Goal: Task Accomplishment & Management: Manage account settings

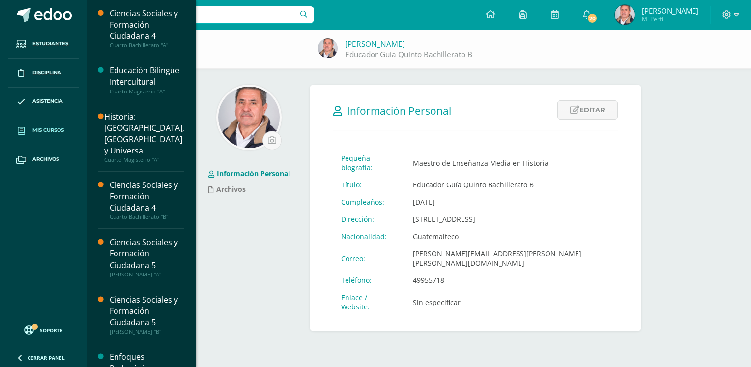
click at [39, 131] on span "Mis cursos" at bounding box center [47, 130] width 31 height 8
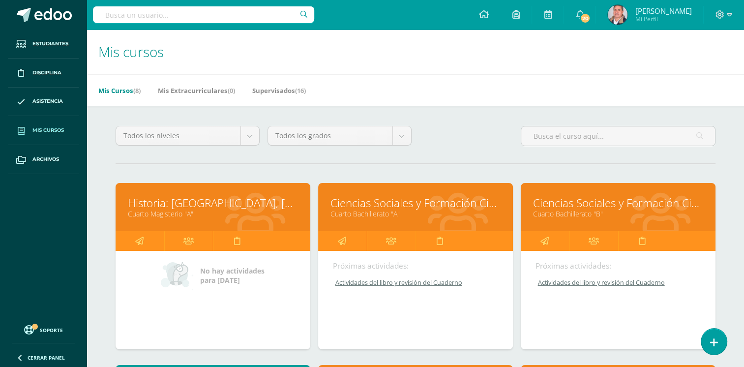
click at [557, 204] on link "Ciencias Sociales y Formación Ciudadana 4" at bounding box center [618, 202] width 170 height 15
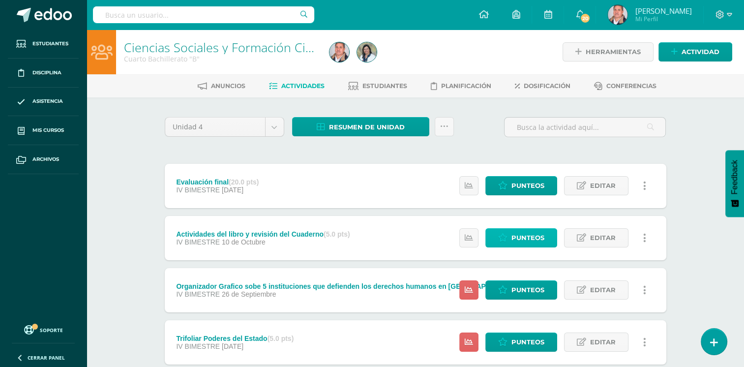
click at [523, 235] on span "Punteos" at bounding box center [527, 238] width 33 height 18
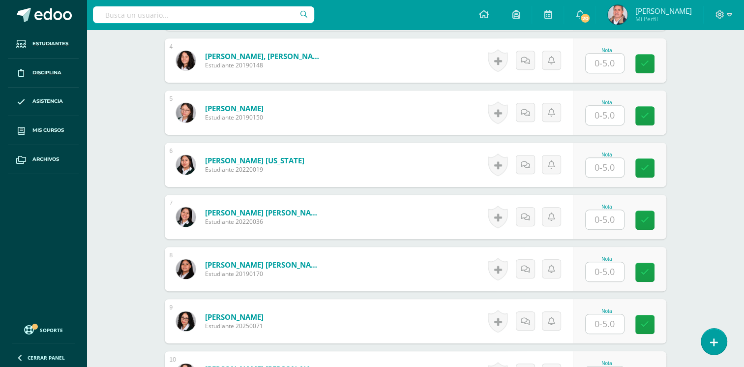
scroll to position [493, 0]
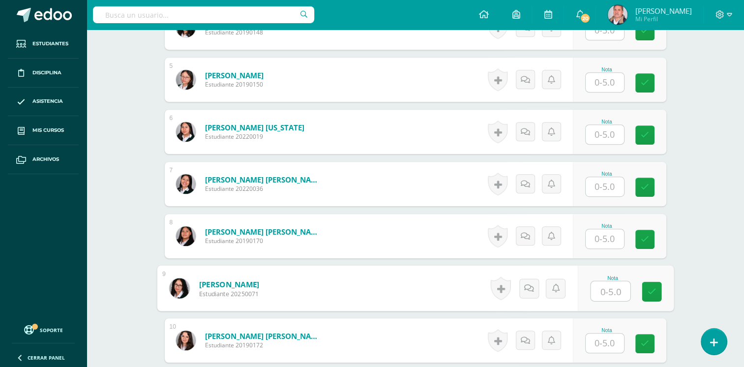
click at [608, 286] on input "text" at bounding box center [610, 291] width 39 height 20
type input "4"
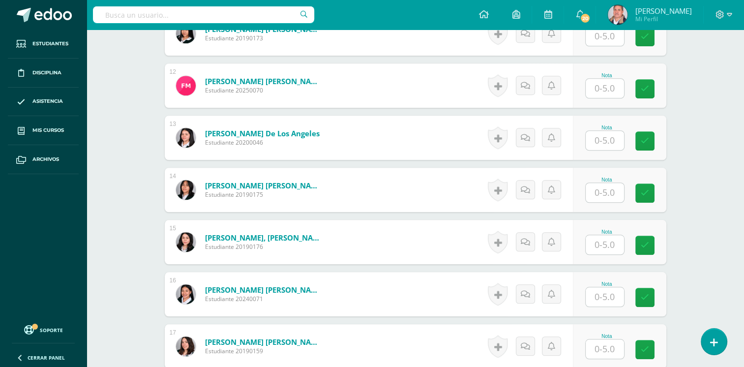
scroll to position [886, 0]
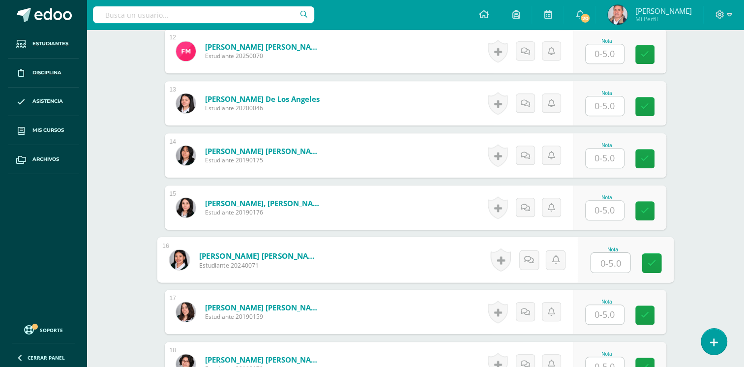
click at [614, 258] on input "text" at bounding box center [610, 263] width 39 height 20
type input "4"
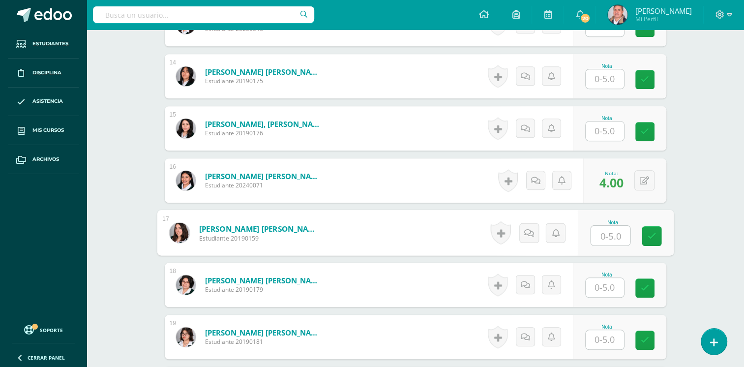
scroll to position [984, 0]
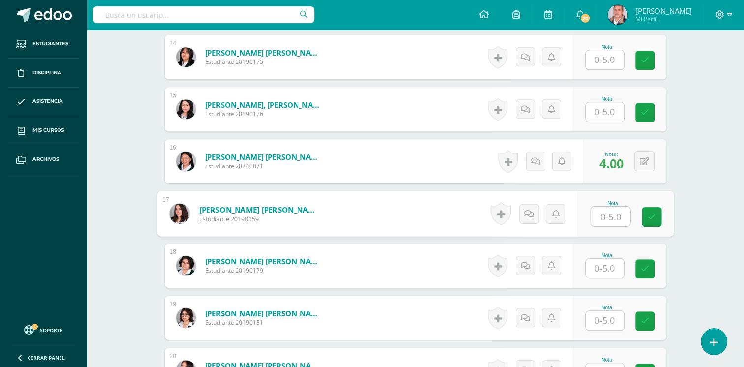
click at [598, 267] on input "text" at bounding box center [605, 268] width 38 height 19
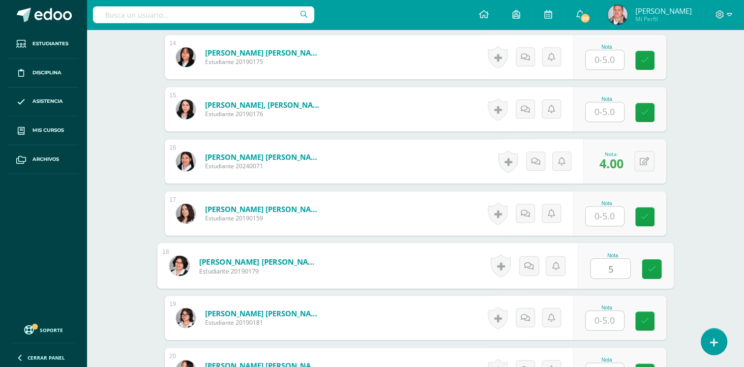
type input "5"
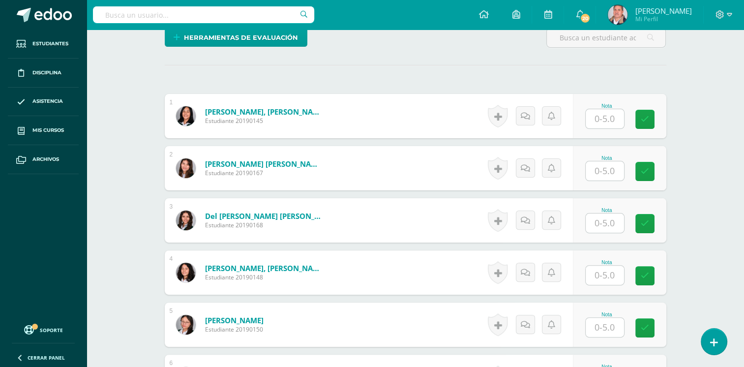
scroll to position [247, 0]
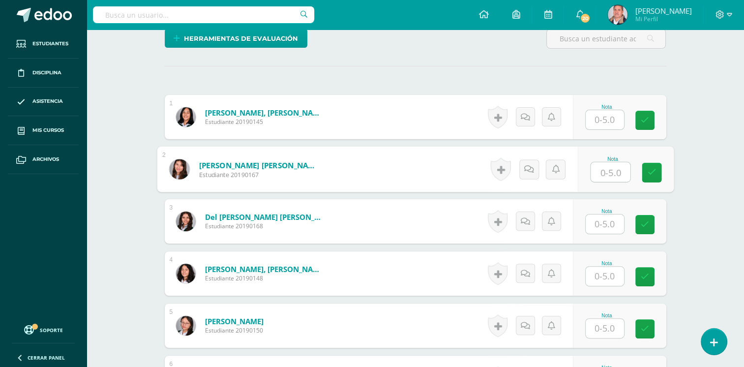
click at [609, 170] on input "text" at bounding box center [610, 172] width 39 height 20
type input "4"
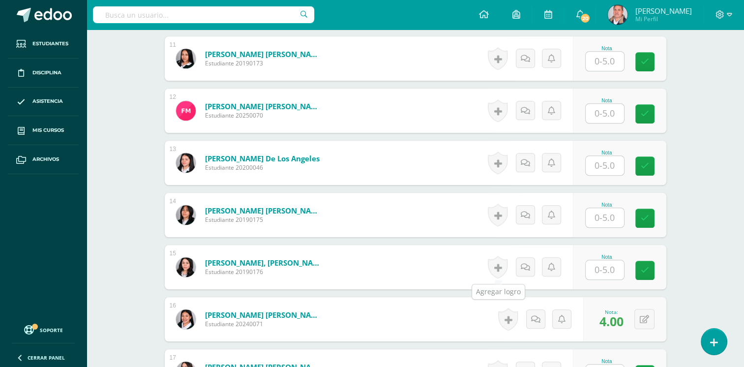
scroll to position [837, 0]
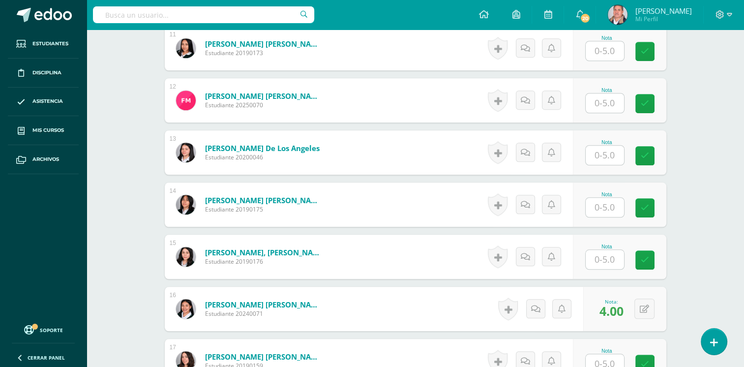
click at [604, 261] on input "text" at bounding box center [605, 259] width 38 height 19
type input "4"
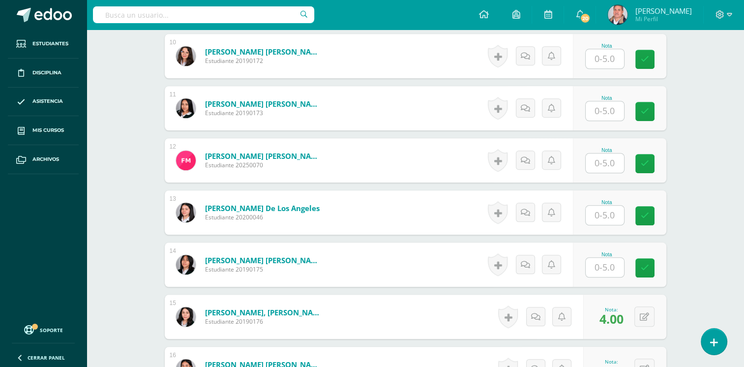
scroll to position [728, 0]
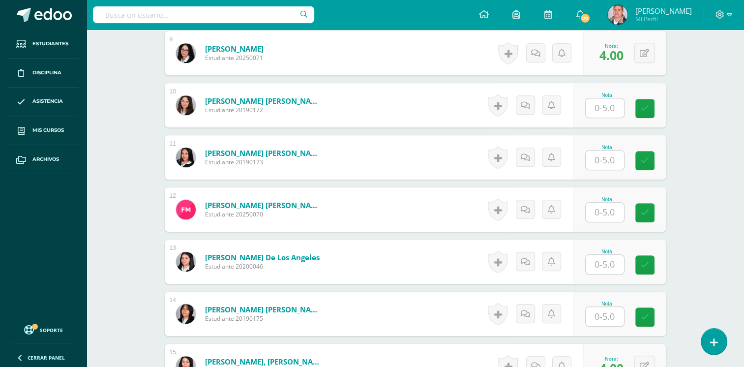
click at [608, 208] on input "text" at bounding box center [605, 212] width 38 height 19
type input "4"
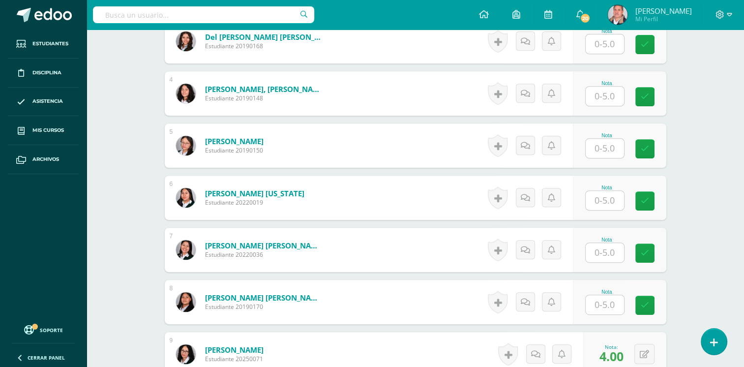
scroll to position [433, 0]
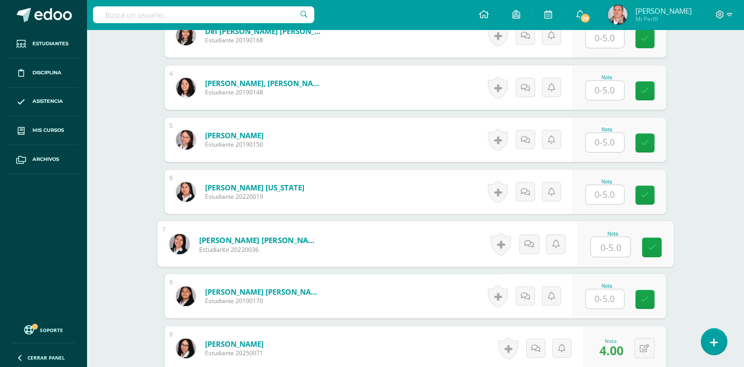
click at [599, 243] on input "text" at bounding box center [610, 247] width 39 height 20
type input "5"
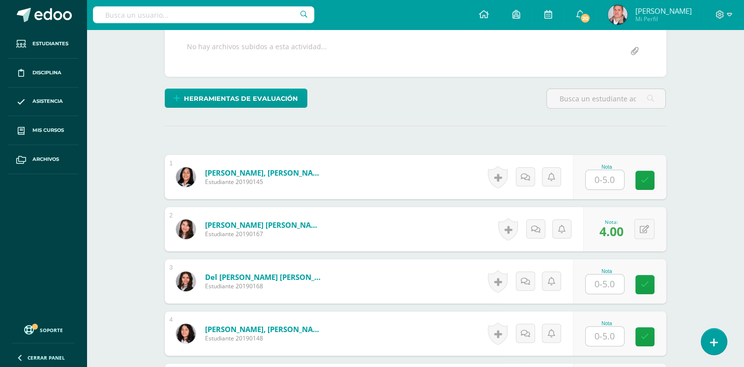
scroll to position [0, 0]
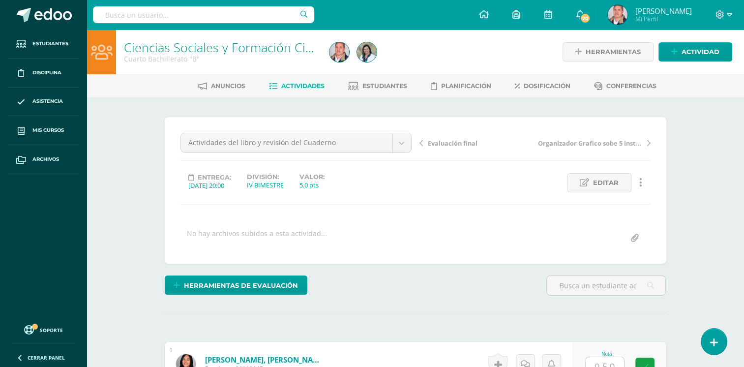
click at [307, 87] on span "Actividades" at bounding box center [302, 85] width 43 height 7
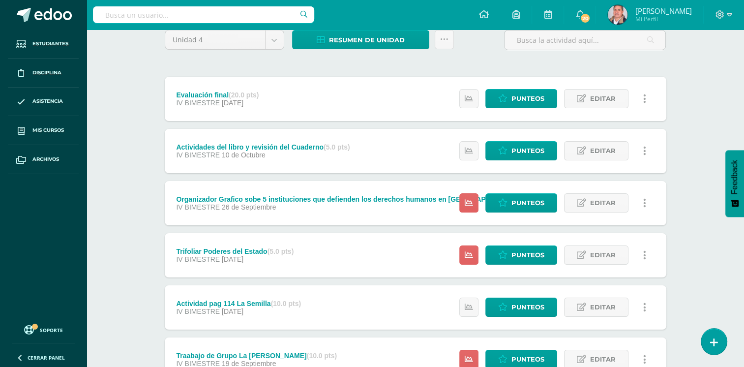
scroll to position [98, 0]
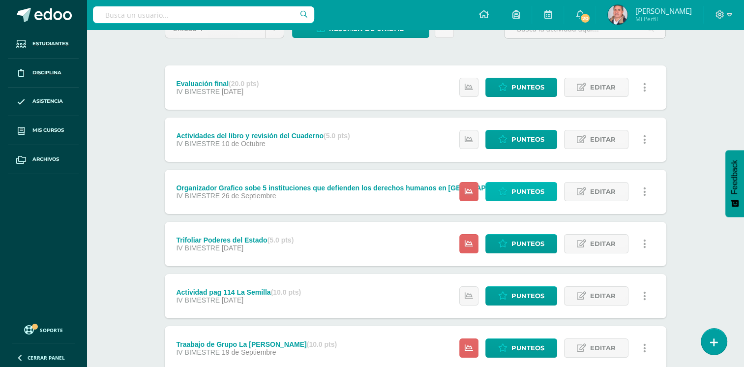
click at [526, 189] on span "Punteos" at bounding box center [527, 191] width 33 height 18
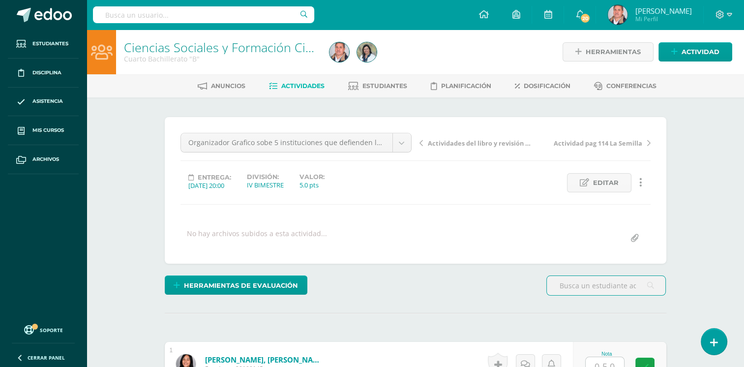
click at [298, 83] on span "Actividades" at bounding box center [302, 85] width 43 height 7
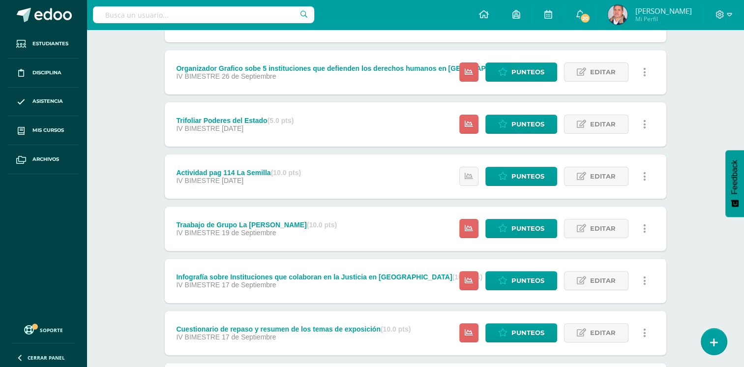
scroll to position [175, 0]
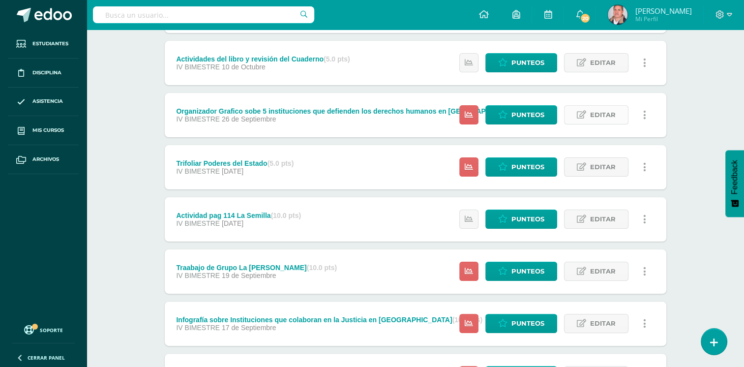
click at [597, 118] on span "Editar" at bounding box center [603, 115] width 26 height 18
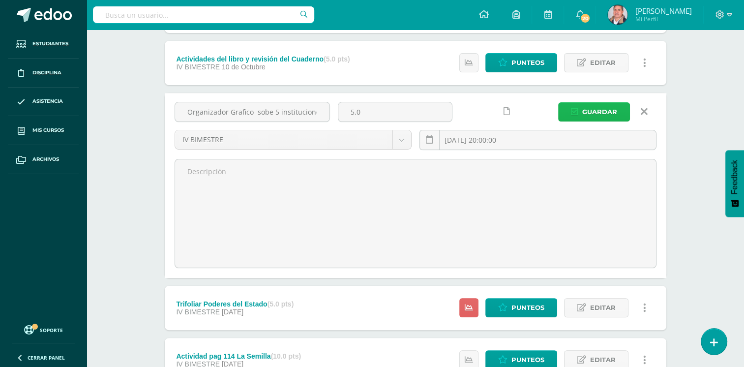
click at [616, 109] on span "Guardar" at bounding box center [599, 112] width 35 height 18
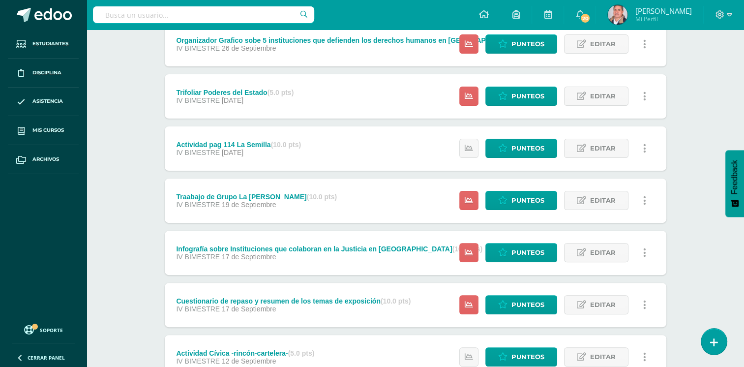
scroll to position [372, 0]
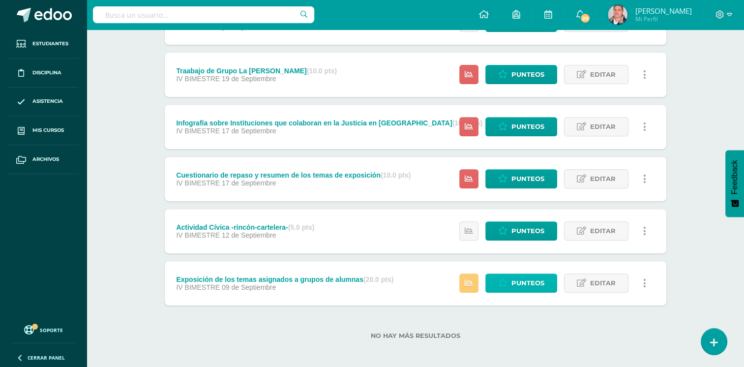
click at [507, 280] on icon at bounding box center [502, 283] width 9 height 8
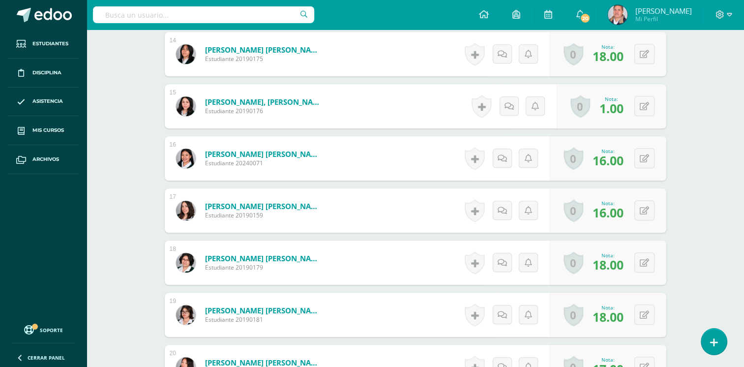
scroll to position [987, 0]
click at [646, 102] on icon at bounding box center [651, 106] width 10 height 8
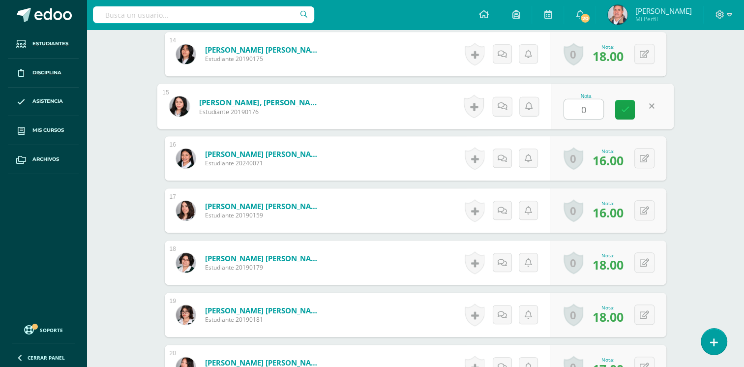
type input "0"
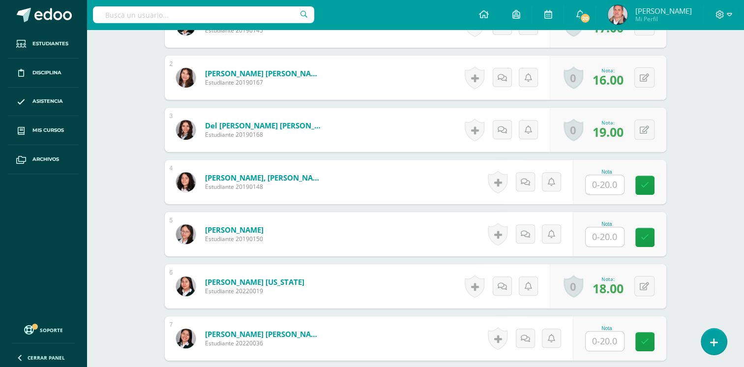
scroll to position [393, 0]
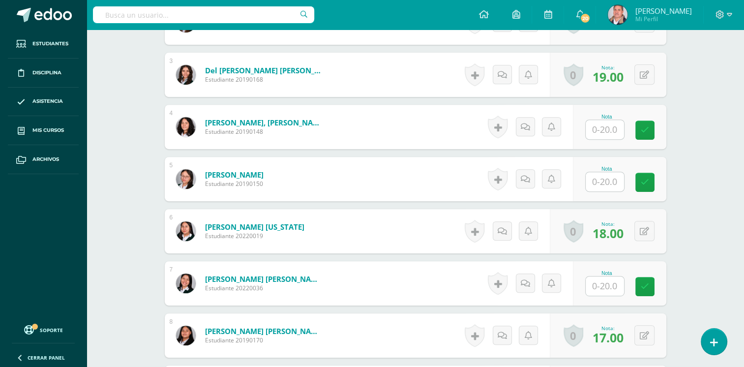
click at [602, 125] on input "text" at bounding box center [605, 129] width 38 height 19
type input "17"
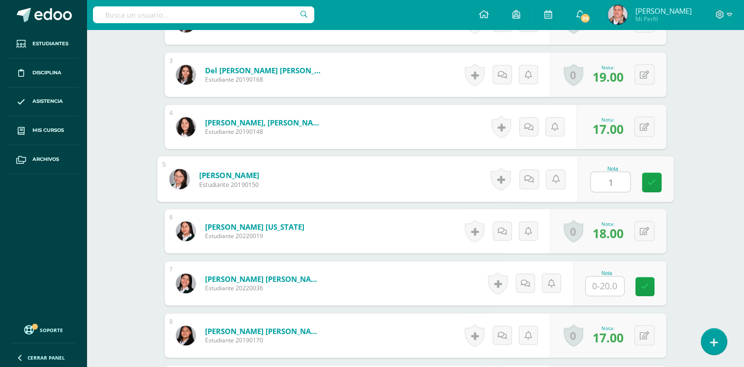
type input "17"
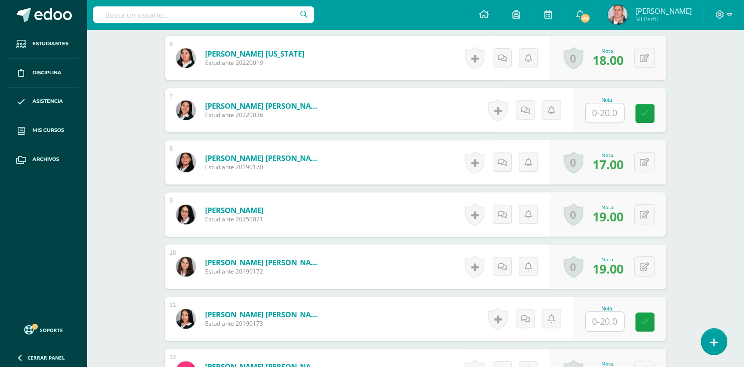
scroll to position [590, 0]
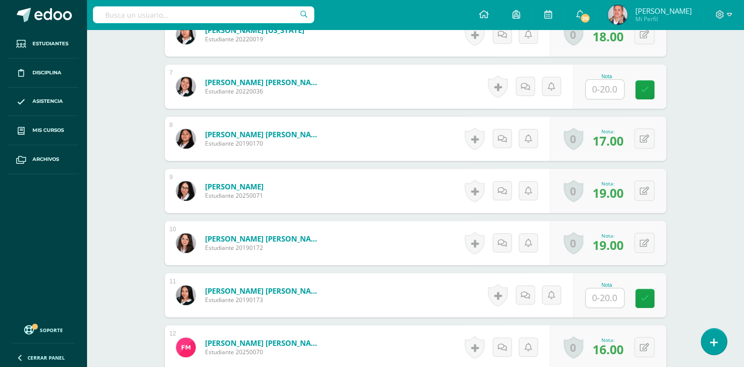
click at [601, 89] on input "text" at bounding box center [605, 89] width 38 height 19
type input "17"
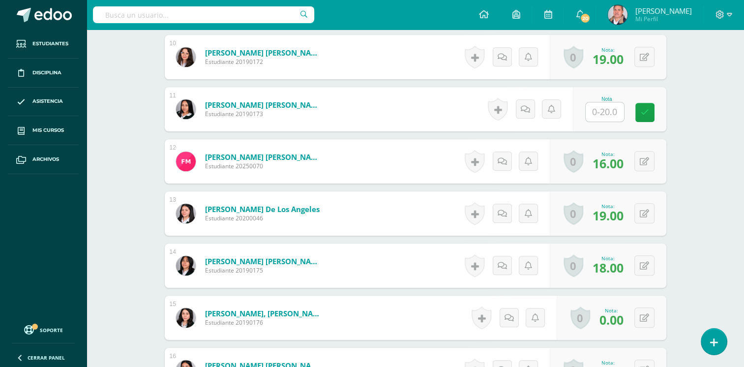
scroll to position [787, 0]
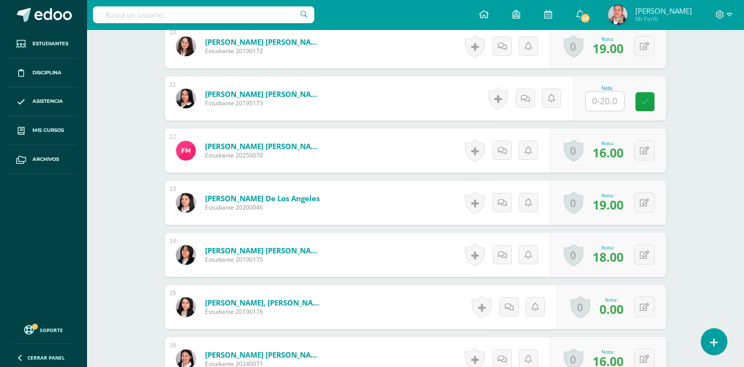
click at [596, 93] on input "text" at bounding box center [605, 100] width 38 height 19
type input "17"
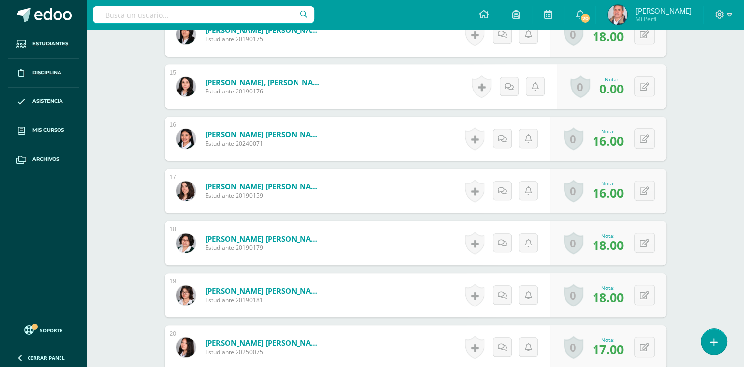
scroll to position [925, 0]
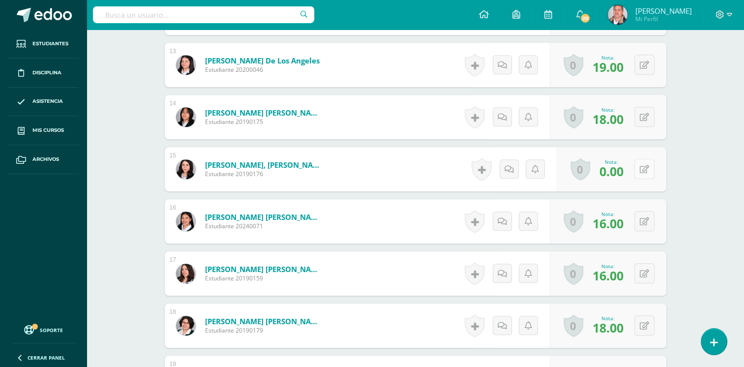
click at [644, 165] on icon at bounding box center [644, 169] width 9 height 8
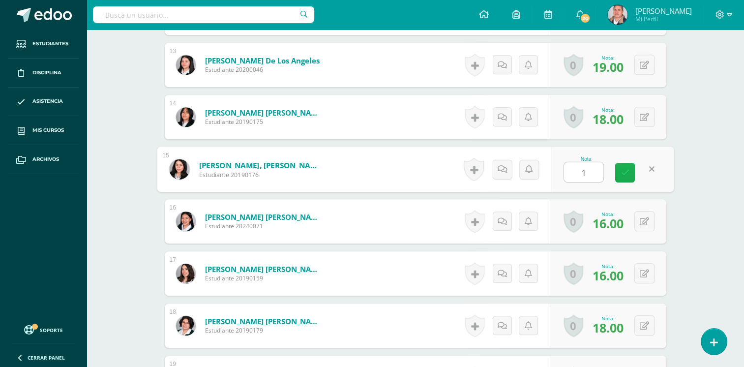
type input "17"
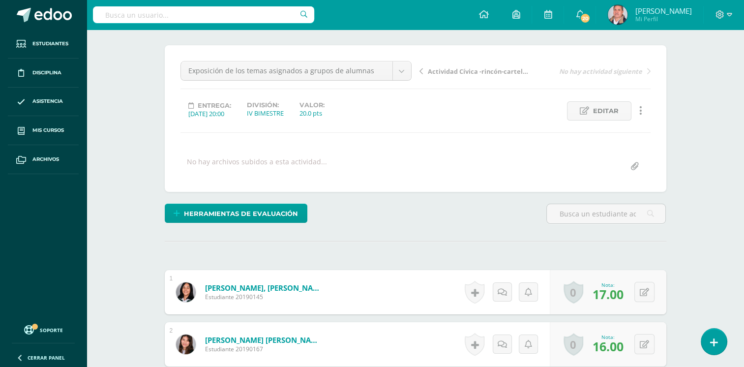
scroll to position [0, 0]
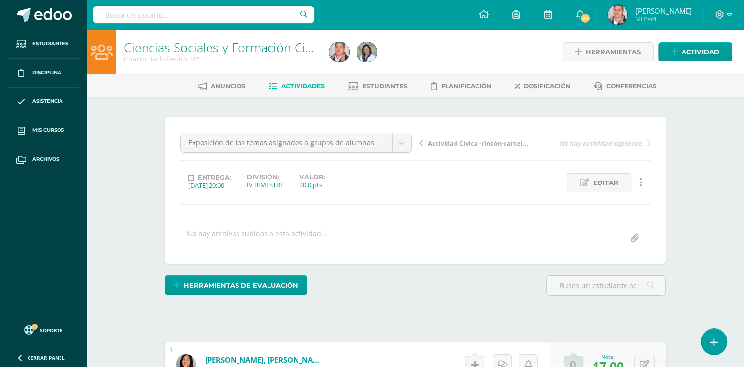
click at [310, 88] on span "Actividades" at bounding box center [302, 85] width 43 height 7
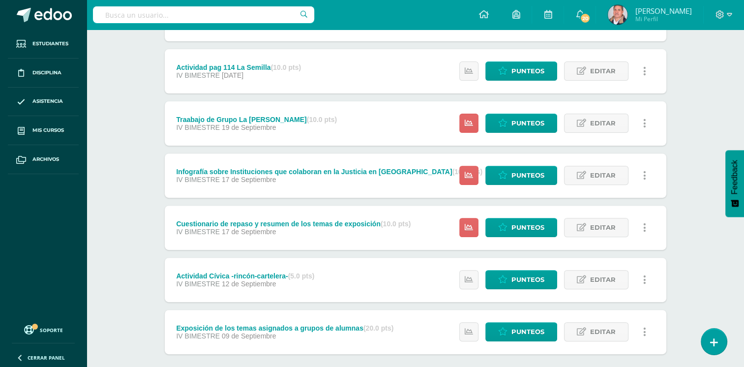
scroll to position [372, 0]
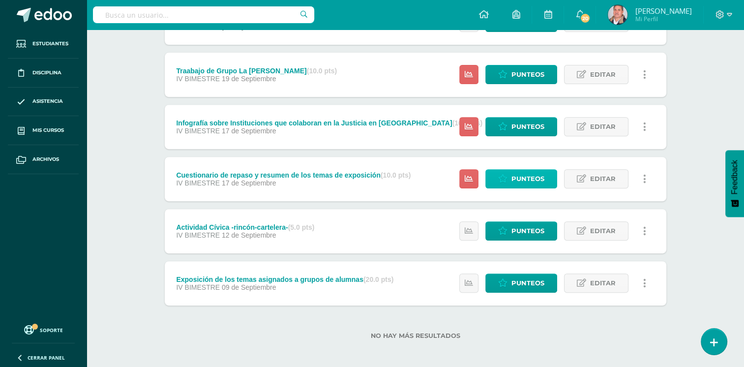
click at [523, 177] on span "Punteos" at bounding box center [527, 179] width 33 height 18
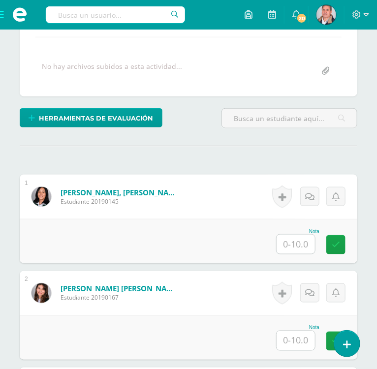
scroll to position [197, 0]
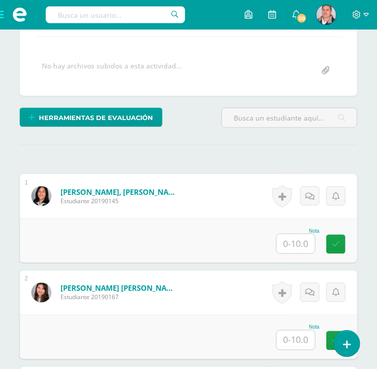
click at [291, 237] on input "text" at bounding box center [295, 243] width 38 height 19
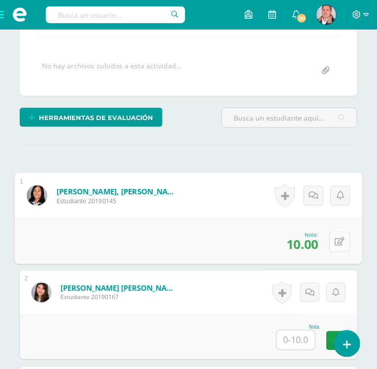
click at [334, 239] on button at bounding box center [339, 241] width 21 height 21
type input "7"
click at [315, 240] on icon at bounding box center [313, 244] width 9 height 8
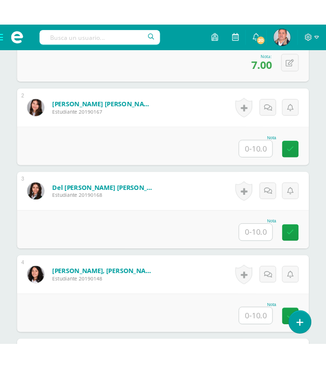
scroll to position [443, 0]
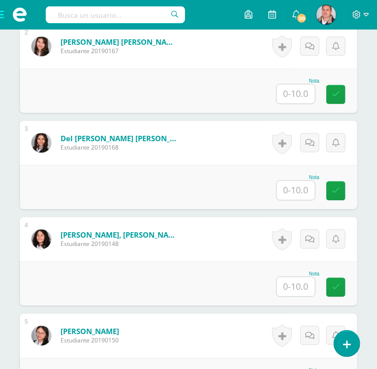
click at [288, 94] on input "text" at bounding box center [295, 94] width 38 height 19
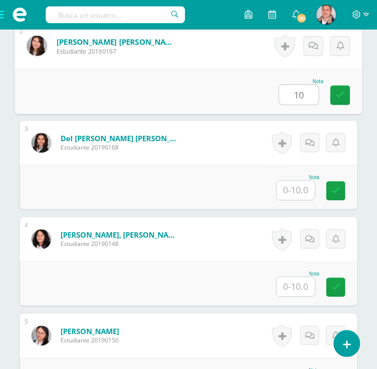
type input "10"
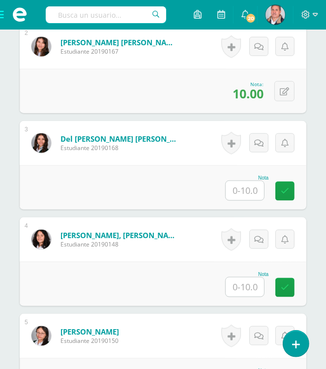
click at [247, 183] on input "text" at bounding box center [245, 190] width 38 height 19
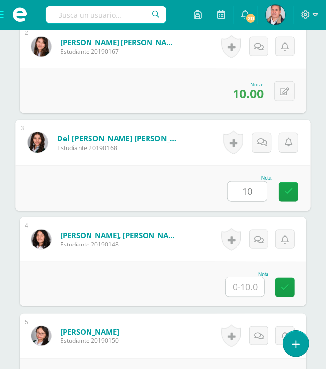
type input "10"
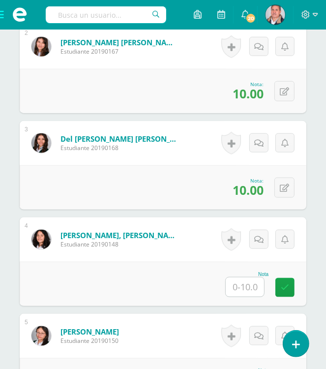
click at [244, 292] on input "text" at bounding box center [245, 286] width 38 height 19
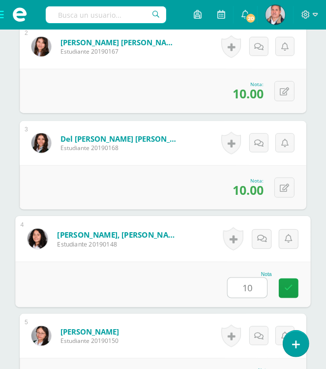
type input "10"
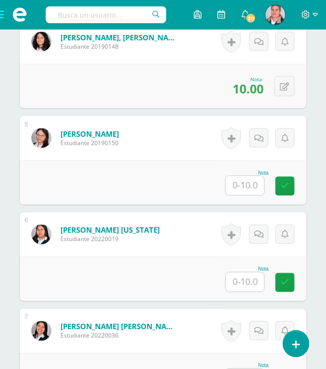
drag, startPoint x: 253, startPoint y: 186, endPoint x: 252, endPoint y: 179, distance: 7.9
click at [253, 186] on input "text" at bounding box center [245, 185] width 38 height 19
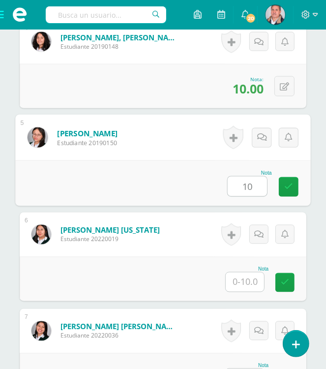
type input "10"
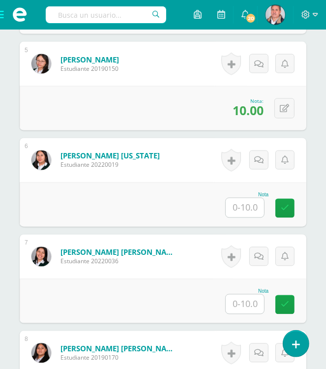
scroll to position [739, 0]
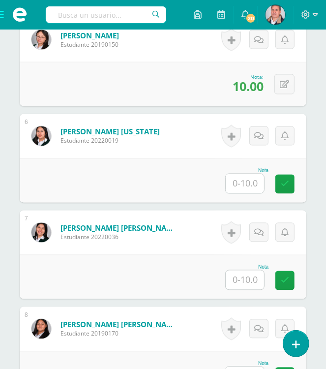
click at [239, 184] on input "text" at bounding box center [245, 183] width 38 height 19
click at [239, 182] on input "text" at bounding box center [245, 183] width 38 height 19
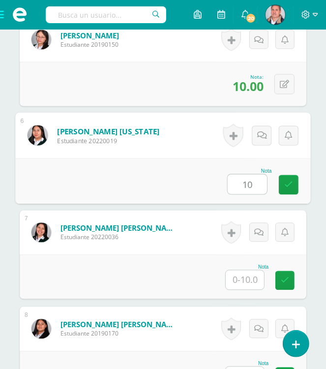
type input "10"
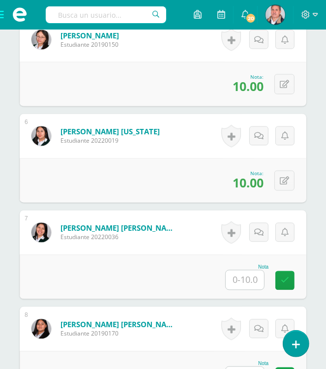
click at [246, 277] on input "text" at bounding box center [245, 279] width 38 height 19
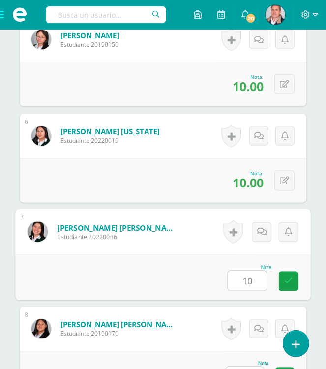
type input "10"
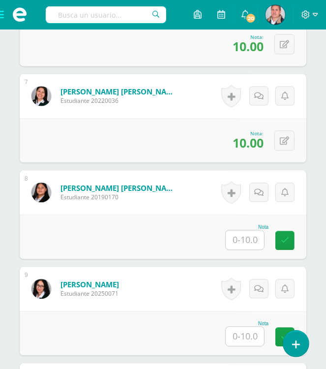
scroll to position [902, 0]
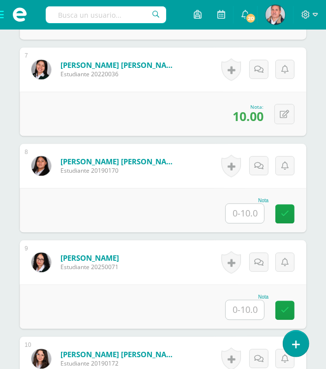
click at [232, 214] on input "text" at bounding box center [245, 213] width 38 height 19
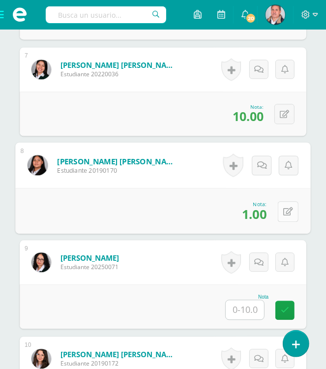
click at [286, 209] on icon at bounding box center [288, 211] width 10 height 8
type input "10"
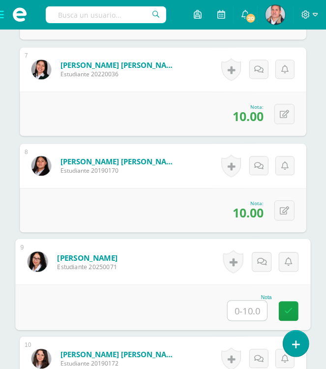
drag, startPoint x: 246, startPoint y: 298, endPoint x: 247, endPoint y: 304, distance: 5.5
click at [247, 304] on input "text" at bounding box center [247, 310] width 39 height 20
type input "10"
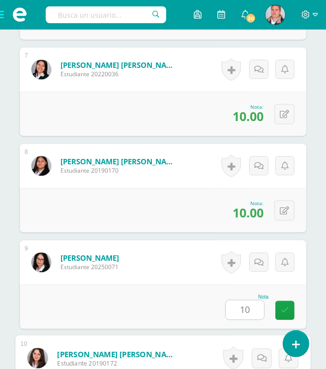
scroll to position [1123, 0]
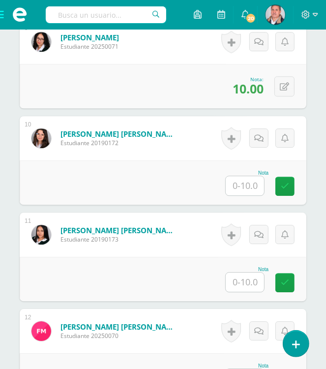
drag, startPoint x: 244, startPoint y: 185, endPoint x: 234, endPoint y: 182, distance: 10.3
click at [244, 185] on input "text" at bounding box center [245, 185] width 38 height 19
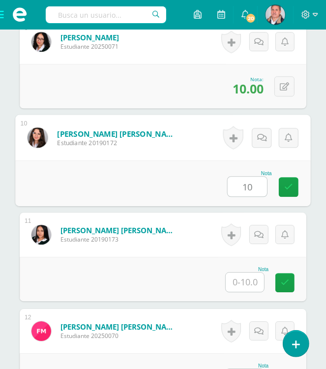
type input "10"
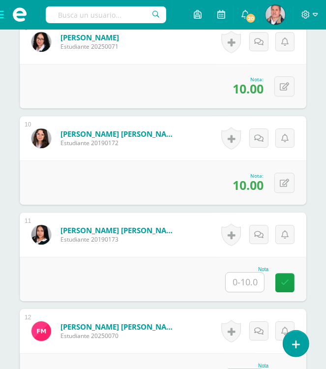
drag, startPoint x: 243, startPoint y: 282, endPoint x: 227, endPoint y: 268, distance: 21.6
click at [243, 282] on input "text" at bounding box center [245, 281] width 38 height 19
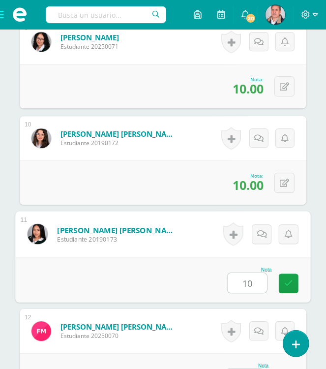
type input "10"
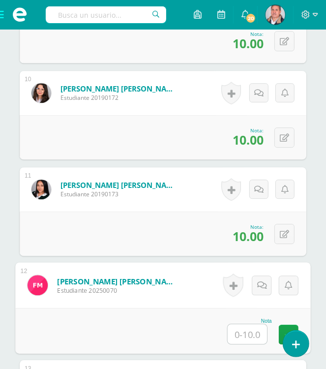
scroll to position [1239, 0]
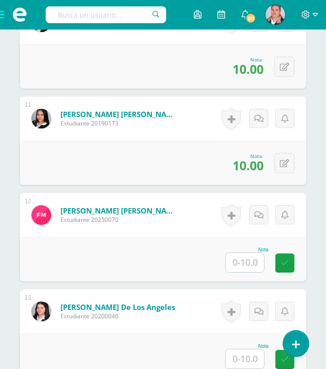
click at [250, 257] on input "text" at bounding box center [245, 262] width 38 height 19
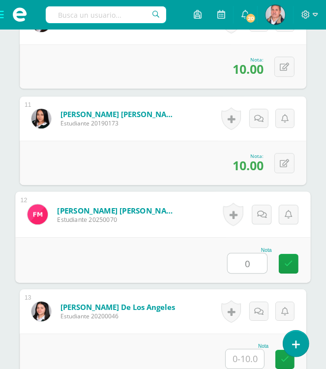
type input "0"
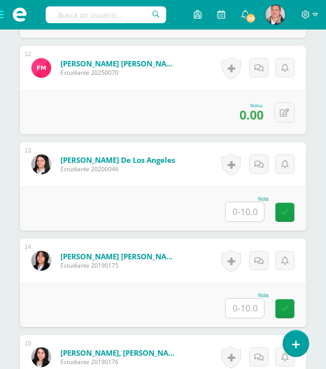
scroll to position [1386, 0]
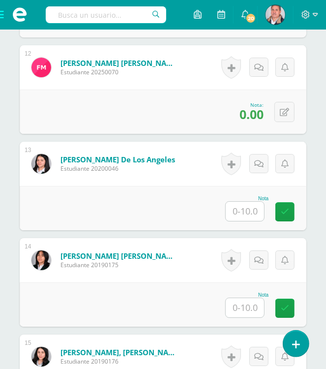
click at [238, 206] on input "text" at bounding box center [245, 211] width 38 height 19
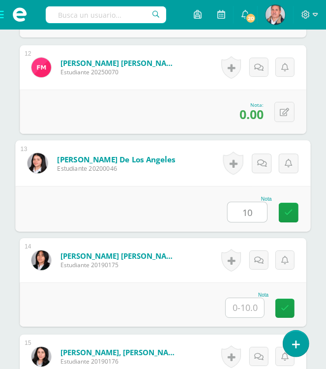
type input "10"
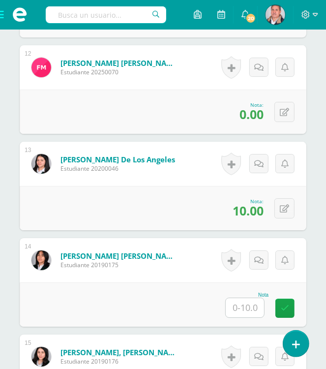
click at [244, 298] on input "text" at bounding box center [245, 307] width 38 height 19
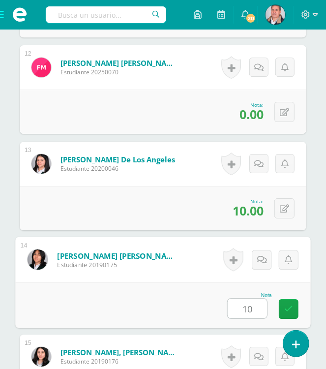
type input "10"
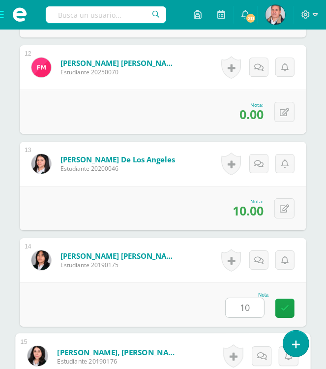
scroll to position [1605, 0]
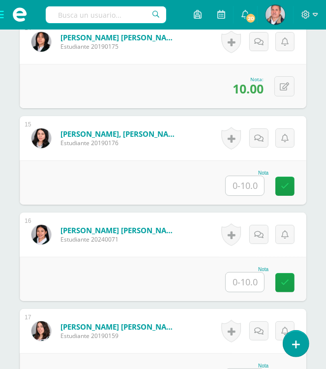
click at [246, 183] on input "text" at bounding box center [245, 185] width 38 height 19
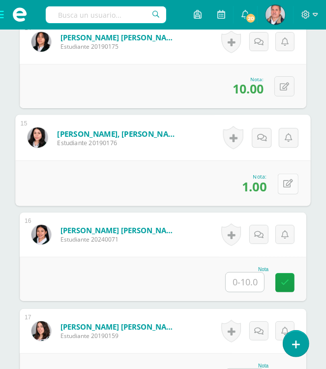
click at [292, 184] on button at bounding box center [288, 183] width 21 height 21
type input "10"
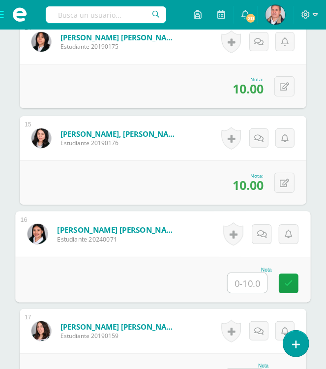
click at [239, 283] on input "text" at bounding box center [247, 283] width 39 height 20
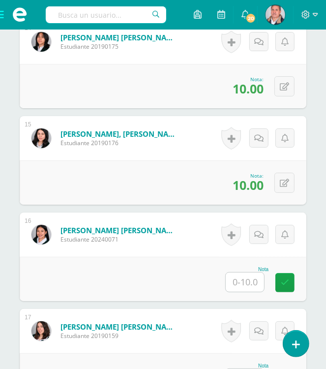
click at [240, 284] on input "text" at bounding box center [245, 281] width 38 height 19
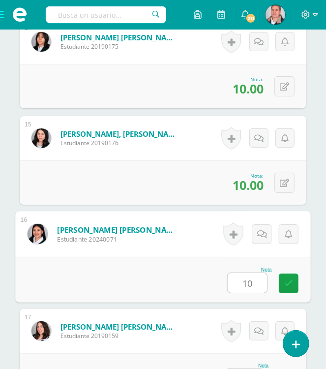
type input "10"
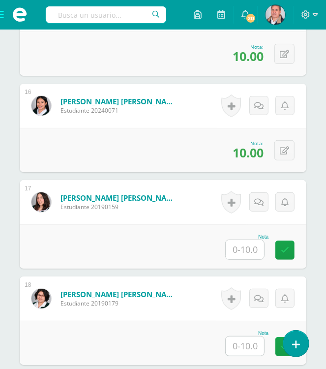
scroll to position [1868, 0]
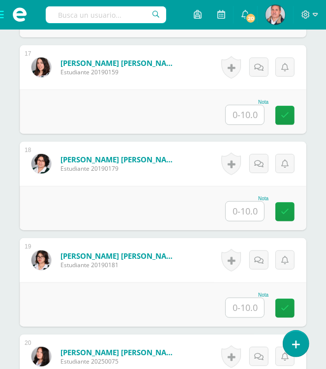
click at [249, 111] on input "text" at bounding box center [245, 114] width 38 height 19
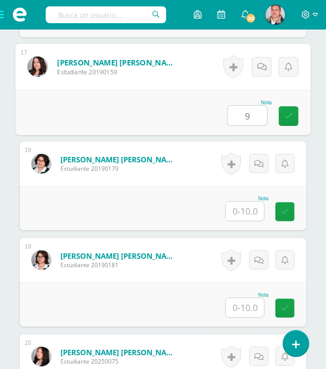
type input "9"
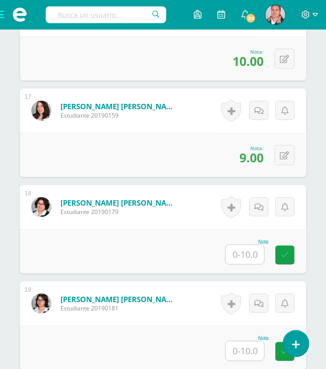
scroll to position [1819, 0]
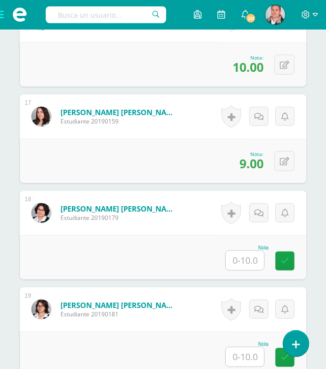
click at [239, 259] on input "text" at bounding box center [245, 260] width 38 height 19
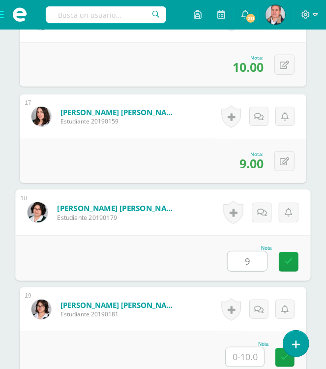
type input "9"
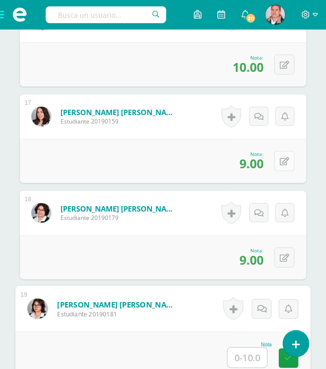
click at [286, 159] on icon at bounding box center [284, 161] width 9 height 8
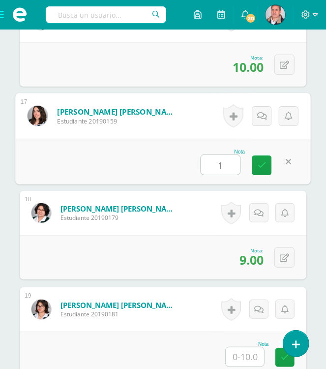
type input "10"
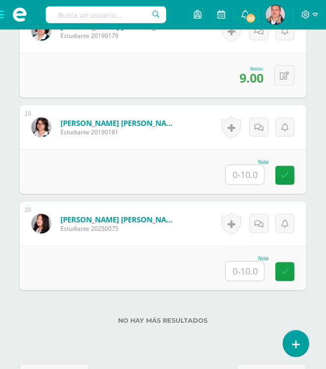
scroll to position [2016, 0]
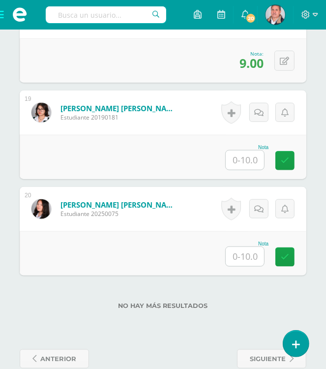
click at [241, 160] on input "text" at bounding box center [245, 159] width 38 height 19
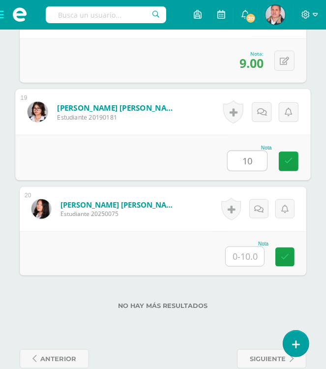
type input "10"
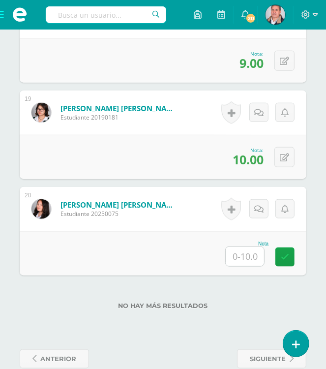
click at [242, 249] on input "text" at bounding box center [245, 256] width 38 height 19
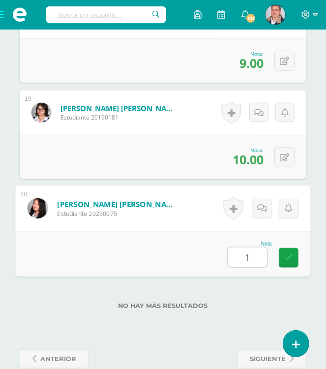
type input "10"
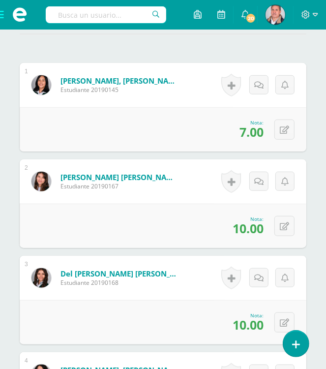
scroll to position [0, 0]
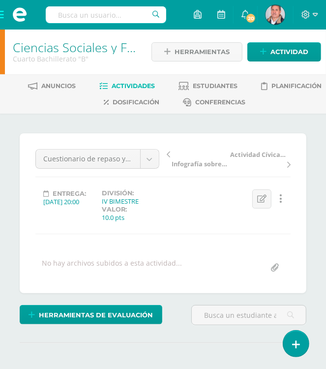
click at [138, 84] on span "Actividades" at bounding box center [133, 85] width 43 height 7
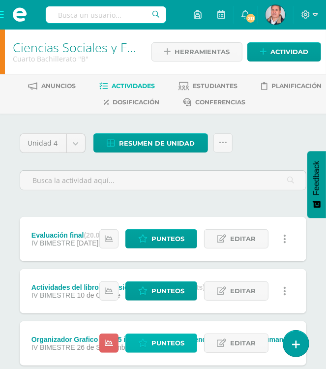
click at [166, 342] on span "Punteos" at bounding box center [167, 343] width 33 height 18
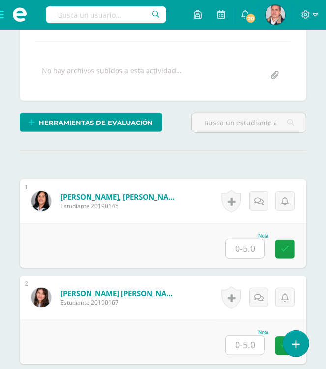
scroll to position [198, 0]
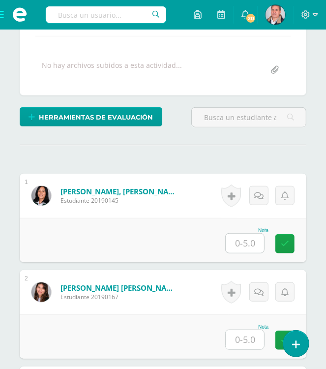
click at [244, 239] on input "text" at bounding box center [245, 243] width 38 height 19
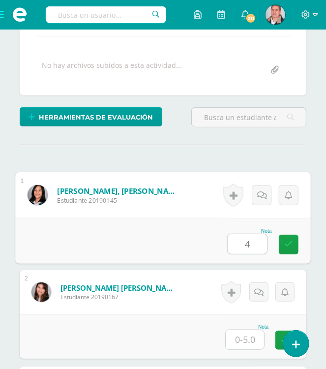
type input "4"
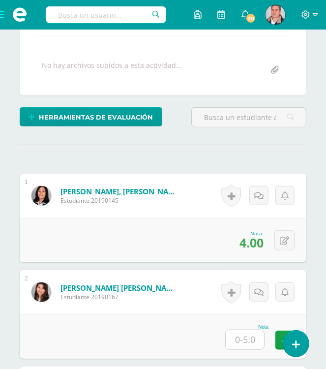
click at [239, 337] on input "text" at bounding box center [245, 339] width 38 height 19
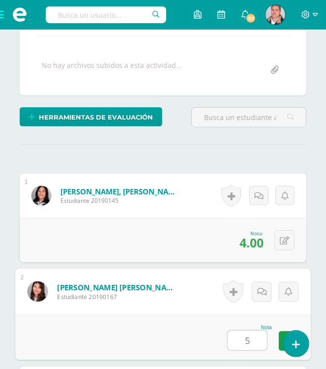
type input "5"
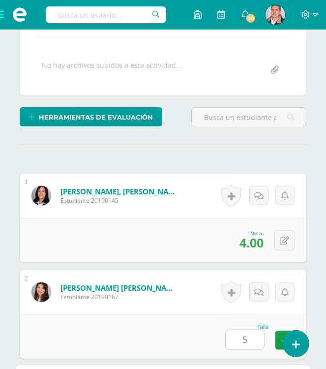
scroll to position [448, 0]
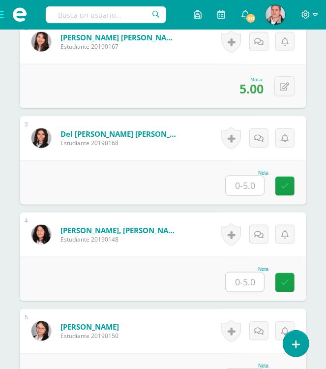
click at [249, 183] on input "text" at bounding box center [245, 185] width 38 height 19
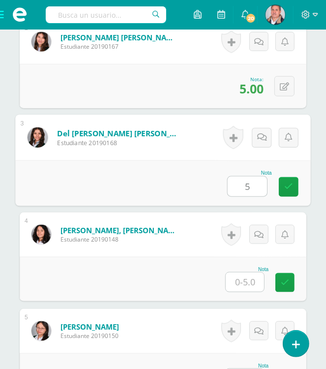
type input "5"
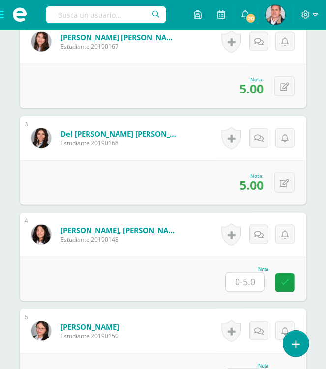
click at [244, 281] on input "text" at bounding box center [245, 281] width 38 height 19
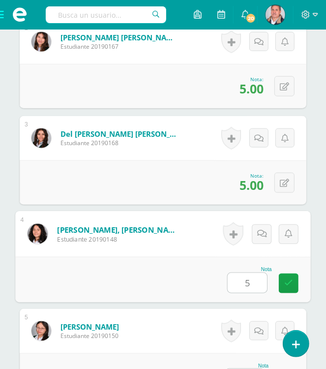
type input "5"
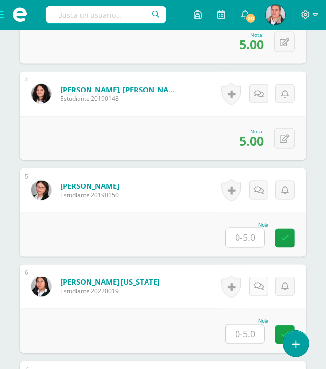
scroll to position [712, 0]
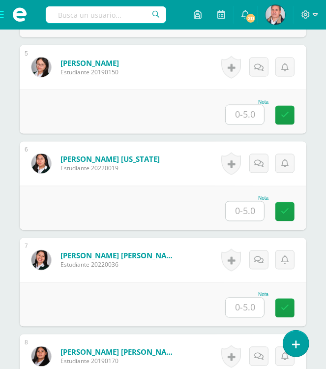
click at [242, 110] on input "text" at bounding box center [245, 114] width 38 height 19
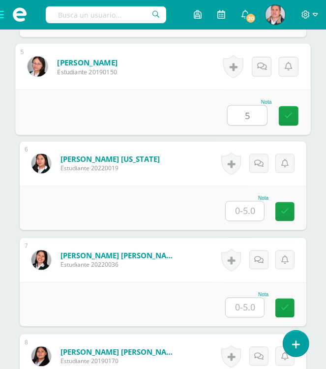
type input "5"
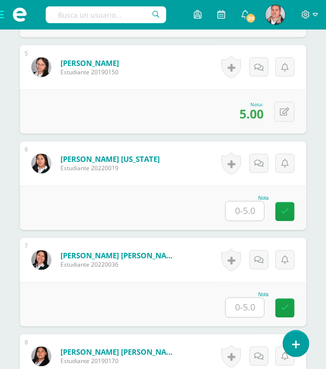
click at [242, 208] on input "text" at bounding box center [245, 211] width 38 height 19
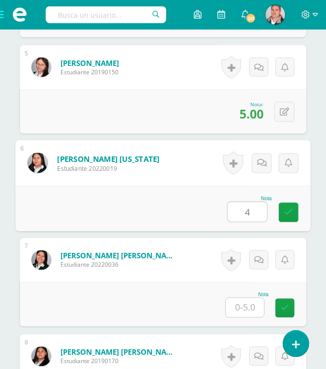
type input "4"
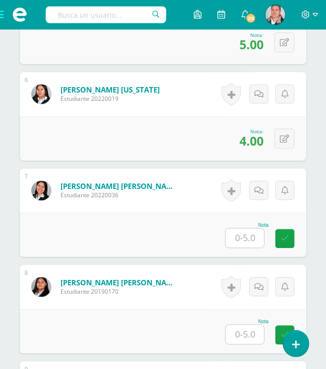
scroll to position [810, 0]
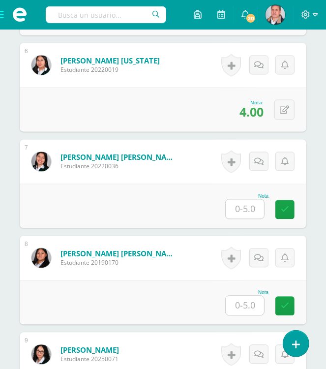
click at [249, 210] on input "text" at bounding box center [245, 209] width 38 height 19
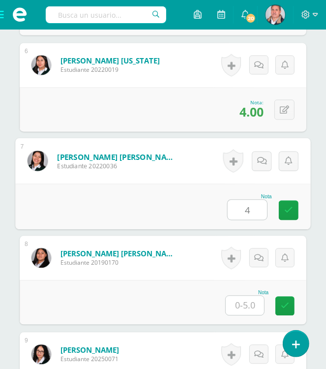
type input "4"
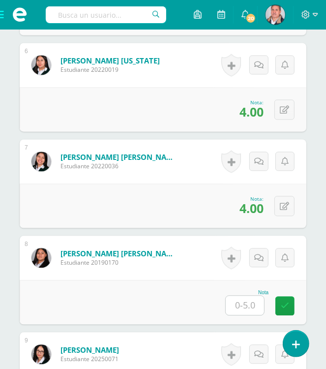
click at [241, 305] on input "text" at bounding box center [245, 305] width 38 height 19
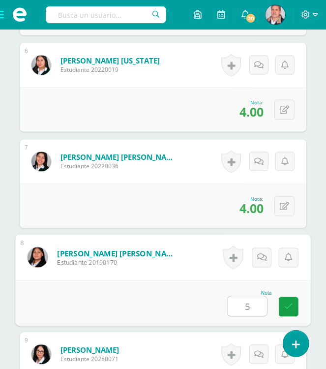
type input "5"
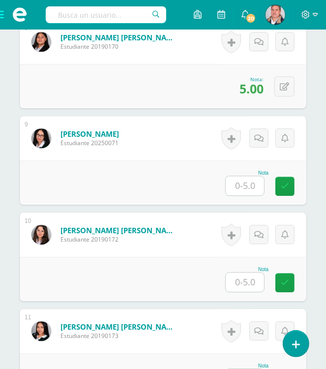
click at [251, 178] on input "text" at bounding box center [245, 185] width 38 height 19
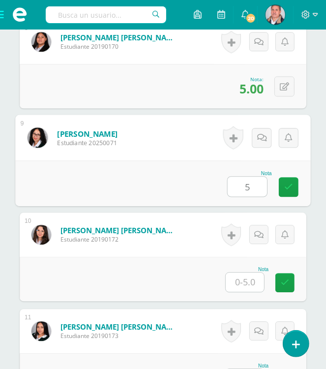
type input "5"
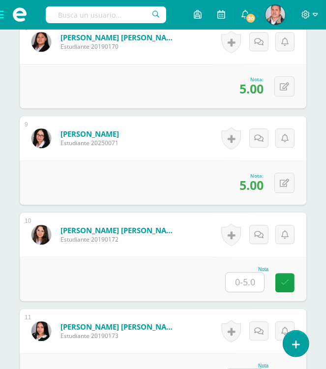
click at [239, 277] on input "text" at bounding box center [245, 281] width 38 height 19
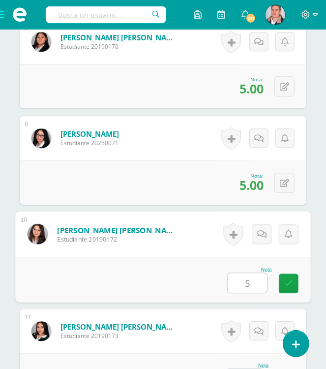
type input "5"
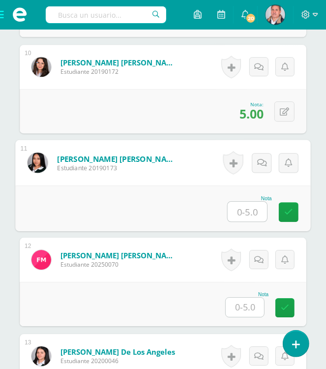
scroll to position [1192, 0]
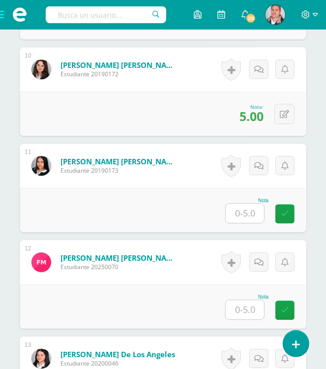
click at [242, 208] on div "1 Armas Vicente, Angela Fernanda Estudiante 20190145 Nota 4.00 0 Logros" at bounding box center [163, 140] width 287 height 1920
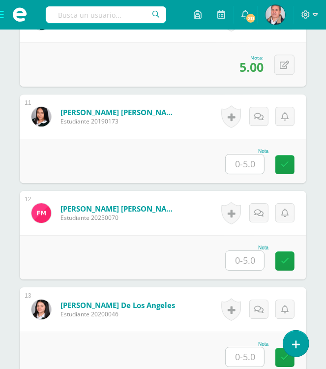
click at [243, 160] on input "text" at bounding box center [245, 163] width 38 height 19
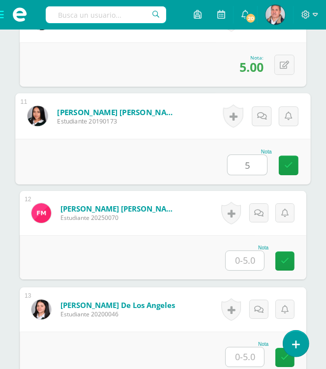
type input "5"
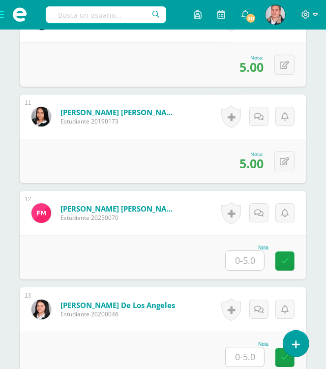
click at [252, 258] on input "text" at bounding box center [245, 260] width 38 height 19
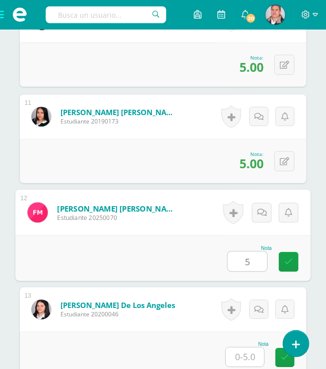
type input "5"
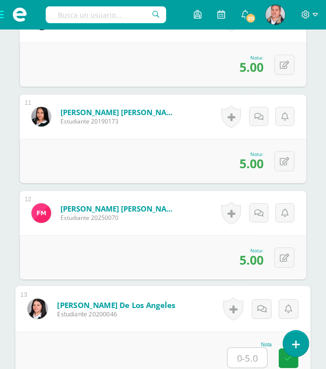
scroll to position [1339, 0]
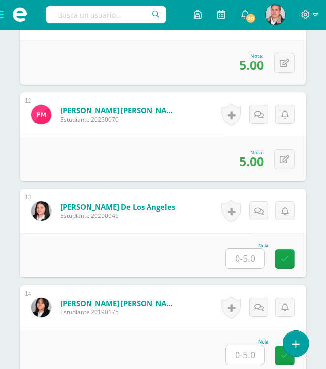
click at [239, 255] on input "text" at bounding box center [245, 258] width 38 height 19
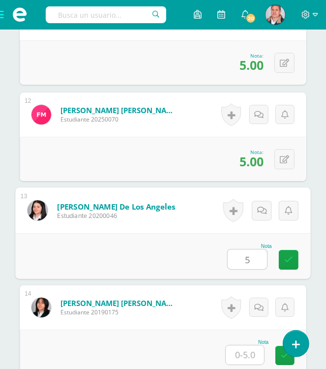
type input "5"
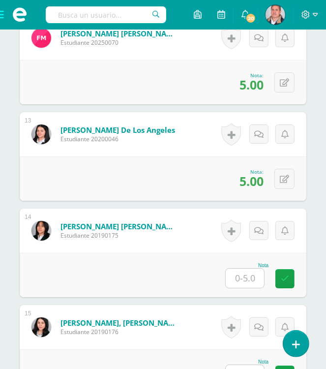
scroll to position [1487, 0]
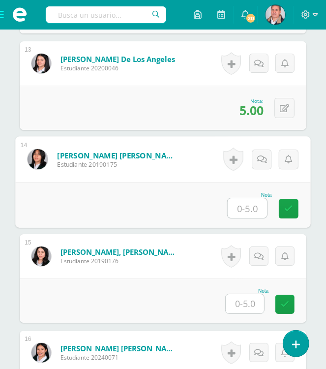
click at [246, 208] on input "text" at bounding box center [247, 208] width 39 height 20
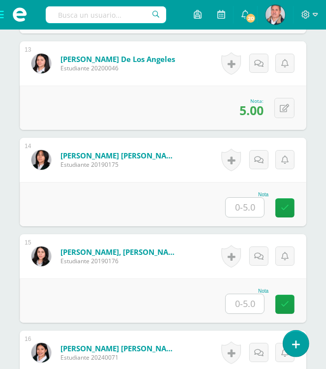
click at [257, 202] on input "text" at bounding box center [245, 207] width 38 height 19
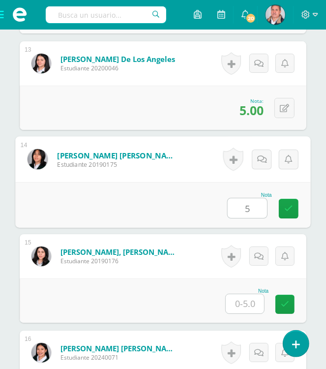
type input "5"
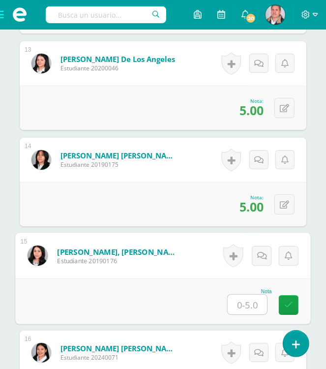
click at [249, 306] on input "text" at bounding box center [247, 305] width 39 height 20
type input "5"
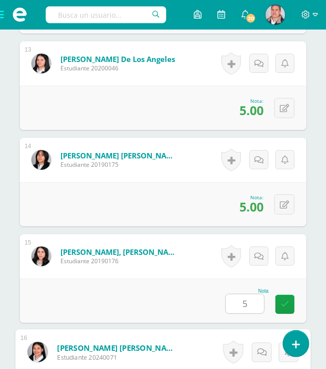
scroll to position [1701, 0]
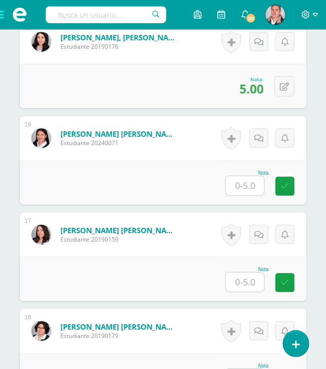
click at [237, 272] on input "text" at bounding box center [245, 281] width 38 height 19
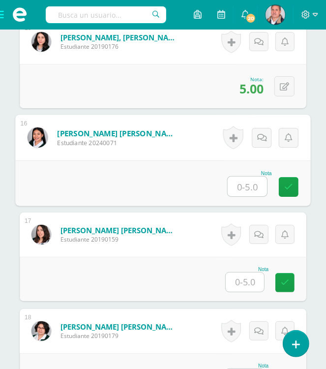
click at [246, 180] on input "text" at bounding box center [247, 187] width 39 height 20
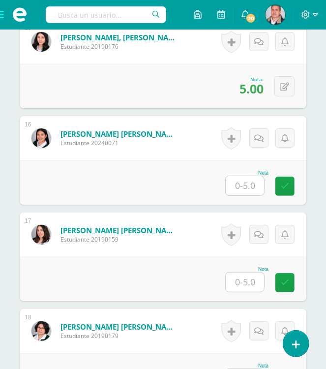
click at [233, 186] on input "text" at bounding box center [245, 185] width 38 height 19
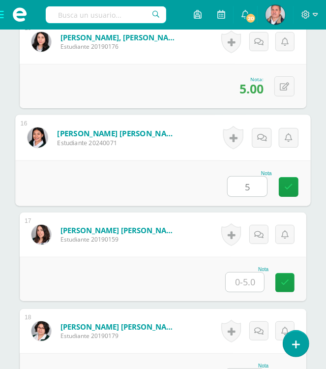
type input "5"
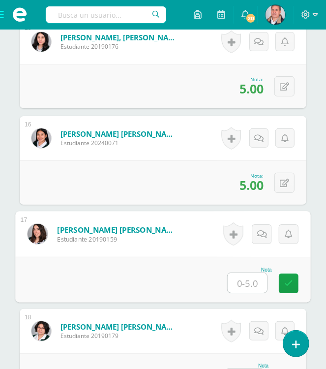
drag, startPoint x: 250, startPoint y: 281, endPoint x: 242, endPoint y: 271, distance: 11.9
click at [250, 281] on input "text" at bounding box center [247, 283] width 39 height 20
type input "4"
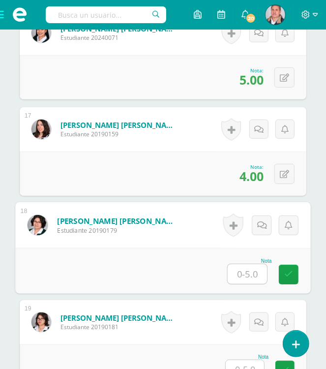
scroll to position [1817, 0]
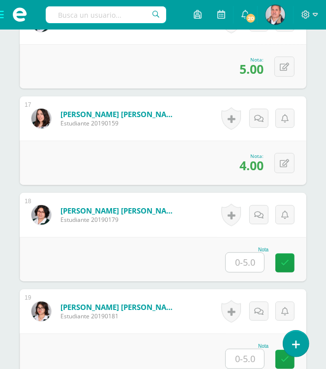
click at [244, 263] on input "text" at bounding box center [245, 262] width 38 height 19
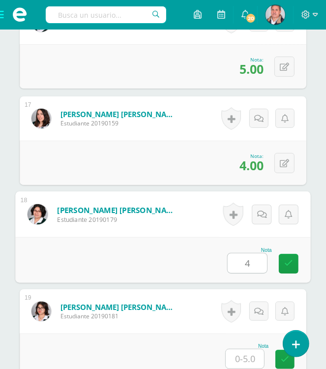
type input "4"
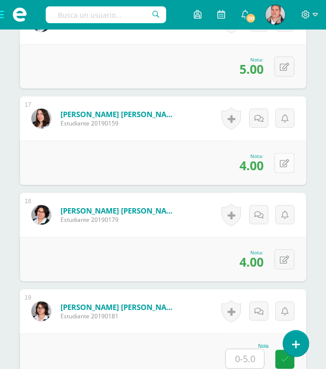
click at [287, 160] on icon at bounding box center [284, 163] width 9 height 8
click at [231, 167] on input "4.00" at bounding box center [219, 165] width 38 height 19
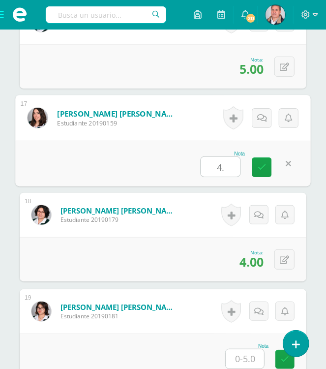
type input "4"
type input "5"
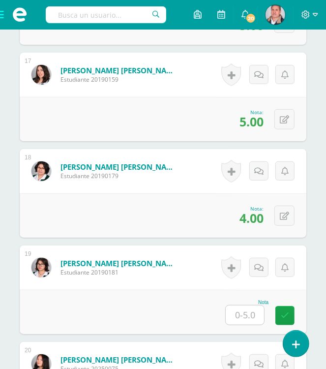
scroll to position [1965, 0]
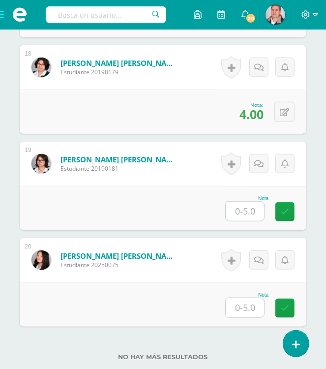
click at [250, 202] on input "text" at bounding box center [245, 211] width 38 height 19
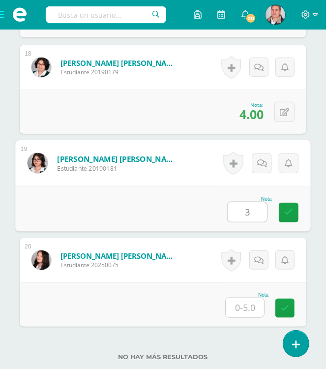
type input "3"
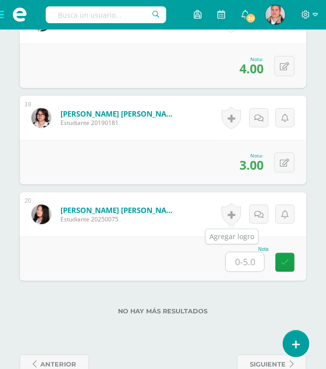
scroll to position [2014, 0]
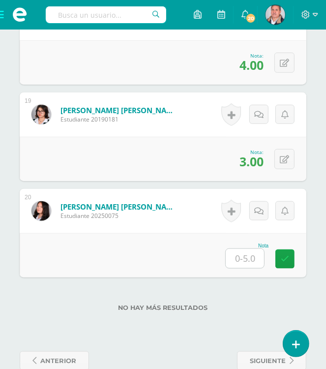
click at [246, 263] on input "text" at bounding box center [245, 258] width 38 height 19
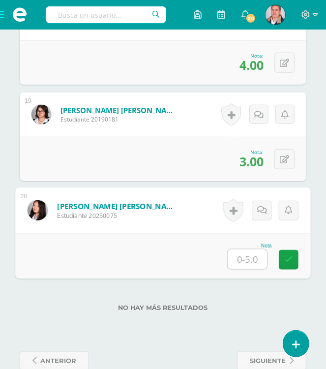
type input "5"
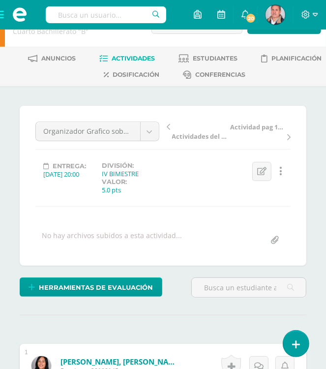
scroll to position [0, 0]
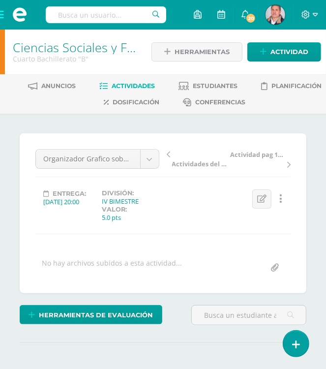
click at [142, 83] on span "Actividades" at bounding box center [133, 85] width 43 height 7
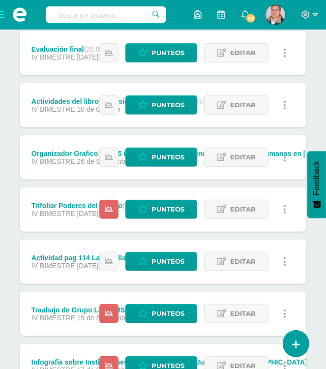
scroll to position [197, 0]
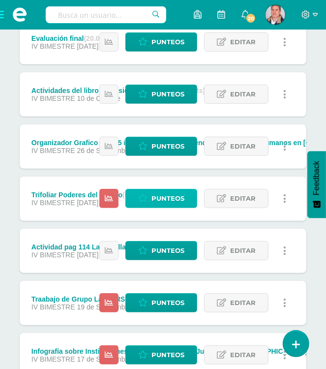
click at [183, 198] on span "Punteos" at bounding box center [167, 198] width 33 height 18
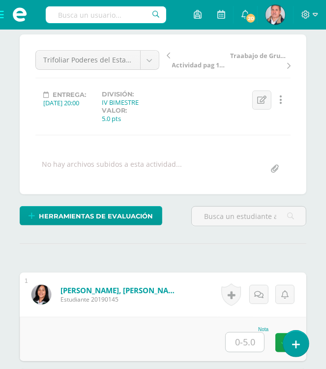
scroll to position [99, 0]
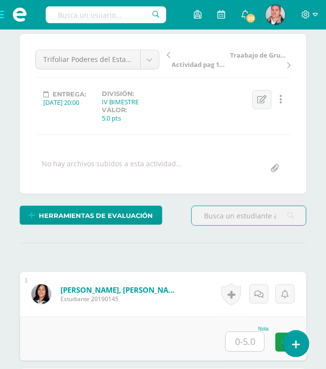
click at [281, 101] on icon at bounding box center [281, 99] width 3 height 11
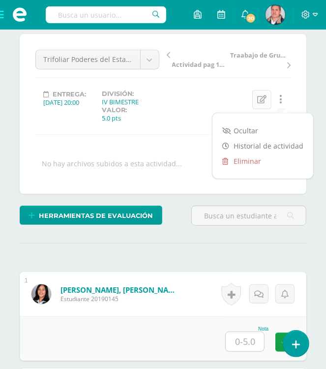
click at [262, 98] on icon at bounding box center [261, 99] width 9 height 8
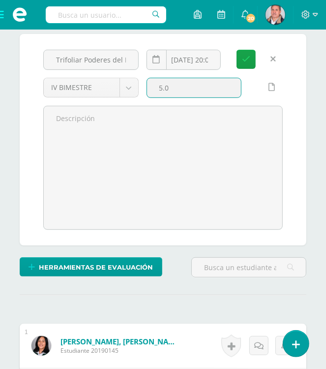
drag, startPoint x: 189, startPoint y: 89, endPoint x: 149, endPoint y: 95, distance: 39.8
click at [149, 95] on input "5.0" at bounding box center [194, 87] width 94 height 19
type input "10"
click at [237, 50] on button "Guardar" at bounding box center [246, 59] width 19 height 19
click at [248, 55] on icon "submit" at bounding box center [246, 59] width 8 height 8
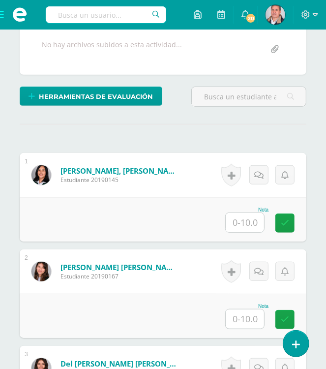
scroll to position [218, 0]
click at [244, 227] on input "text" at bounding box center [245, 222] width 38 height 19
click at [280, 216] on icon at bounding box center [284, 220] width 9 height 8
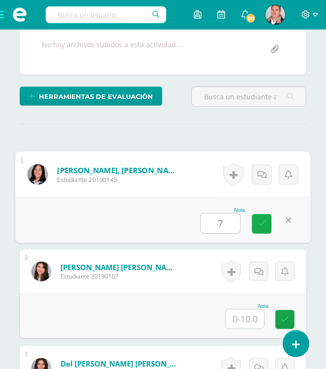
type input "7"
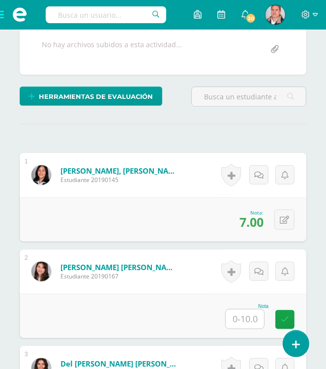
click at [250, 315] on input "text" at bounding box center [245, 318] width 38 height 19
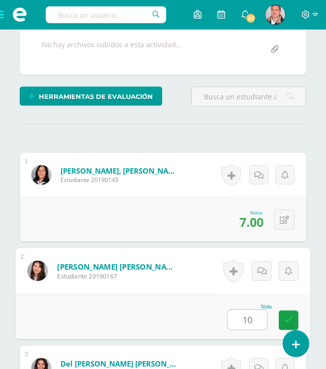
type input "10"
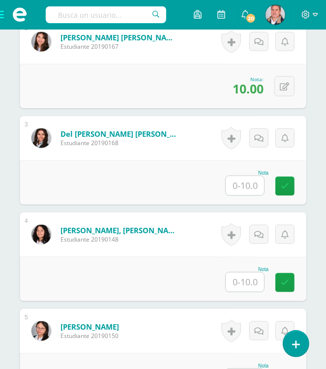
click at [247, 184] on input "text" at bounding box center [245, 185] width 38 height 19
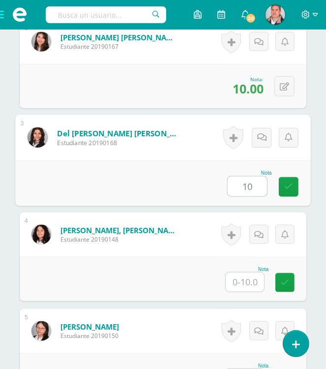
type input "10"
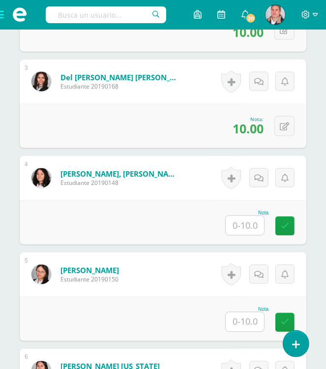
scroll to position [546, 0]
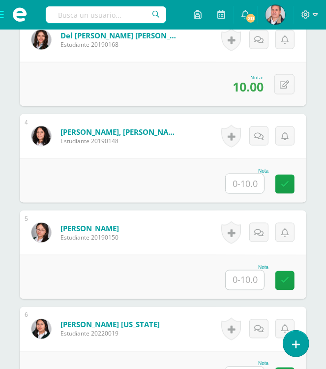
click at [246, 182] on input "text" at bounding box center [245, 183] width 38 height 19
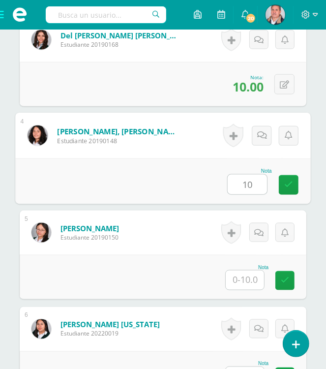
type input "10"
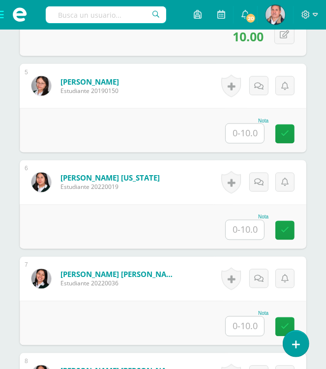
scroll to position [694, 0]
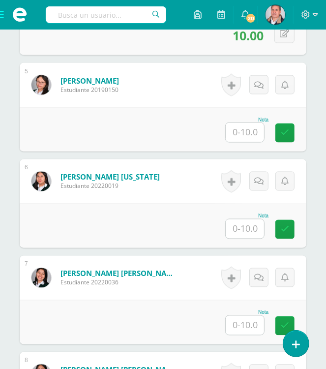
click at [248, 132] on input "text" at bounding box center [245, 132] width 38 height 19
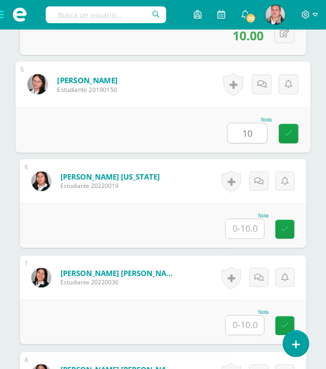
type input "10"
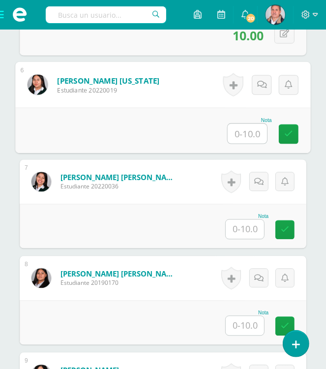
scroll to position [792, 0]
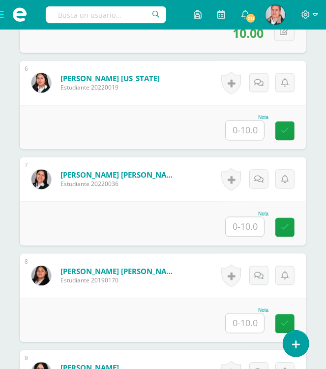
click at [236, 126] on input "text" at bounding box center [245, 130] width 38 height 19
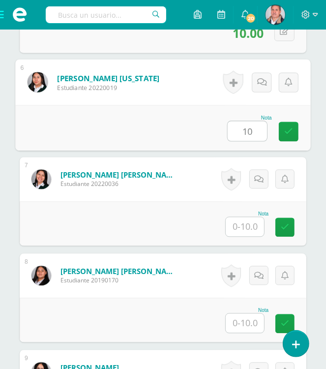
type input "10"
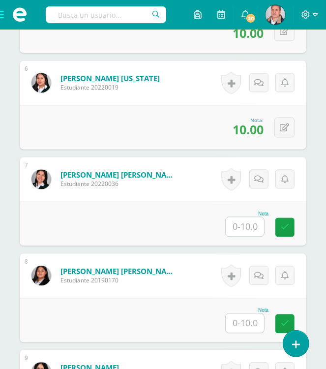
click at [240, 224] on input "text" at bounding box center [245, 226] width 38 height 19
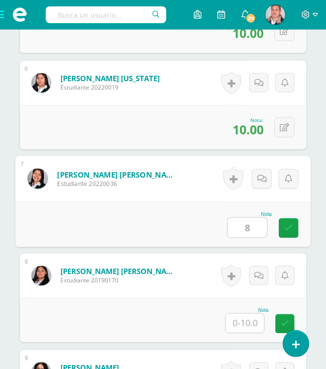
type input "8"
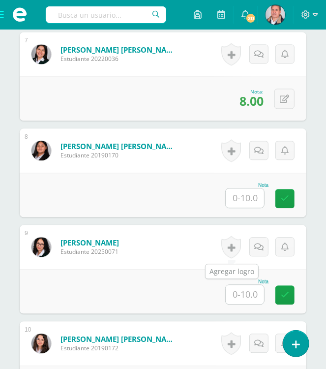
scroll to position [989, 0]
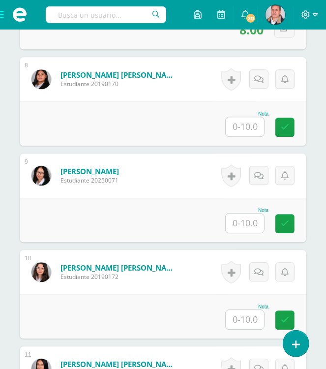
click at [244, 123] on input "text" at bounding box center [245, 126] width 38 height 19
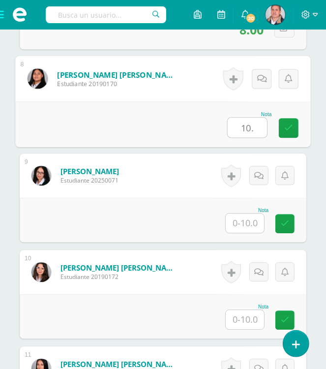
type input "10."
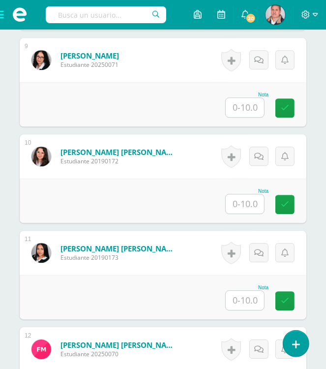
scroll to position [1087, 0]
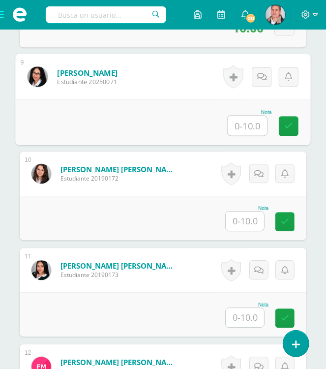
click at [234, 119] on input "text" at bounding box center [247, 126] width 39 height 20
type input "10"
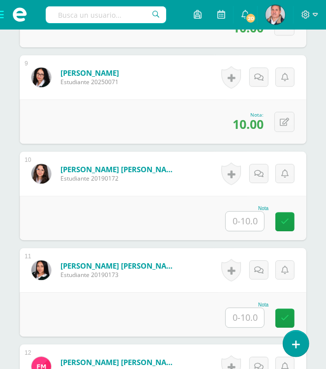
click at [243, 220] on input "text" at bounding box center [245, 220] width 38 height 19
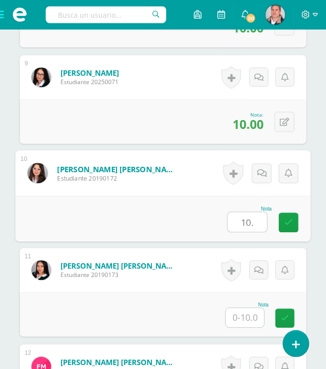
type input "10."
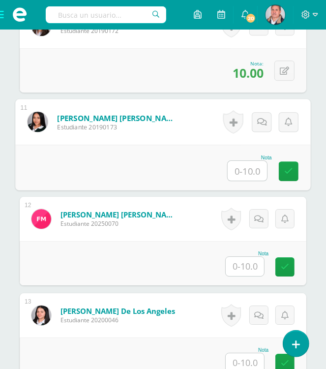
scroll to position [1284, 0]
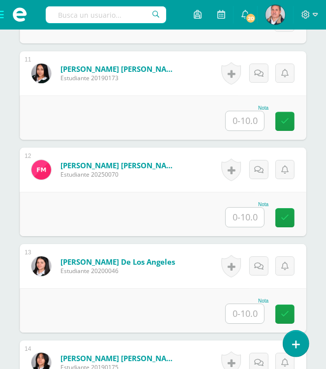
click at [238, 119] on input "text" at bounding box center [245, 120] width 38 height 19
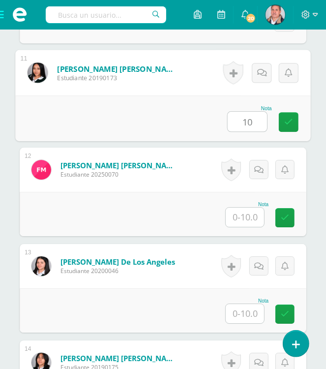
type input "10"
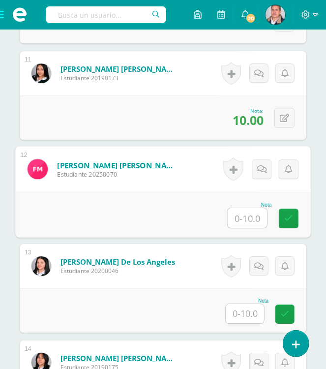
click at [240, 214] on input "text" at bounding box center [247, 218] width 39 height 20
type input "7"
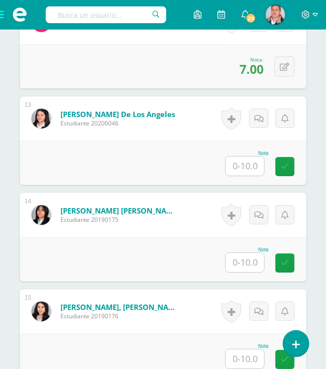
scroll to position [1481, 0]
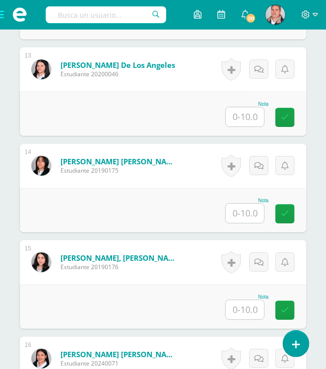
click at [253, 118] on input "text" at bounding box center [245, 116] width 38 height 19
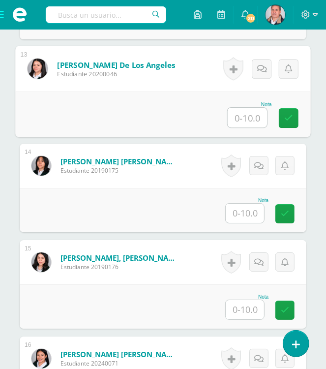
click at [245, 119] on input "text" at bounding box center [247, 118] width 39 height 20
type input "10."
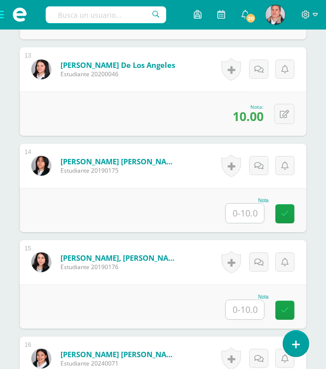
click at [246, 212] on input "text" at bounding box center [245, 213] width 38 height 19
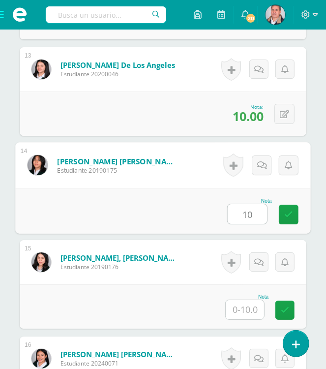
type input "10"
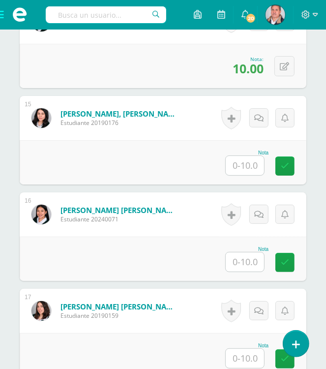
scroll to position [1628, 0]
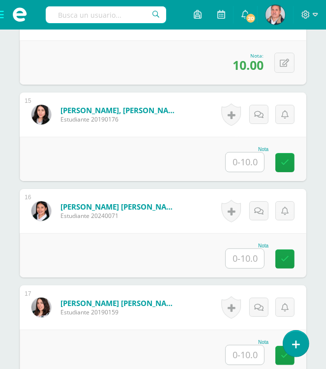
click at [239, 157] on input "text" at bounding box center [245, 161] width 38 height 19
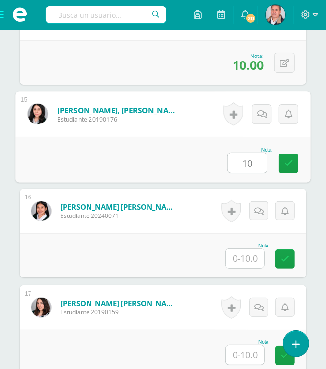
type input "10"
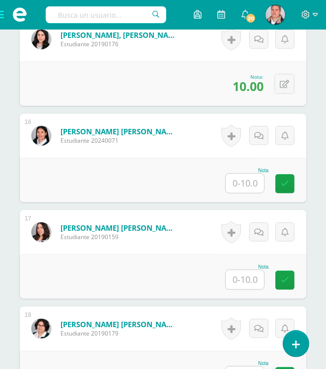
scroll to position [1727, 0]
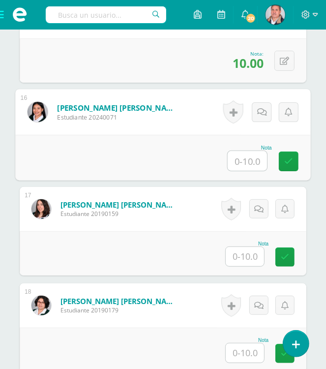
click at [246, 159] on input "text" at bounding box center [247, 161] width 39 height 20
type input "10"
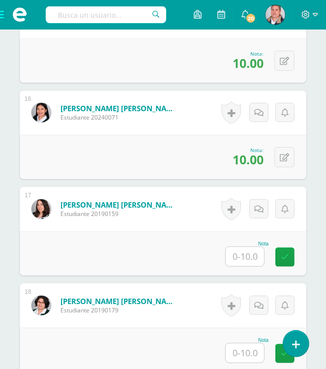
scroll to position [1874, 0]
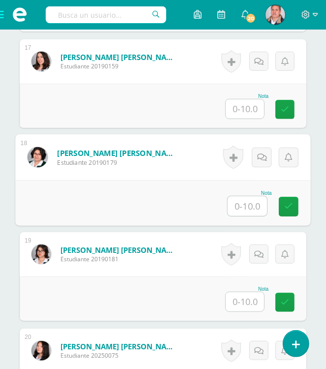
click at [244, 206] on input "text" at bounding box center [247, 206] width 39 height 20
type input "10"
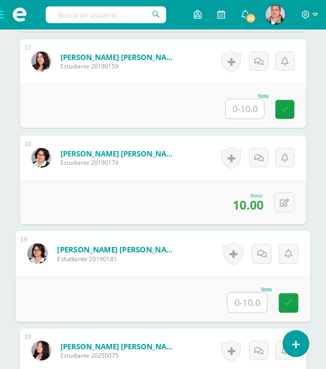
click at [241, 302] on input "text" at bounding box center [247, 303] width 39 height 20
type input "10"
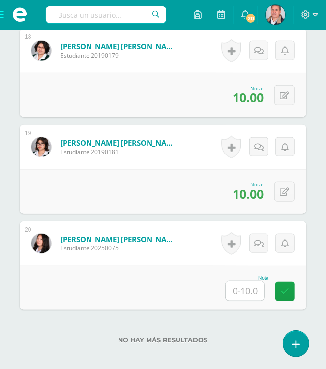
scroll to position [2034, 0]
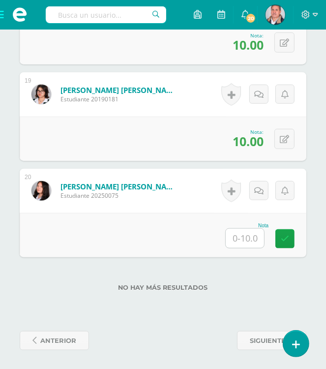
click at [240, 232] on input "text" at bounding box center [245, 238] width 38 height 19
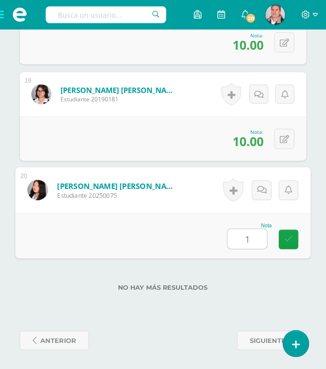
type input "10"
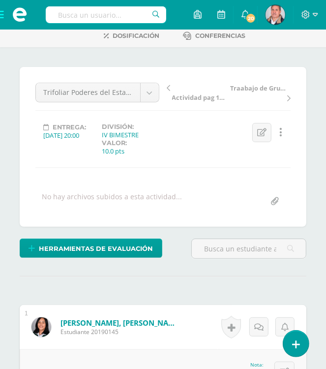
scroll to position [0, 0]
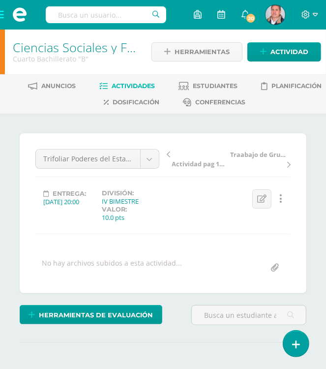
click at [131, 86] on span "Actividades" at bounding box center [133, 85] width 43 height 7
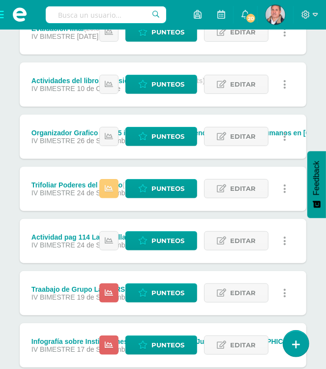
scroll to position [246, 0]
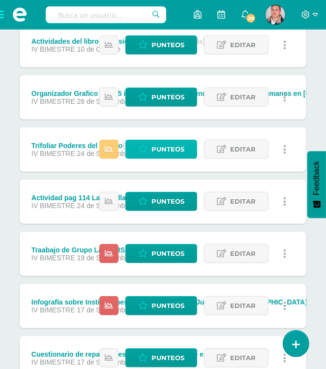
click at [154, 145] on span "Punteos" at bounding box center [167, 149] width 33 height 18
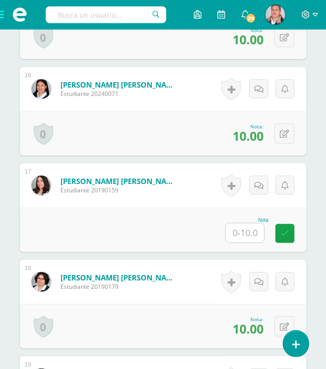
scroll to position [1751, 0]
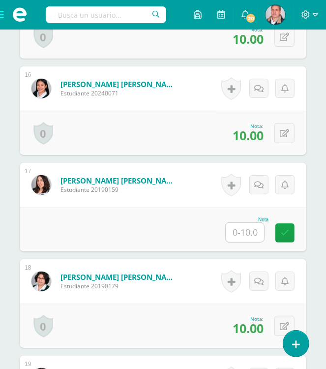
click at [243, 233] on input "text" at bounding box center [245, 232] width 38 height 19
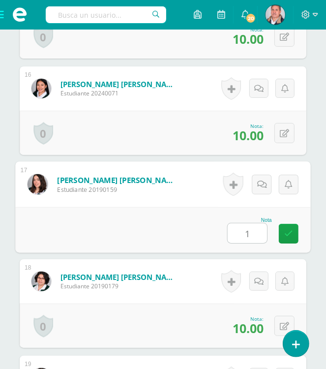
type input "10"
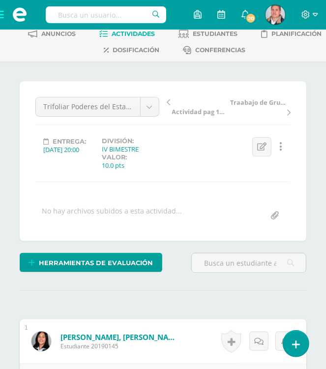
scroll to position [0, 0]
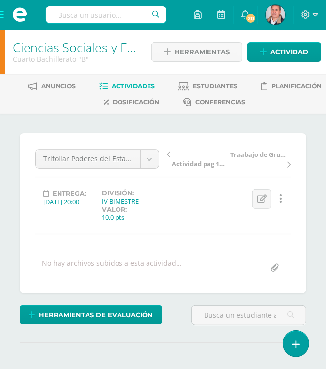
click at [130, 84] on span "Actividades" at bounding box center [133, 85] width 43 height 7
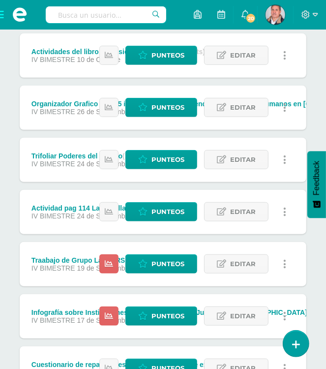
scroll to position [295, 0]
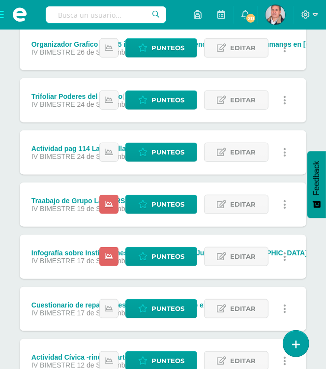
click at [57, 202] on div "Traabajo de Grupo La [PERSON_NAME] (10.0 pts)" at bounding box center [111, 201] width 161 height 8
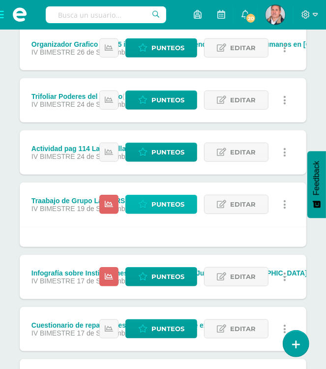
click at [150, 205] on link "Punteos" at bounding box center [161, 204] width 72 height 19
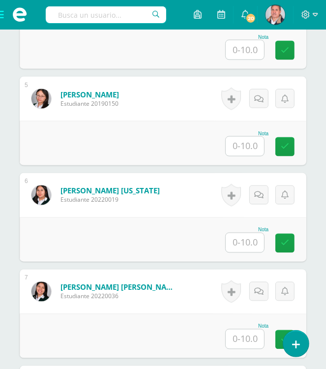
scroll to position [689, 0]
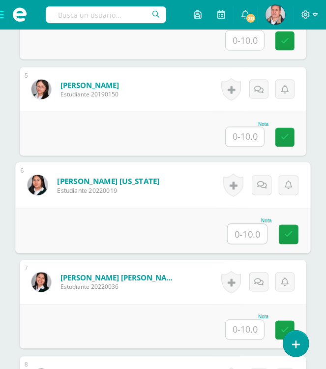
click at [244, 234] on input "text" at bounding box center [247, 234] width 39 height 20
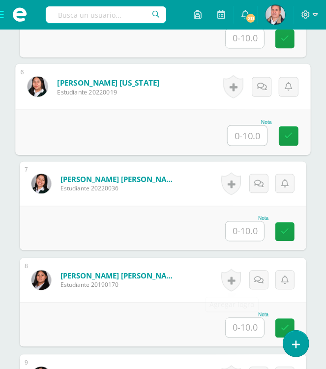
scroll to position [837, 0]
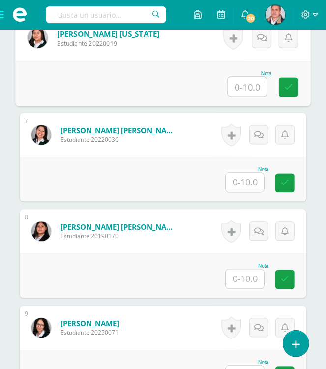
click at [245, 275] on input "text" at bounding box center [245, 278] width 38 height 19
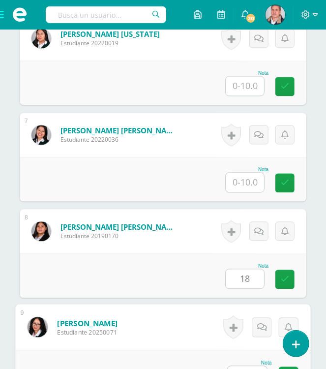
scroll to position [851, 0]
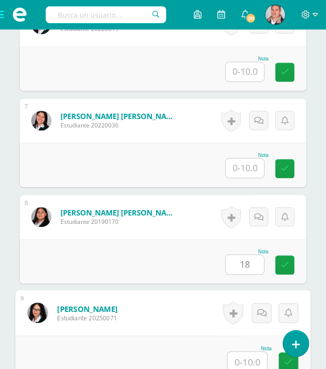
type input "0"
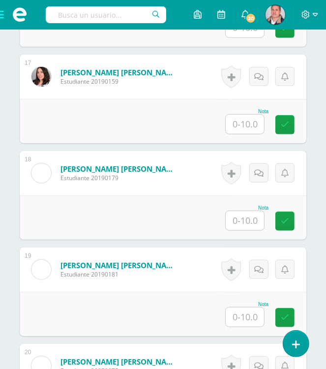
scroll to position [1933, 0]
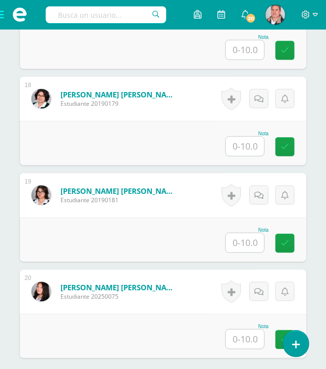
click at [248, 336] on input "text" at bounding box center [245, 338] width 38 height 19
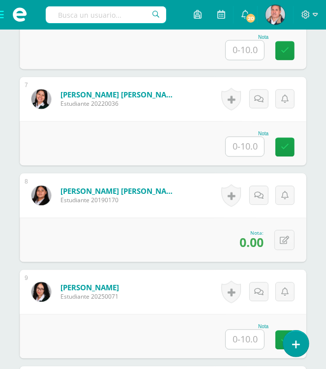
scroll to position [900, 0]
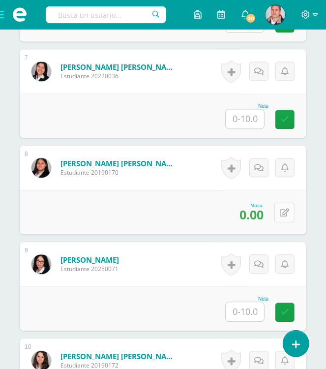
type input "0"
click at [282, 209] on icon at bounding box center [284, 213] width 9 height 8
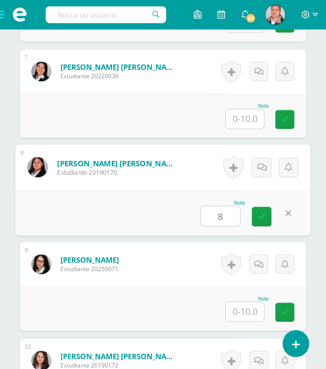
type input "8"
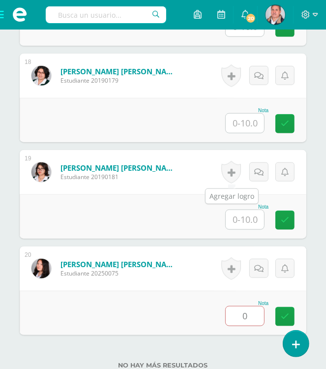
scroll to position [1982, 0]
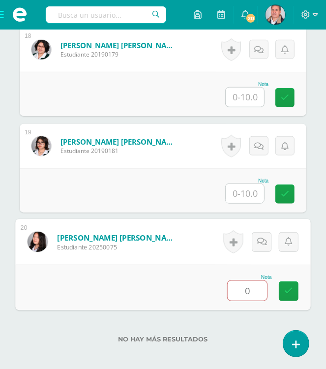
drag, startPoint x: 240, startPoint y: 292, endPoint x: 221, endPoint y: 271, distance: 28.2
click at [240, 292] on input "0" at bounding box center [247, 291] width 39 height 20
type input "8"
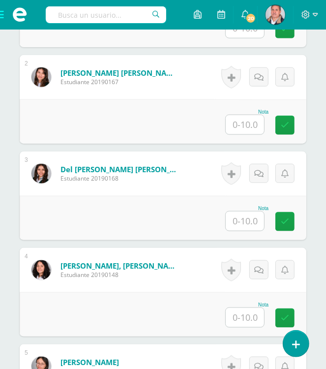
scroll to position [261, 0]
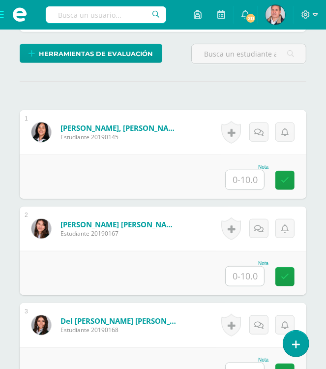
click at [241, 179] on input "text" at bounding box center [245, 179] width 38 height 19
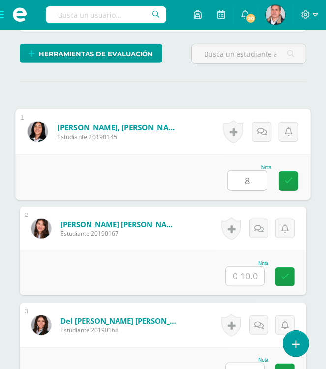
type input "8"
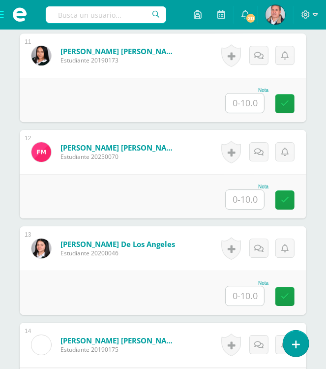
scroll to position [1491, 0]
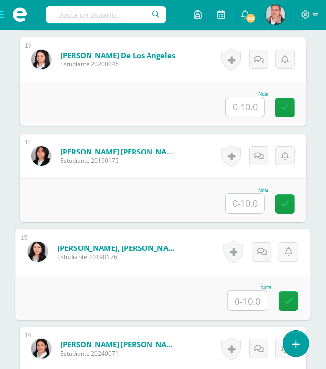
click at [248, 298] on input "text" at bounding box center [247, 301] width 39 height 20
type input "8"
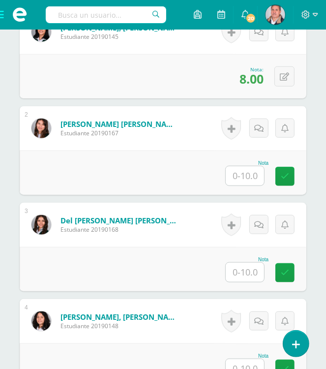
scroll to position [362, 0]
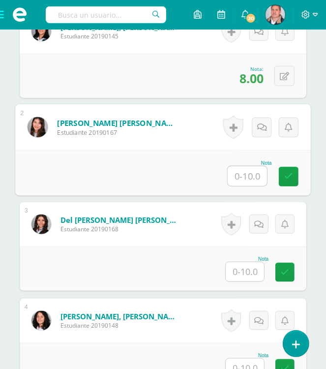
click at [238, 174] on input "text" at bounding box center [247, 176] width 39 height 20
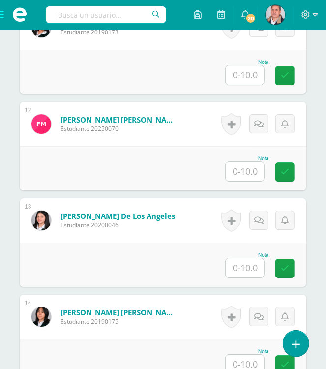
scroll to position [1345, 0]
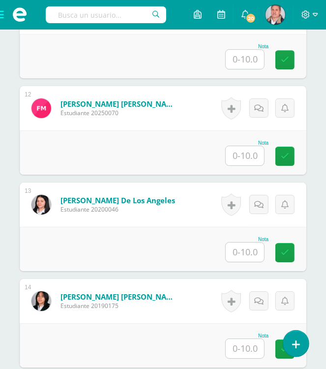
type input "9"
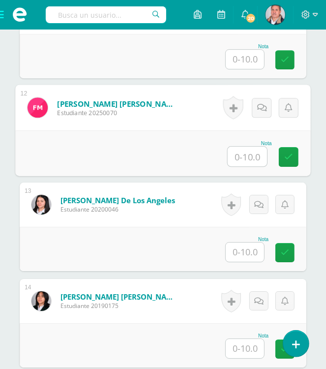
click at [241, 156] on input "text" at bounding box center [247, 157] width 39 height 20
type input "9"
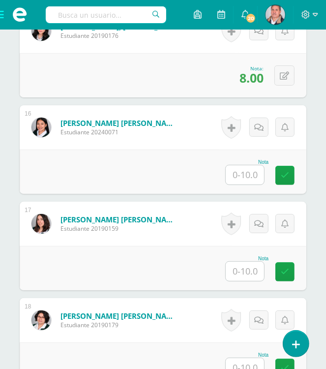
scroll to position [1739, 0]
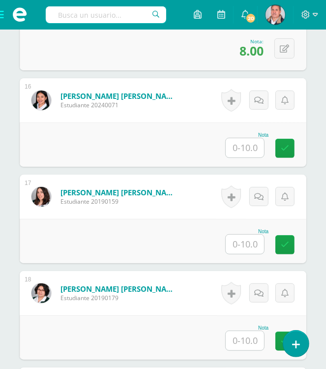
drag, startPoint x: 251, startPoint y: 149, endPoint x: 251, endPoint y: 139, distance: 9.3
click at [251, 149] on input "text" at bounding box center [245, 147] width 38 height 19
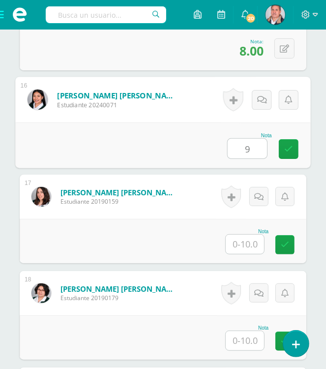
type input "9"
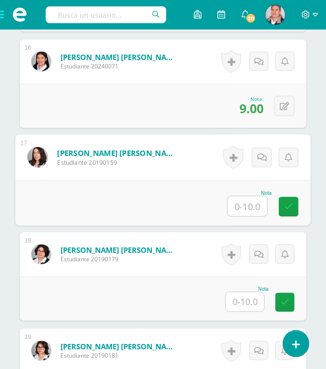
scroll to position [1788, 0]
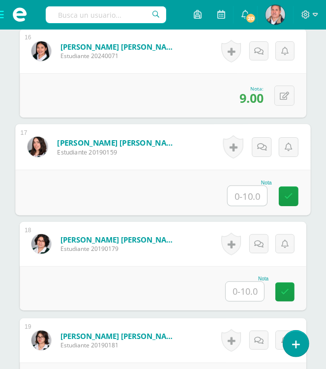
click at [252, 195] on input "text" at bounding box center [247, 196] width 39 height 20
type input "9"
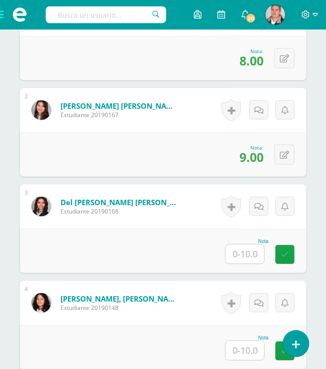
scroll to position [393, 0]
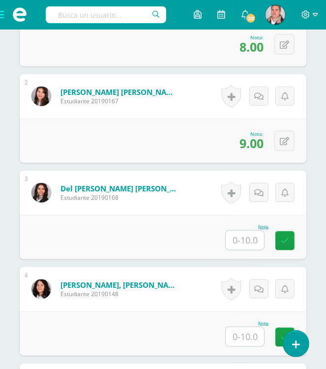
click at [246, 238] on input "text" at bounding box center [245, 240] width 38 height 19
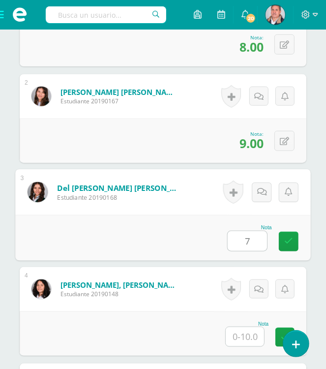
type input "7"
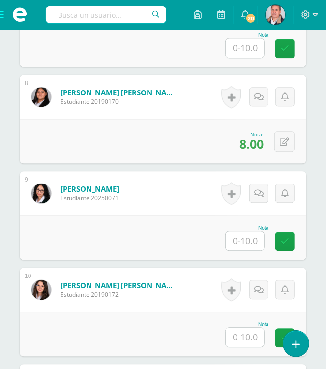
scroll to position [984, 0]
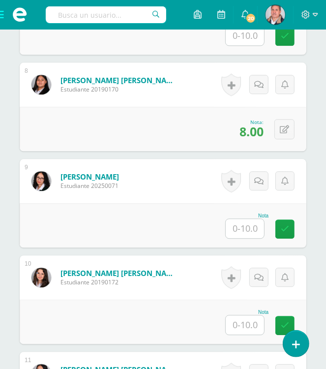
click at [247, 222] on input "text" at bounding box center [245, 228] width 38 height 19
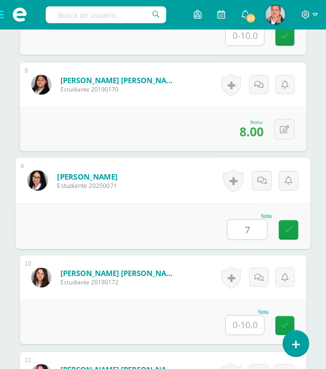
type input "7"
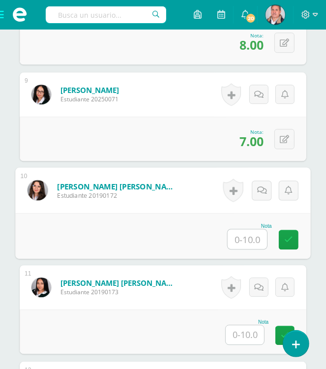
scroll to position [1082, 0]
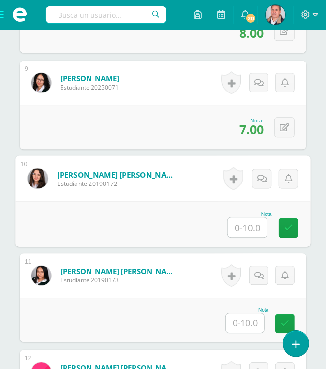
click at [246, 225] on input "text" at bounding box center [247, 227] width 39 height 20
type input "7"
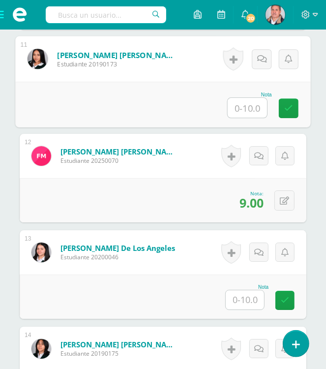
scroll to position [1296, 0]
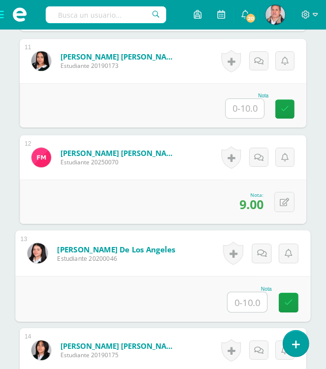
click at [246, 296] on input "text" at bounding box center [247, 302] width 39 height 20
type input "7"
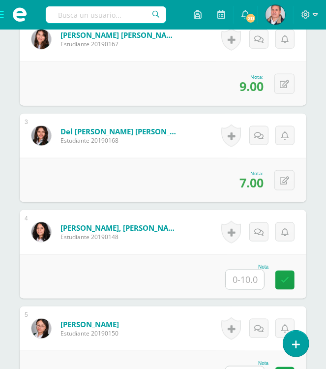
scroll to position [509, 0]
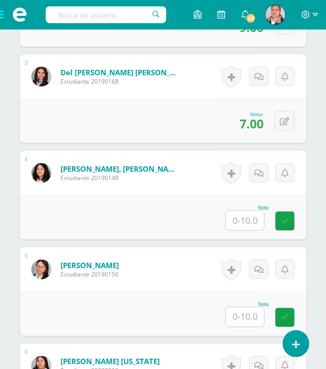
click at [244, 216] on input "text" at bounding box center [245, 220] width 38 height 19
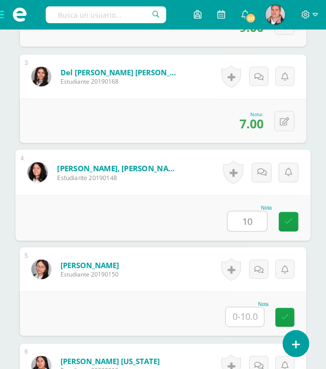
type input "10"
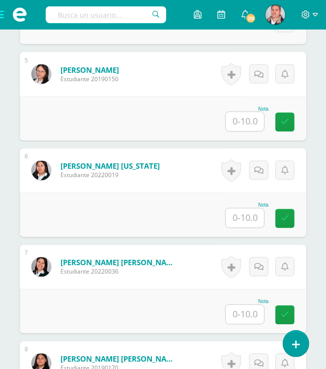
scroll to position [706, 0]
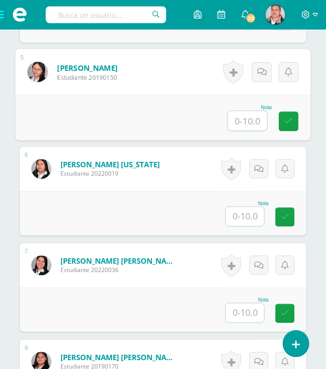
drag, startPoint x: 239, startPoint y: 121, endPoint x: 239, endPoint y: 106, distance: 15.3
click at [239, 120] on input "text" at bounding box center [247, 121] width 39 height 20
type input "10."
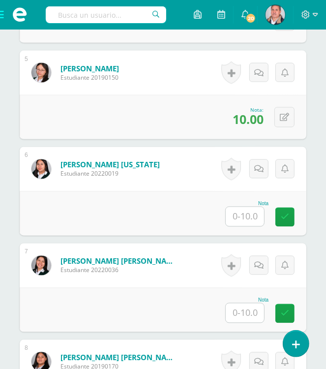
click at [172, 189] on div "[PERSON_NAME] [US_STATE] Estudiante 20220019" at bounding box center [96, 169] width 152 height 44
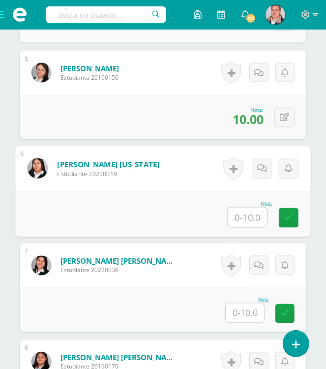
click at [244, 211] on input "text" at bounding box center [247, 218] width 39 height 20
type input "10"
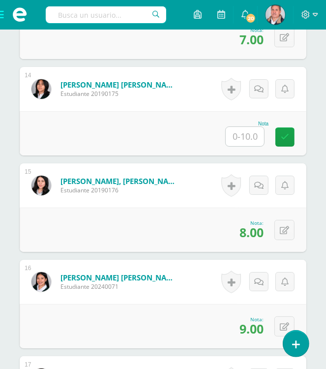
scroll to position [1837, 0]
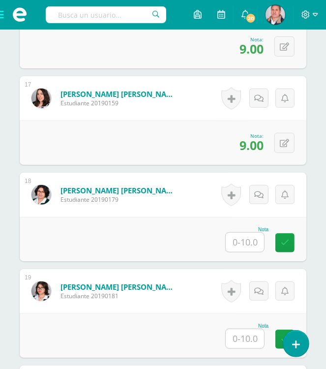
drag, startPoint x: 252, startPoint y: 338, endPoint x: 231, endPoint y: 329, distance: 23.2
click at [252, 338] on input "text" at bounding box center [245, 338] width 38 height 19
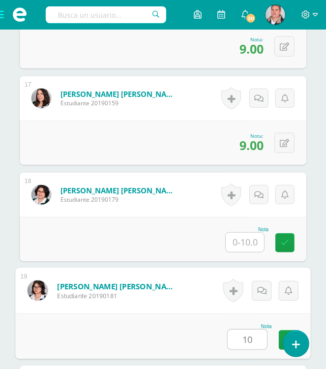
type input "10."
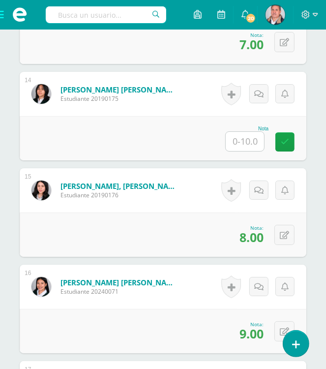
scroll to position [1493, 0]
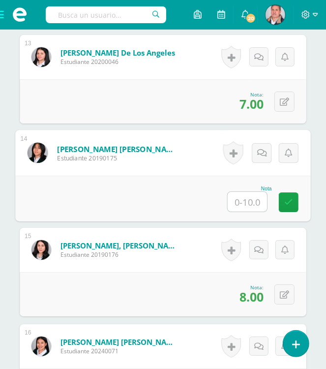
click at [254, 202] on input "text" at bounding box center [247, 202] width 39 height 20
type input "10"
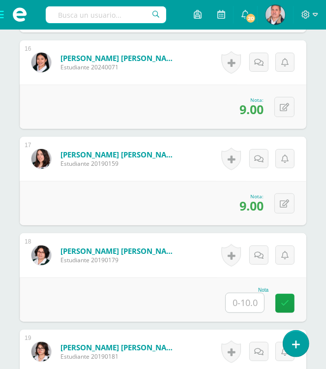
scroll to position [1788, 0]
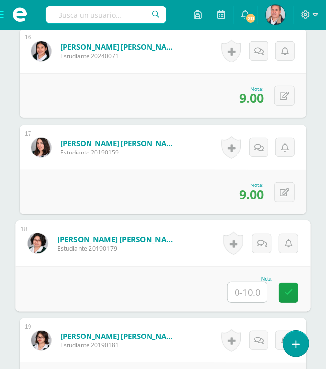
click at [243, 285] on input "text" at bounding box center [247, 292] width 39 height 20
type input "10"
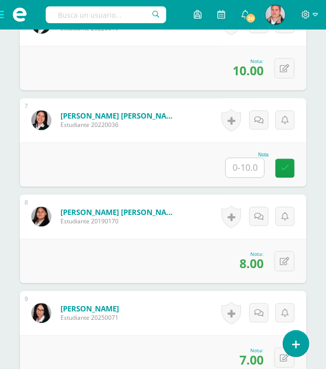
scroll to position [854, 0]
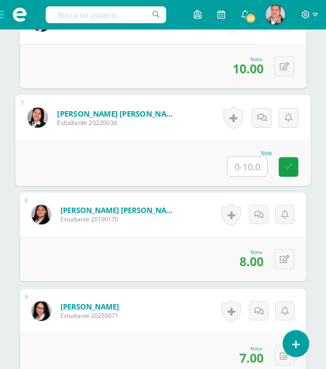
click at [246, 166] on input "text" at bounding box center [247, 166] width 39 height 20
click at [246, 163] on input "text" at bounding box center [247, 166] width 39 height 20
type input "9"
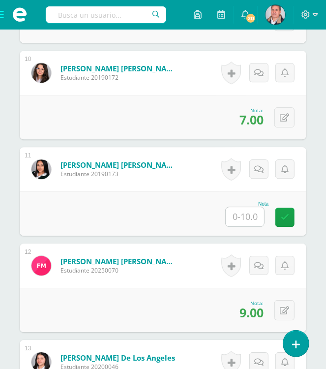
scroll to position [1198, 0]
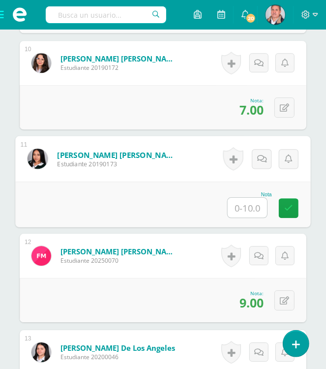
click at [243, 204] on input "text" at bounding box center [247, 208] width 39 height 20
type input "7"
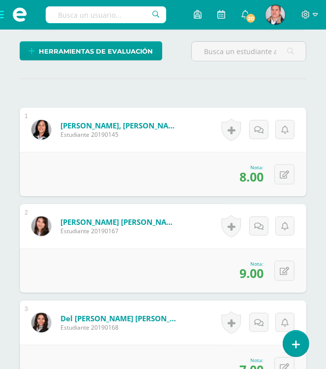
scroll to position [0, 0]
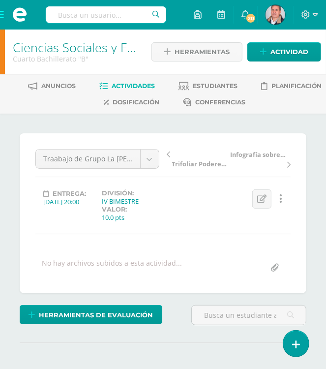
click at [128, 80] on link "Actividades" at bounding box center [127, 86] width 56 height 16
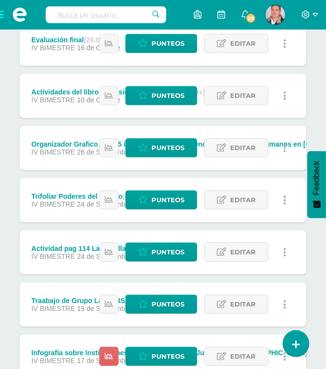
scroll to position [197, 0]
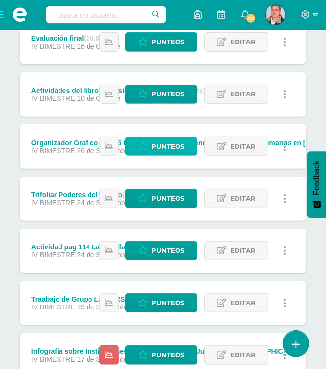
click at [156, 145] on span "Punteos" at bounding box center [167, 146] width 33 height 18
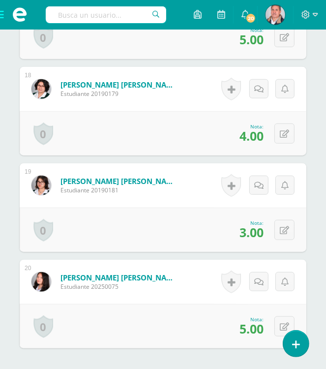
scroll to position [1933, 0]
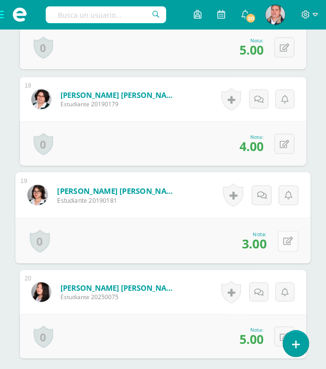
click at [283, 239] on button at bounding box center [288, 241] width 21 height 21
type input "5"
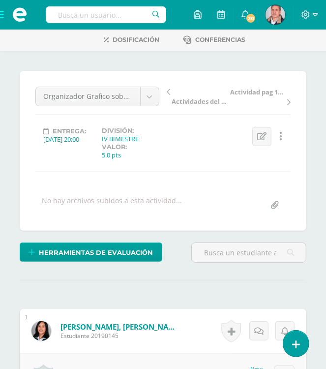
scroll to position [0, 0]
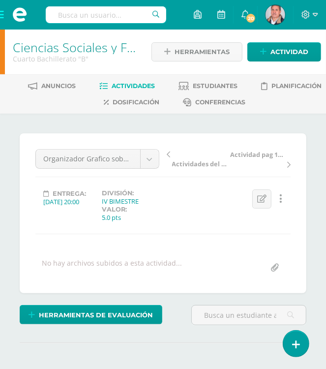
click at [127, 83] on span "Actividades" at bounding box center [133, 85] width 43 height 7
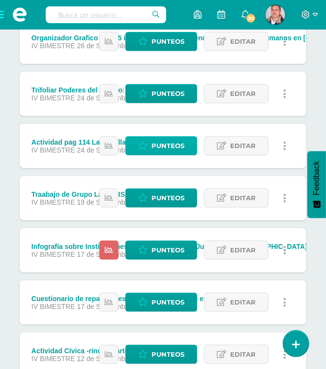
scroll to position [344, 0]
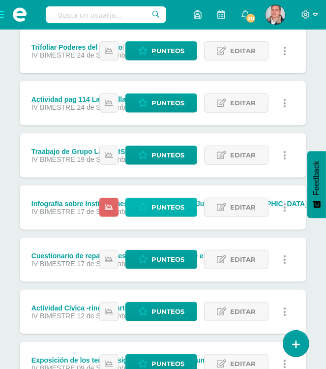
click at [144, 206] on icon at bounding box center [142, 207] width 9 height 8
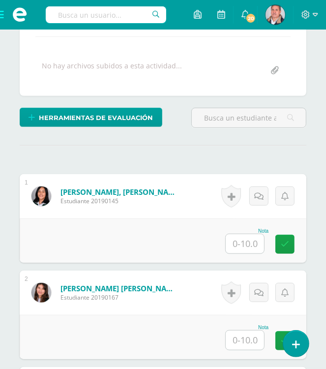
scroll to position [198, 0]
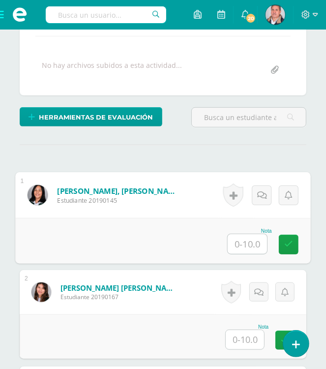
click at [240, 245] on input "text" at bounding box center [247, 244] width 39 height 20
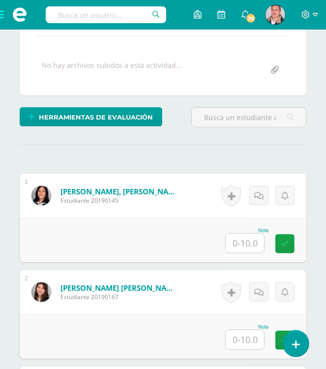
click at [251, 242] on input "text" at bounding box center [245, 243] width 38 height 19
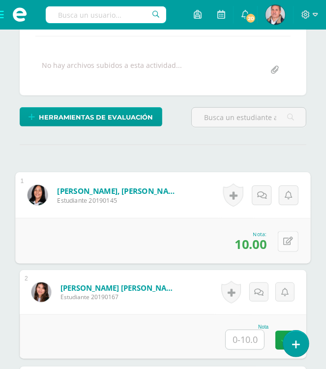
click at [283, 240] on icon at bounding box center [288, 241] width 10 height 8
type input "8"
click at [261, 240] on icon at bounding box center [262, 244] width 9 height 8
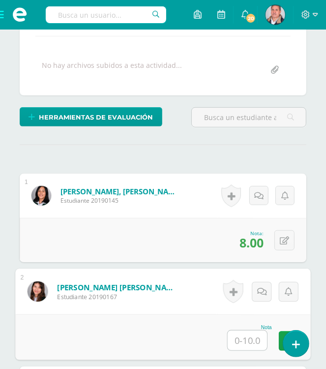
click at [241, 335] on input "text" at bounding box center [247, 340] width 39 height 20
type input "10"
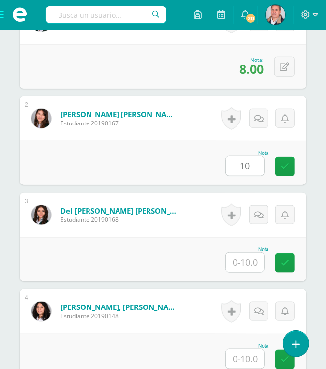
scroll to position [394, 0]
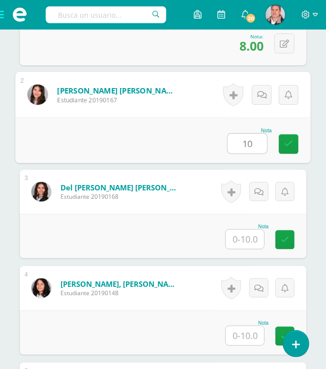
click at [252, 145] on input "10" at bounding box center [247, 144] width 39 height 20
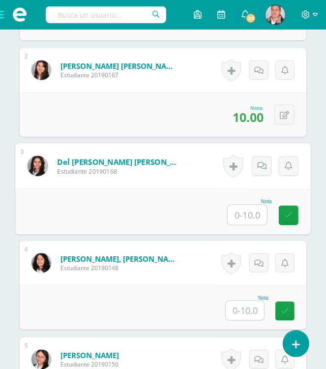
scroll to position [493, 0]
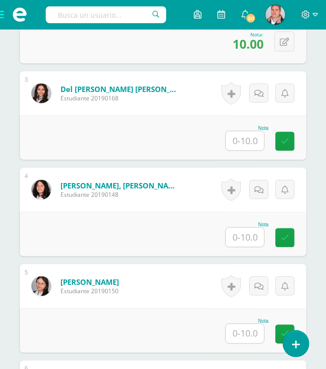
click at [238, 137] on input "text" at bounding box center [245, 140] width 38 height 19
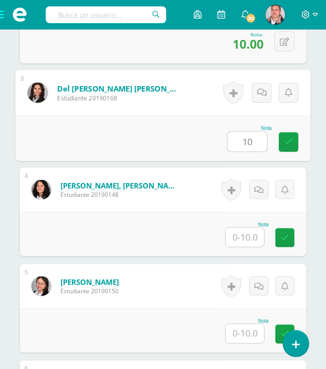
type input "10"
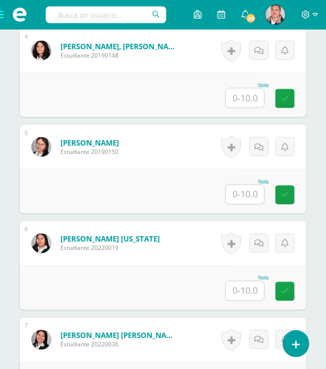
scroll to position [542, 0]
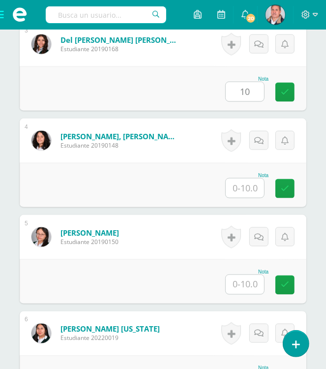
click at [244, 185] on input "text" at bounding box center [245, 188] width 38 height 19
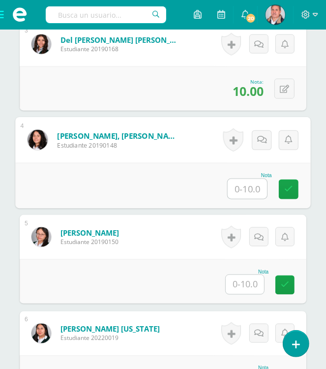
click at [239, 188] on input "text" at bounding box center [247, 189] width 39 height 20
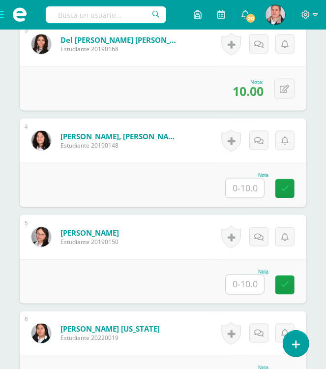
drag, startPoint x: 236, startPoint y: 187, endPoint x: 242, endPoint y: 167, distance: 21.3
click at [236, 187] on input "text" at bounding box center [245, 188] width 38 height 19
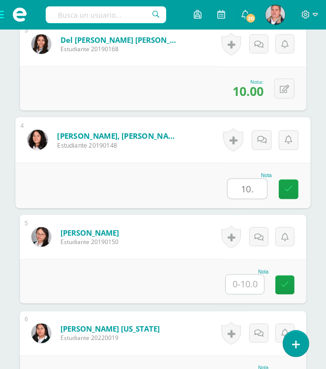
type input "10."
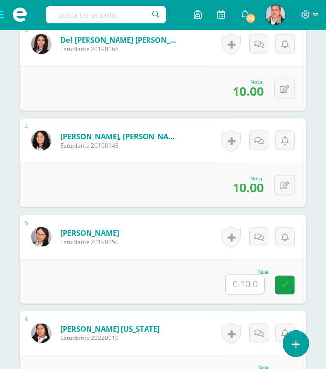
click at [246, 285] on input "text" at bounding box center [245, 284] width 38 height 19
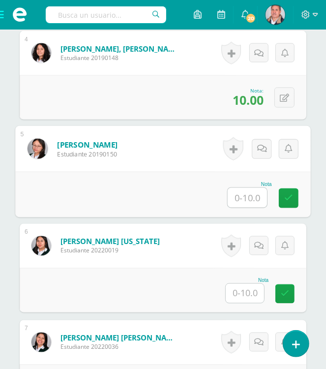
scroll to position [640, 0]
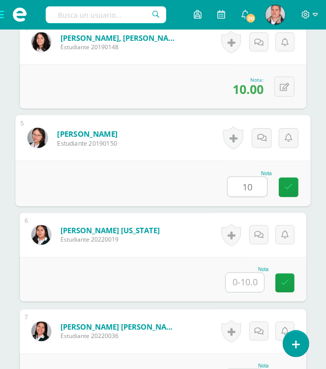
type input "10"
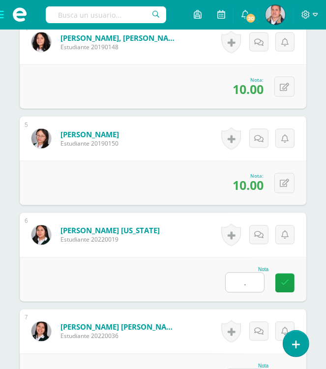
click at [247, 285] on input "." at bounding box center [245, 282] width 38 height 19
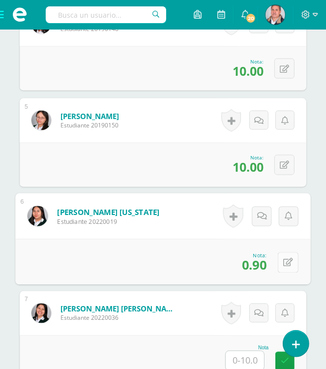
click at [289, 259] on button at bounding box center [288, 262] width 21 height 21
type input "9"
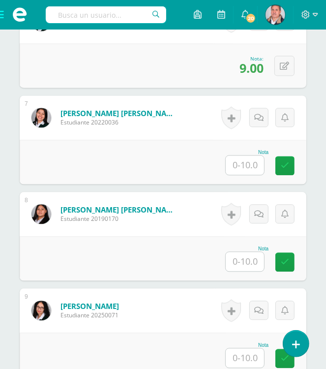
scroll to position [855, 0]
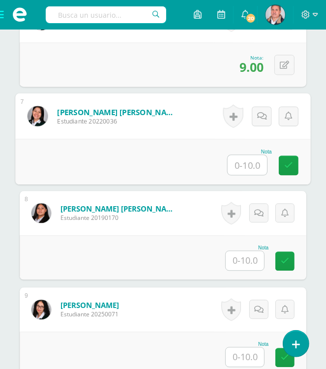
click at [245, 159] on input "text" at bounding box center [247, 165] width 39 height 20
type input "8"
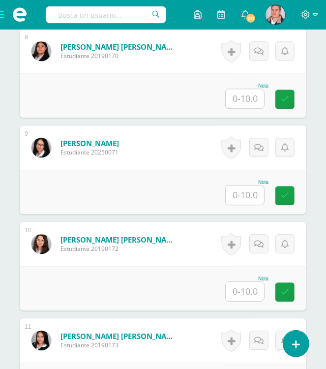
scroll to position [954, 0]
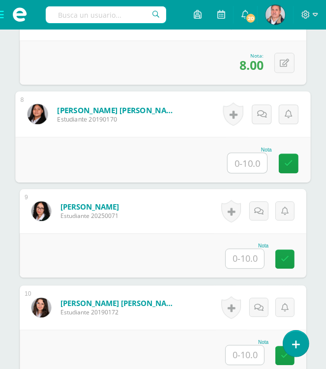
click at [242, 160] on input "text" at bounding box center [247, 163] width 39 height 20
type input "10"
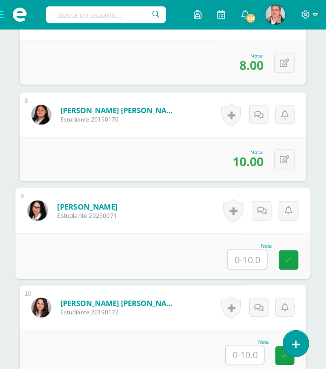
click at [243, 252] on input "text" at bounding box center [247, 259] width 39 height 20
type input "7"
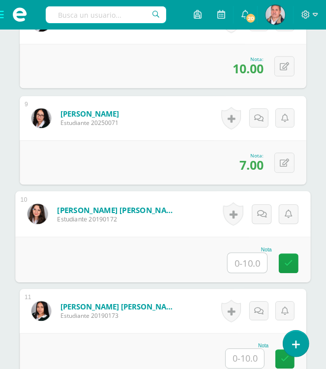
scroll to position [1052, 0]
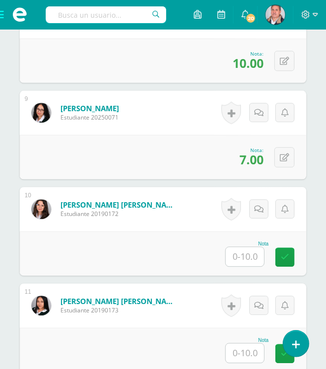
click at [242, 256] on input "text" at bounding box center [245, 256] width 38 height 19
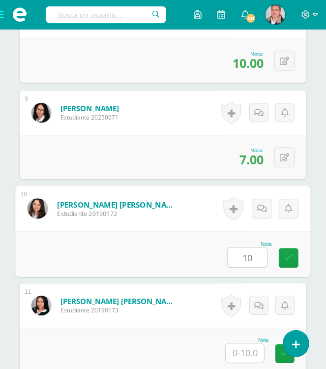
type input "10"
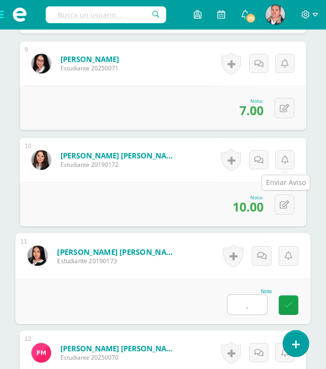
scroll to position [1249, 0]
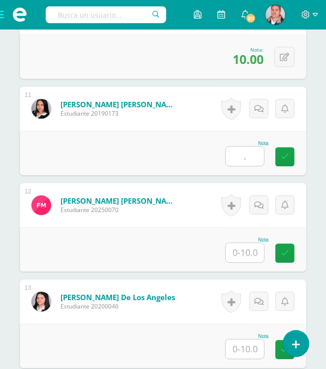
click at [246, 151] on input "." at bounding box center [245, 156] width 38 height 19
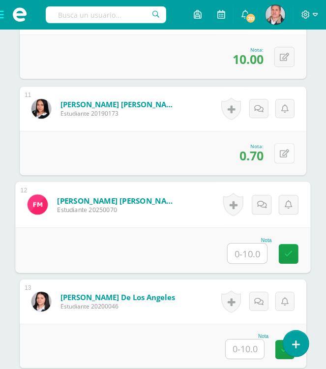
click at [281, 150] on button at bounding box center [284, 153] width 20 height 20
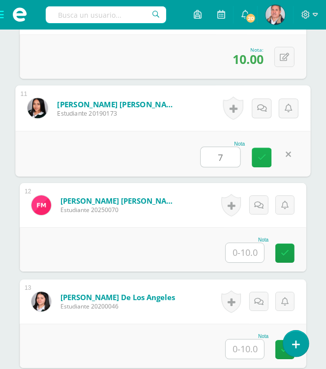
type input "7"
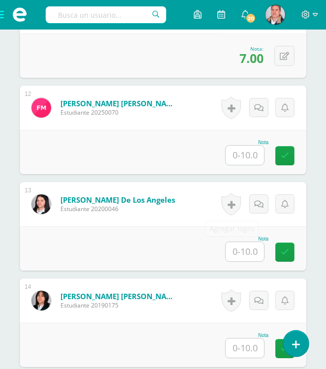
scroll to position [1347, 0]
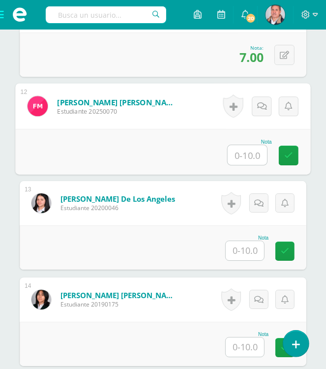
click at [236, 151] on input "text" at bounding box center [247, 155] width 39 height 20
type input "7"
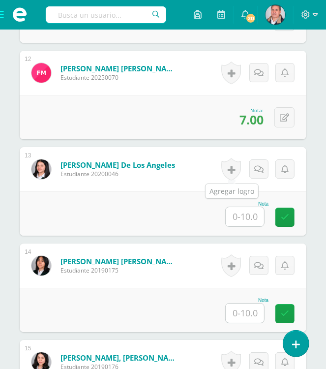
scroll to position [1445, 0]
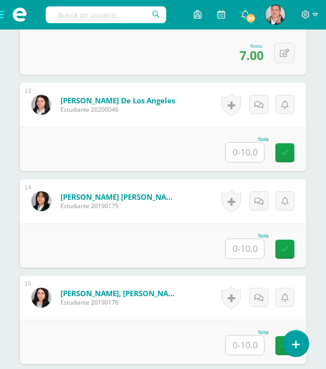
click at [246, 151] on input "text" at bounding box center [245, 152] width 38 height 19
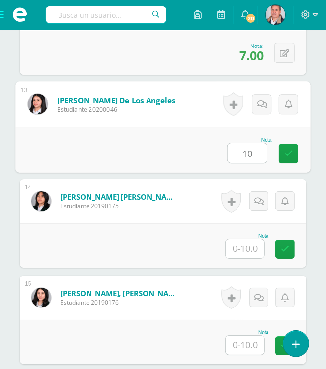
type input "10"
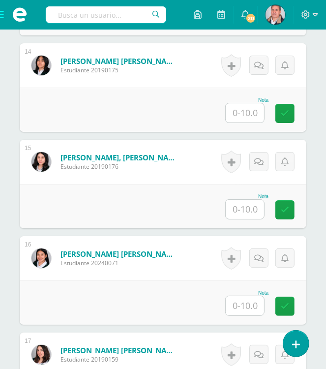
scroll to position [1593, 0]
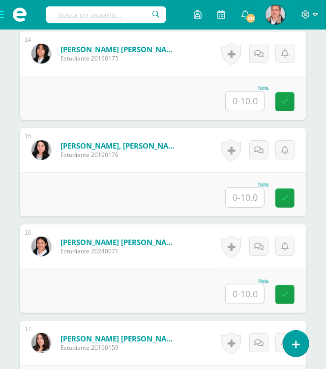
click at [241, 101] on input "text" at bounding box center [245, 100] width 38 height 19
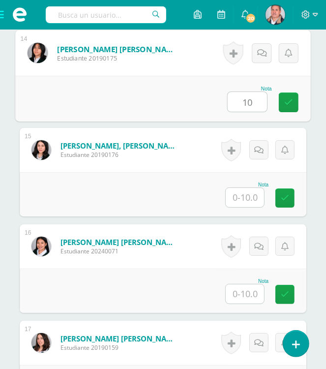
type input "10"
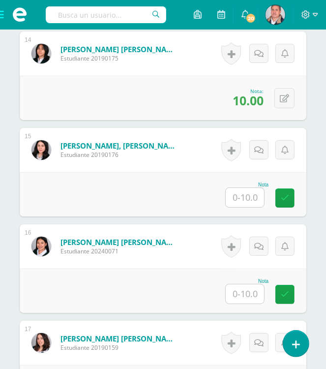
click at [254, 189] on input "text" at bounding box center [245, 197] width 38 height 19
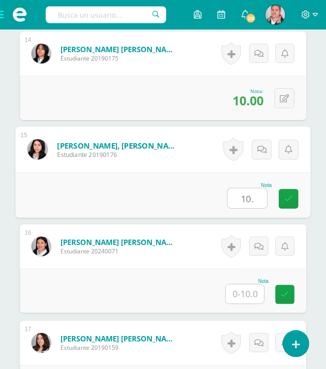
type input "10."
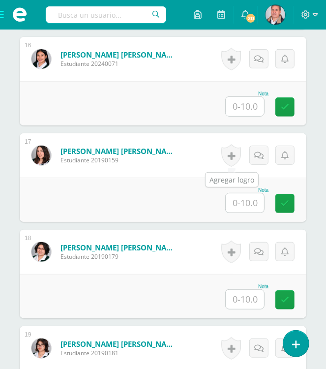
scroll to position [1790, 0]
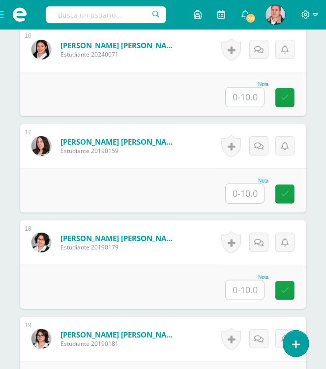
drag, startPoint x: 220, startPoint y: 85, endPoint x: 235, endPoint y: 87, distance: 15.4
click at [232, 86] on div "Nota" at bounding box center [163, 94] width 287 height 44
click at [240, 92] on input "text" at bounding box center [245, 97] width 38 height 19
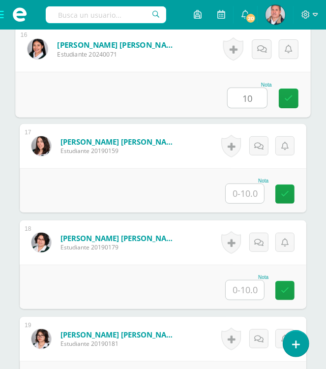
type input "10"
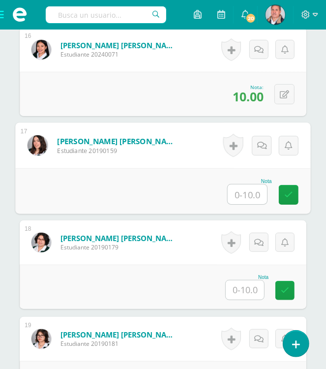
click at [241, 196] on input "text" at bounding box center [247, 194] width 39 height 20
type input "8"
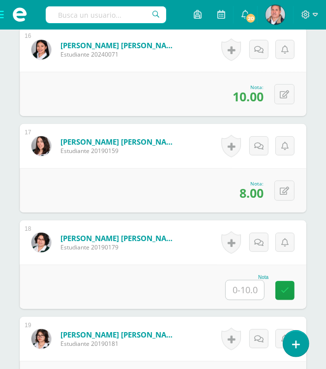
click at [242, 292] on input "text" at bounding box center [245, 289] width 38 height 19
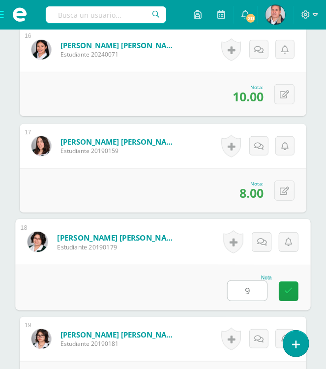
type input "9"
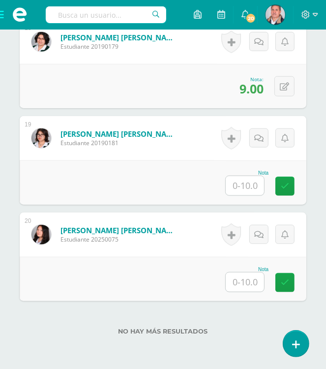
click at [246, 182] on input "text" at bounding box center [245, 185] width 38 height 19
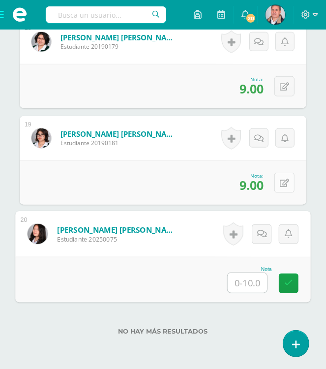
click at [285, 181] on icon at bounding box center [284, 183] width 9 height 8
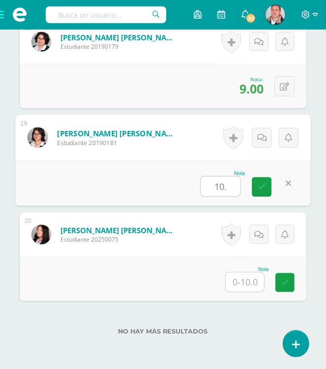
type input "10."
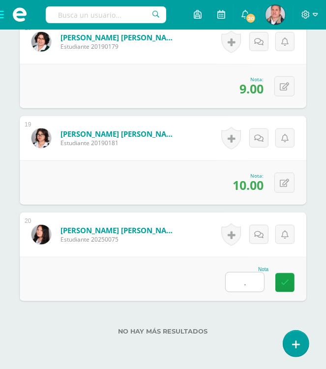
click at [244, 272] on input "." at bounding box center [245, 281] width 38 height 19
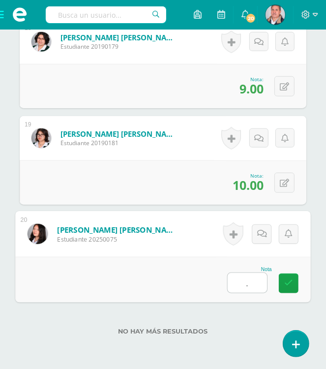
type input "9."
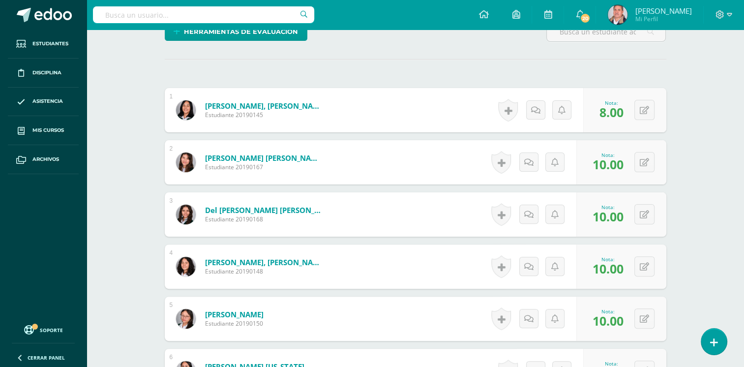
scroll to position [0, 0]
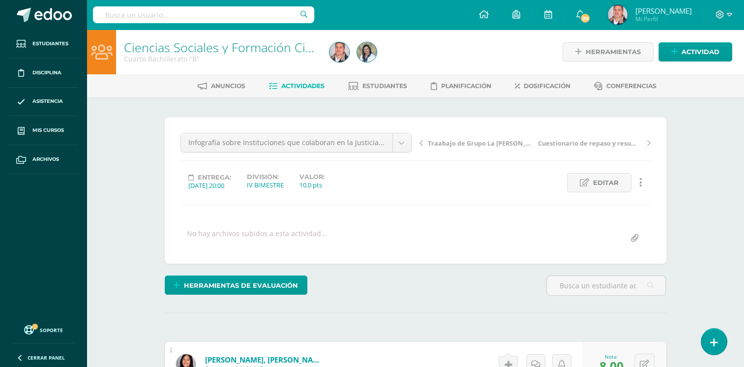
click at [310, 84] on span "Actividades" at bounding box center [302, 85] width 43 height 7
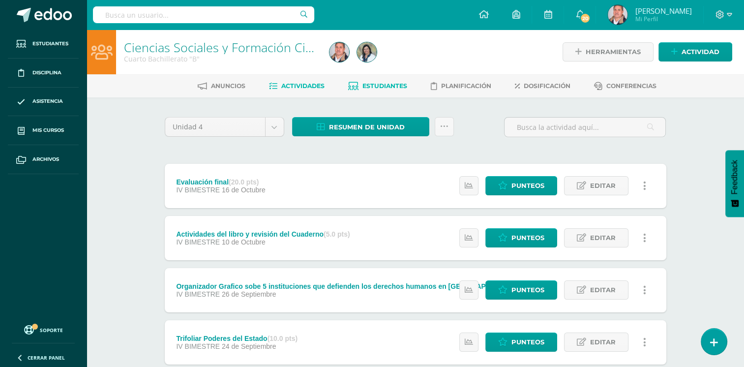
click at [373, 86] on span "Estudiantes" at bounding box center [384, 85] width 45 height 7
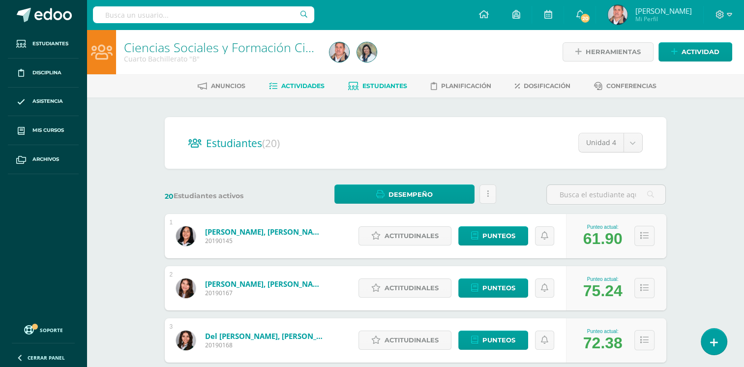
click at [305, 86] on span "Actividades" at bounding box center [302, 85] width 43 height 7
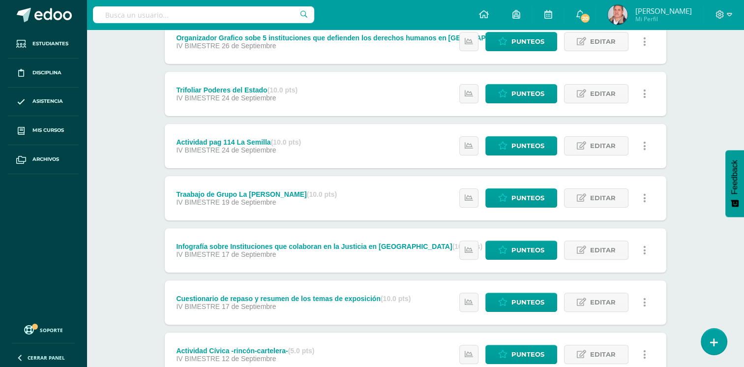
scroll to position [228, 0]
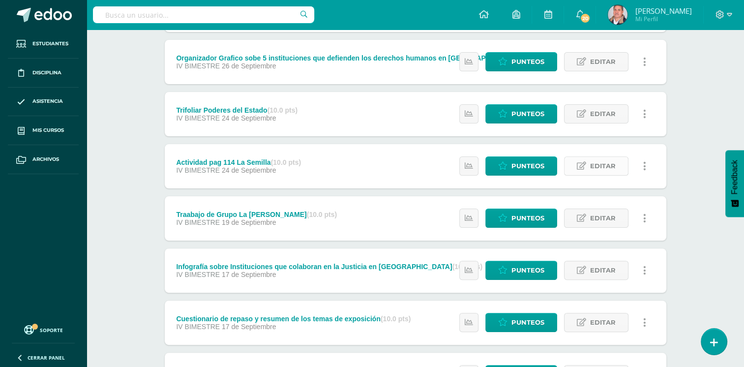
click at [605, 161] on span "Editar" at bounding box center [603, 166] width 26 height 18
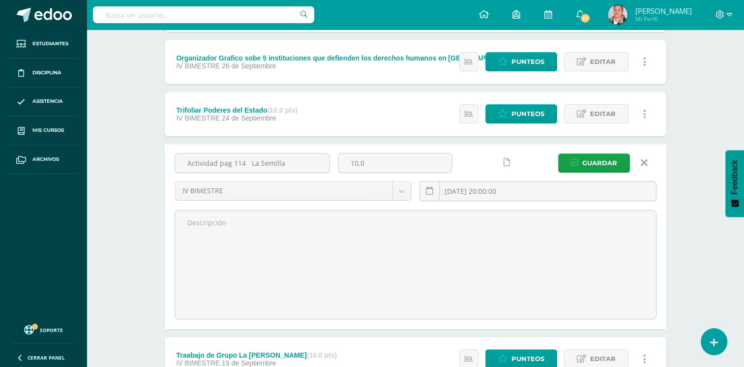
drag, startPoint x: 366, startPoint y: 162, endPoint x: 336, endPoint y: 162, distance: 30.0
click at [336, 162] on div "10.0" at bounding box center [395, 167] width 122 height 28
type input "5.0"
click at [595, 162] on span "Guardar" at bounding box center [599, 163] width 35 height 18
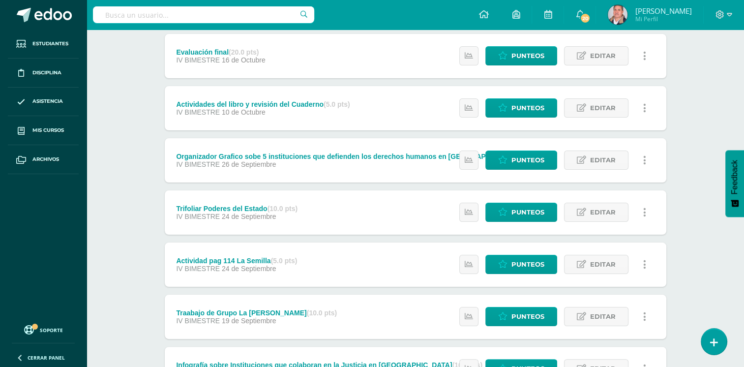
scroll to position [148, 0]
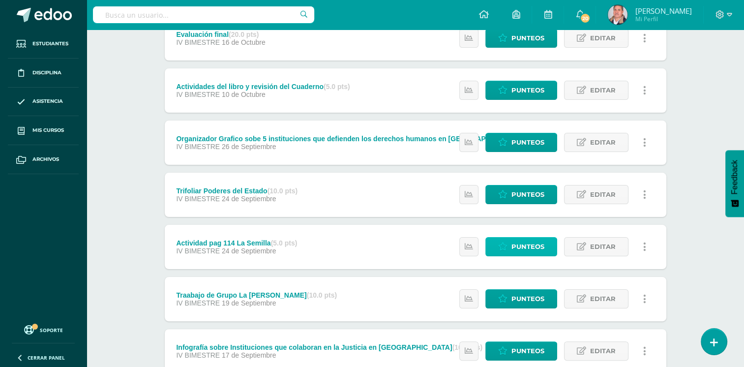
click at [519, 245] on span "Punteos" at bounding box center [527, 247] width 33 height 18
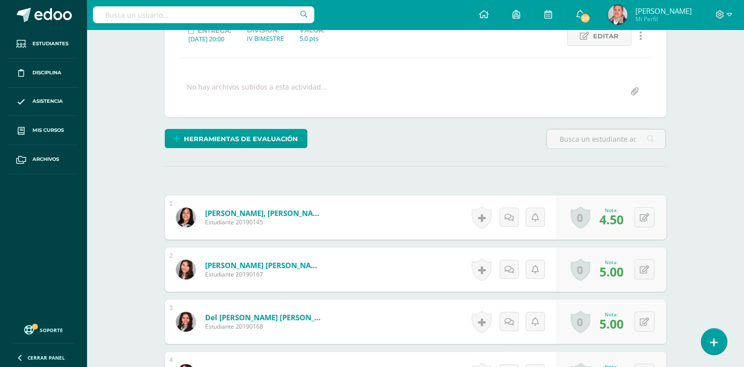
scroll to position [148, 0]
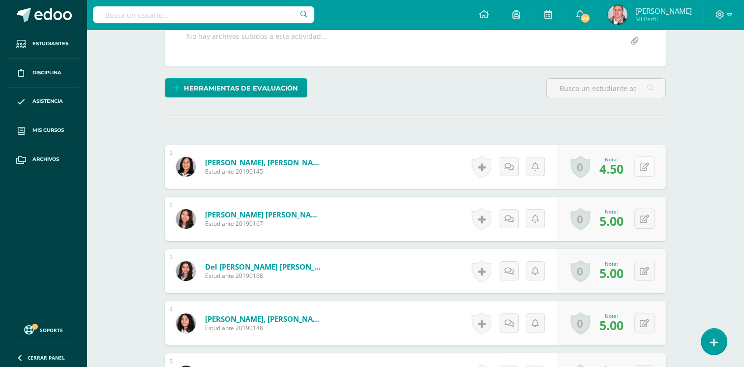
click at [644, 164] on button at bounding box center [644, 166] width 20 height 20
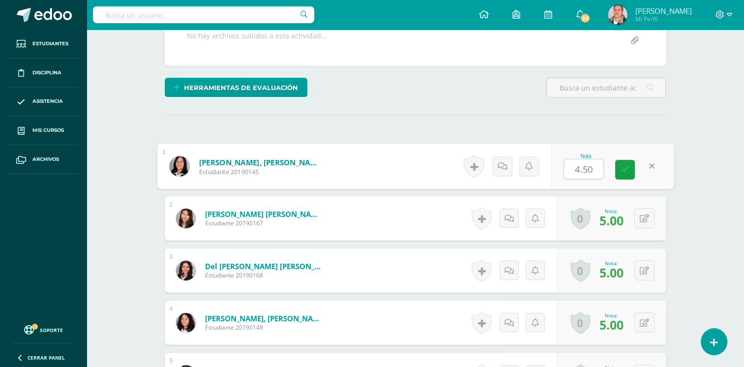
type input "4"
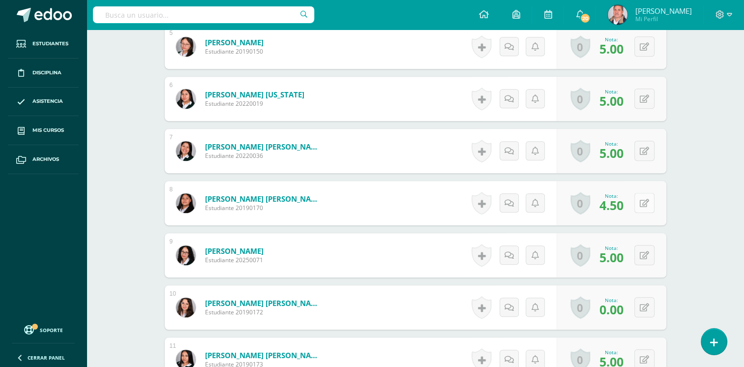
scroll to position [542, 0]
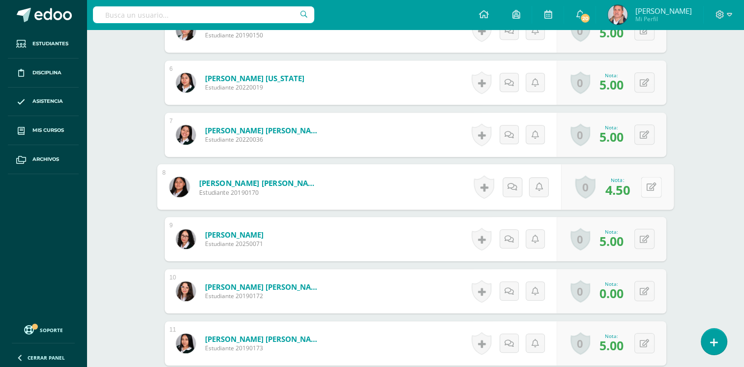
click at [647, 186] on icon at bounding box center [651, 186] width 10 height 8
type input "5"
type input "4"
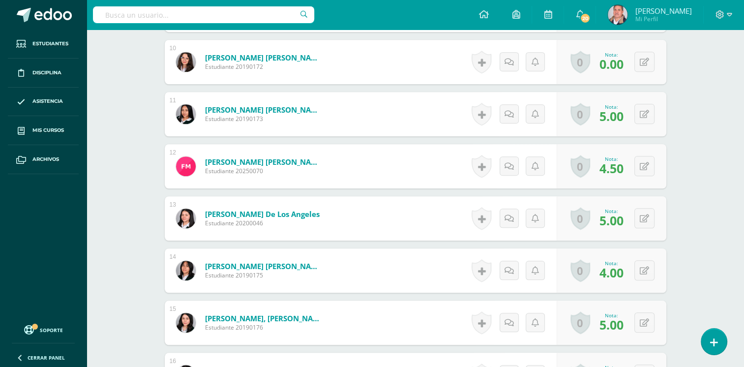
scroll to position [788, 0]
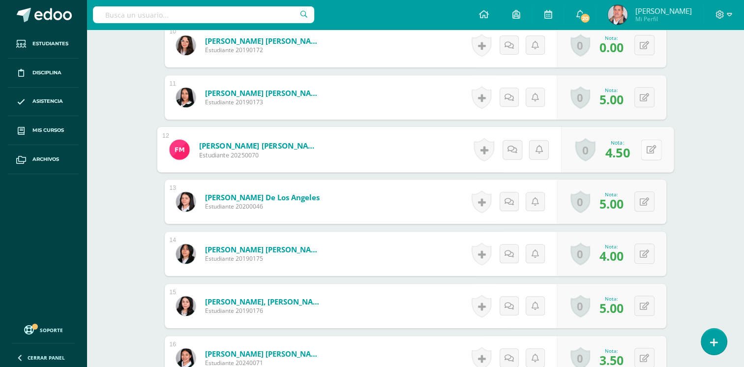
click at [641, 148] on button at bounding box center [651, 149] width 21 height 21
type input "4"
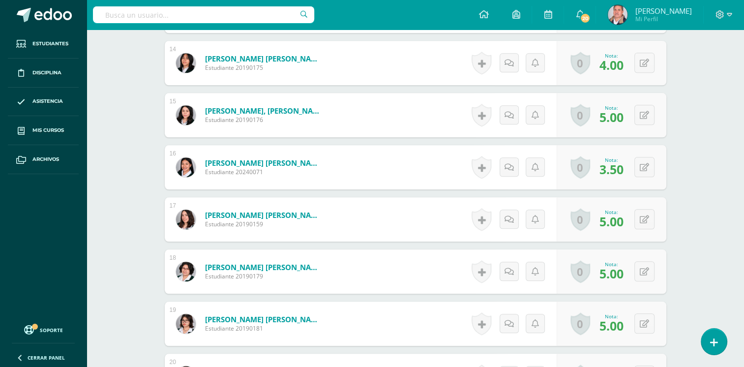
scroll to position [984, 0]
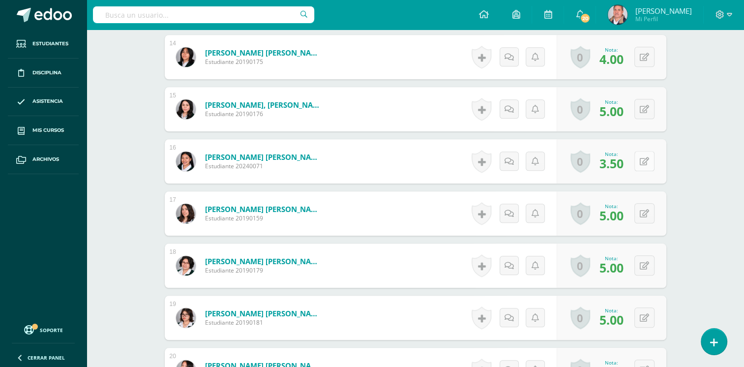
click at [641, 162] on button at bounding box center [644, 161] width 20 height 20
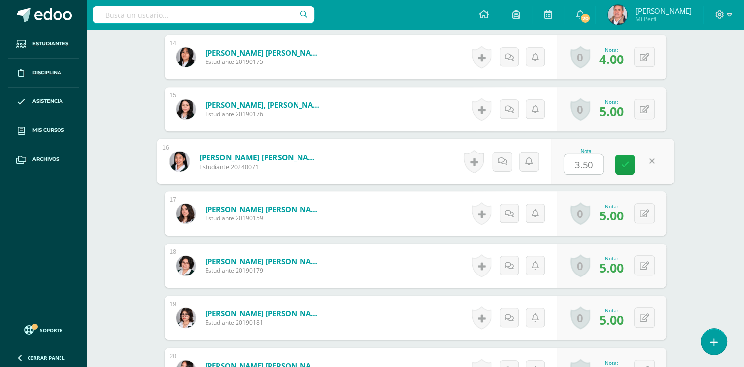
type input "3"
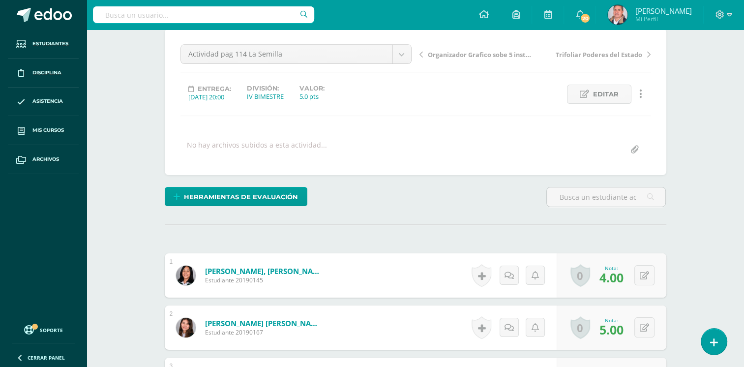
scroll to position [0, 0]
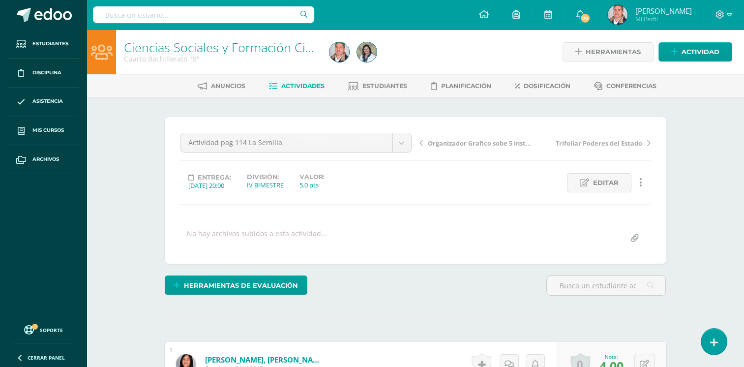
click at [292, 85] on span "Actividades" at bounding box center [302, 85] width 43 height 7
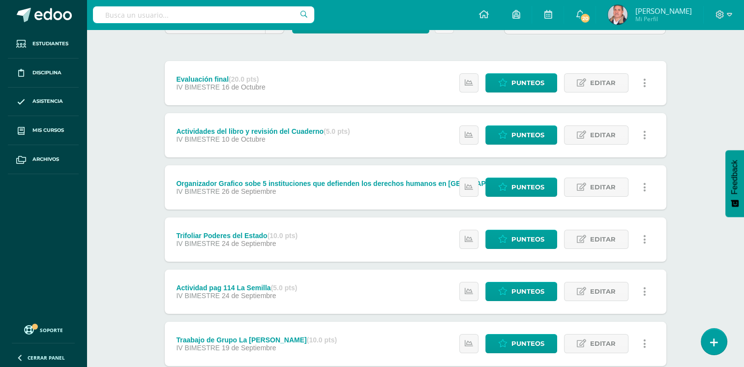
scroll to position [98, 0]
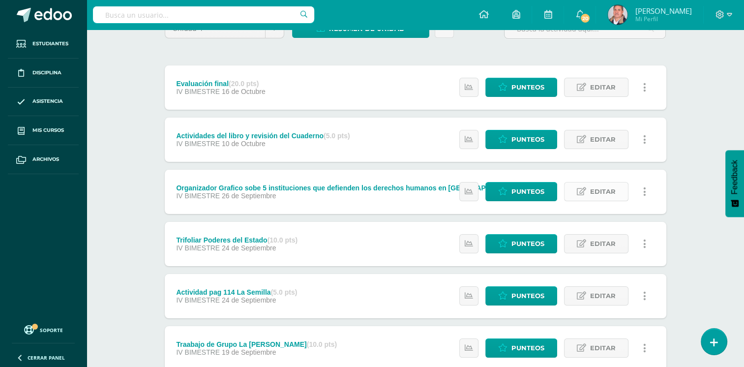
click at [614, 191] on span "Editar" at bounding box center [603, 191] width 26 height 18
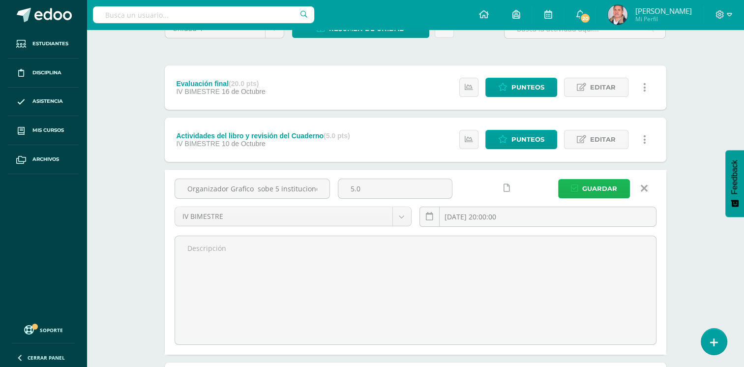
click at [616, 186] on span "Guardar" at bounding box center [599, 188] width 35 height 18
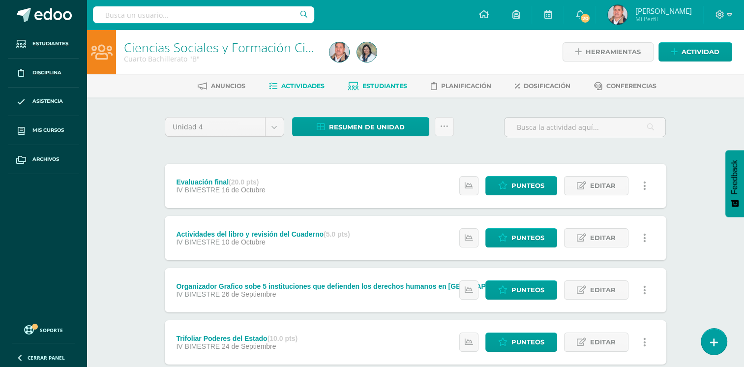
click at [388, 82] on span "Estudiantes" at bounding box center [384, 85] width 45 height 7
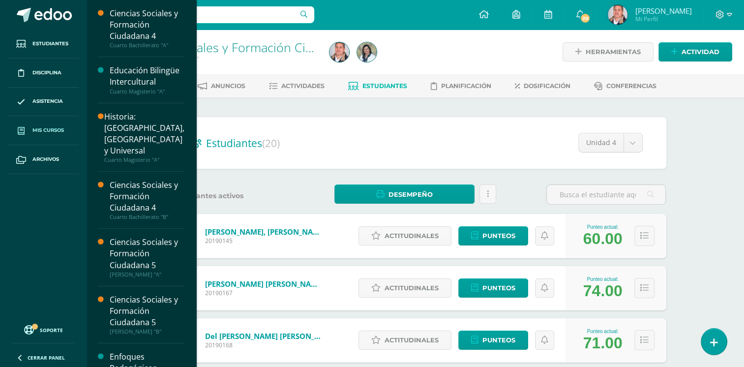
click at [40, 131] on span "Mis cursos" at bounding box center [47, 130] width 31 height 8
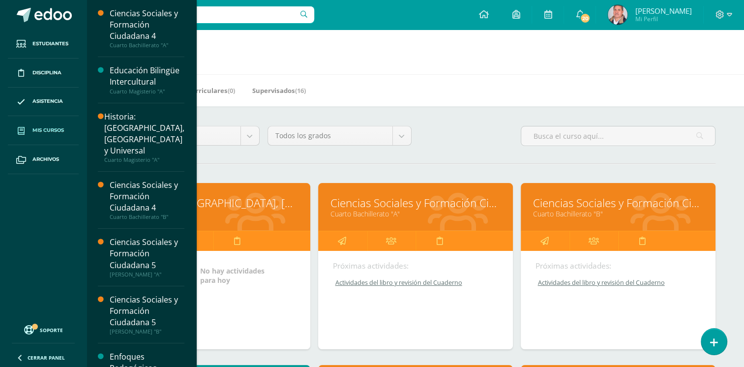
click at [403, 199] on link "Ciencias Sociales y Formación Ciudadana 4" at bounding box center [415, 202] width 170 height 15
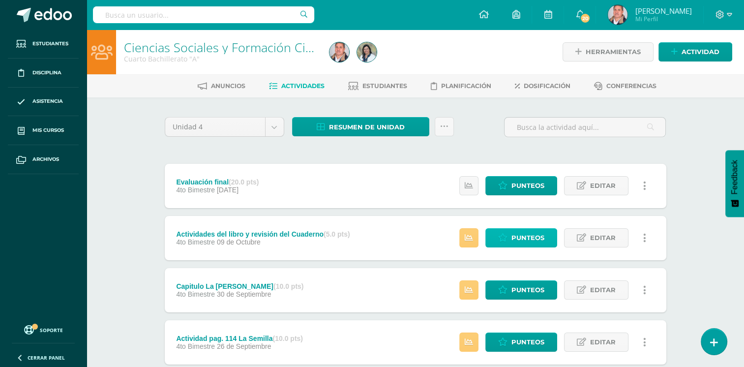
click at [515, 238] on span "Punteos" at bounding box center [527, 238] width 33 height 18
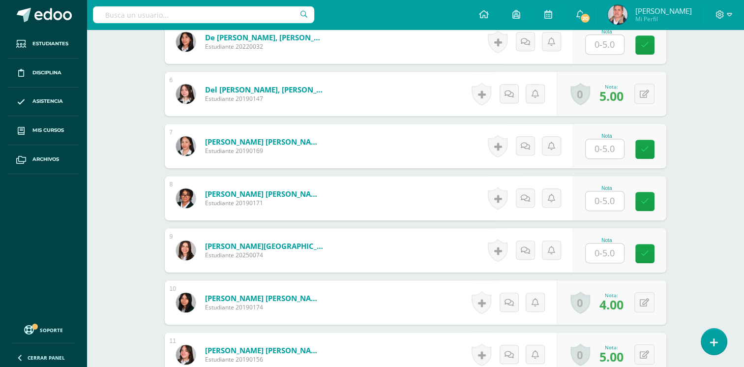
scroll to position [572, 0]
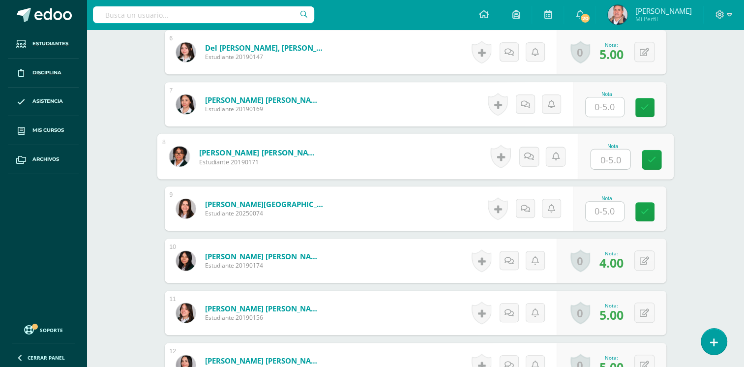
click at [606, 158] on input "text" at bounding box center [610, 159] width 39 height 20
type input "2"
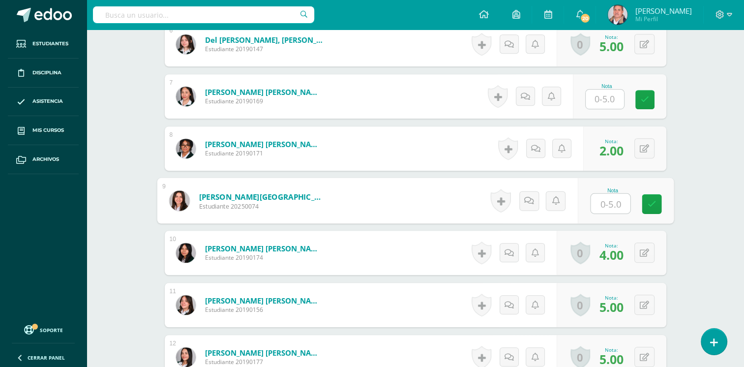
scroll to position [574, 0]
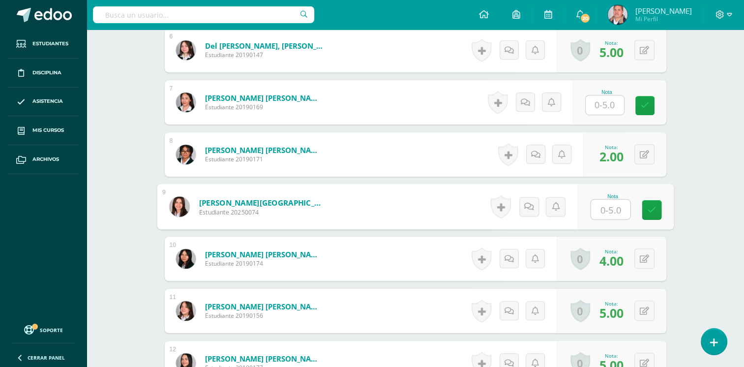
click at [608, 204] on input "text" at bounding box center [610, 210] width 39 height 20
type input "4"
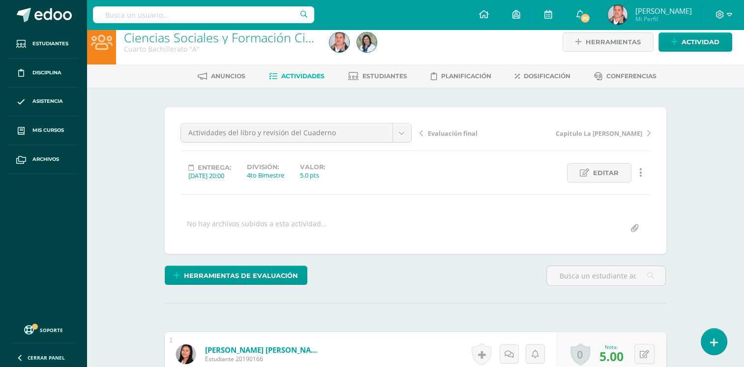
scroll to position [0, 0]
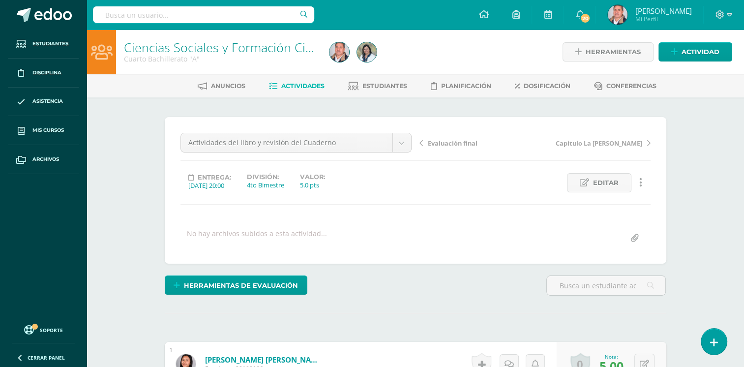
click at [290, 83] on span "Actividades" at bounding box center [302, 85] width 43 height 7
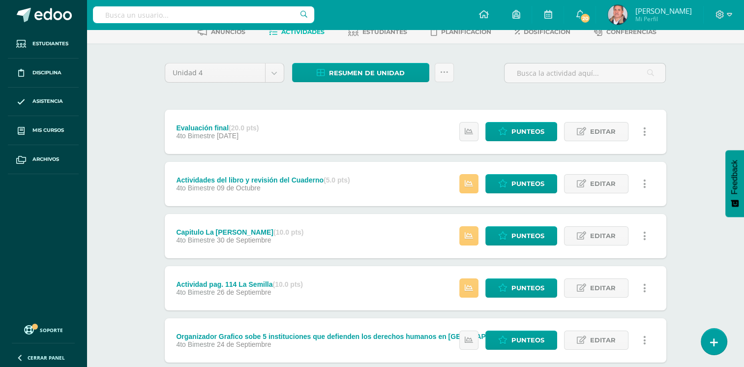
scroll to position [98, 0]
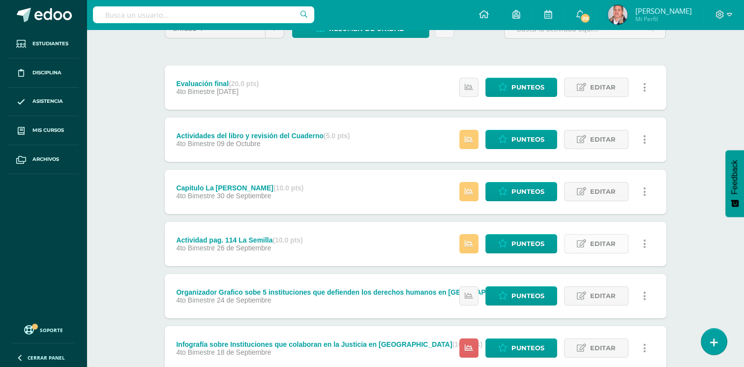
click at [597, 239] on span "Editar" at bounding box center [603, 244] width 26 height 18
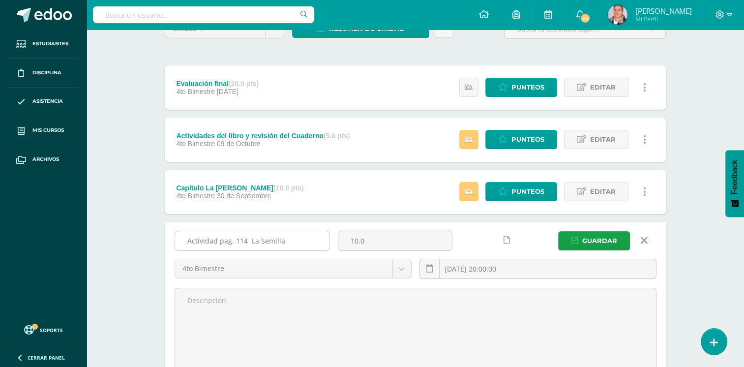
drag, startPoint x: 381, startPoint y: 245, endPoint x: 319, endPoint y: 247, distance: 62.5
click at [319, 247] on div "Actividad pag. 114 La Semilla 10.0 4to Bimestre 4to Bimestre 2025-09-26 20:00:0…" at bounding box center [416, 259] width 490 height 56
type input "5"
click at [558, 231] on button "Guardar" at bounding box center [594, 240] width 72 height 19
click at [611, 238] on span "Guardar" at bounding box center [599, 241] width 35 height 18
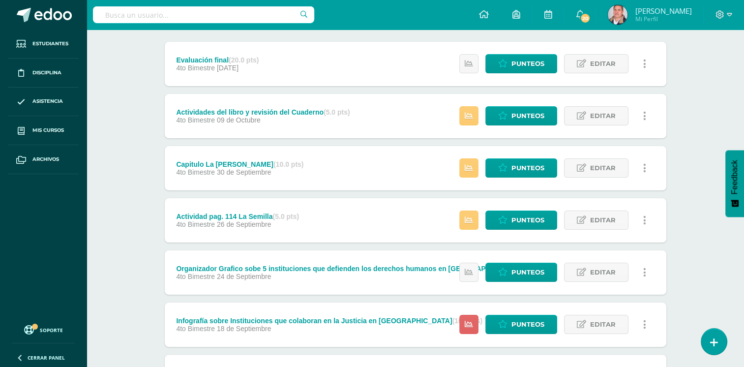
scroll to position [148, 0]
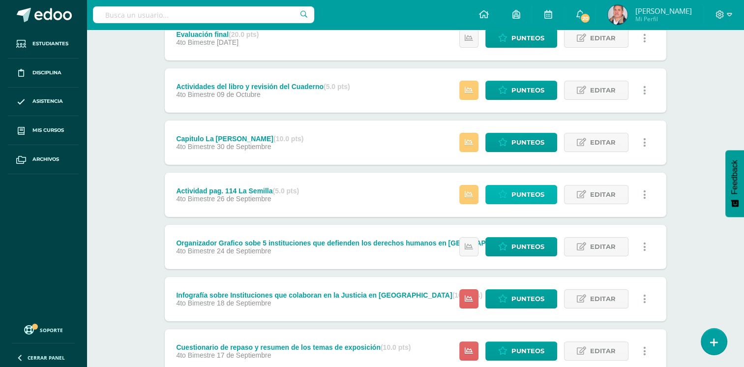
click at [531, 193] on span "Punteos" at bounding box center [527, 194] width 33 height 18
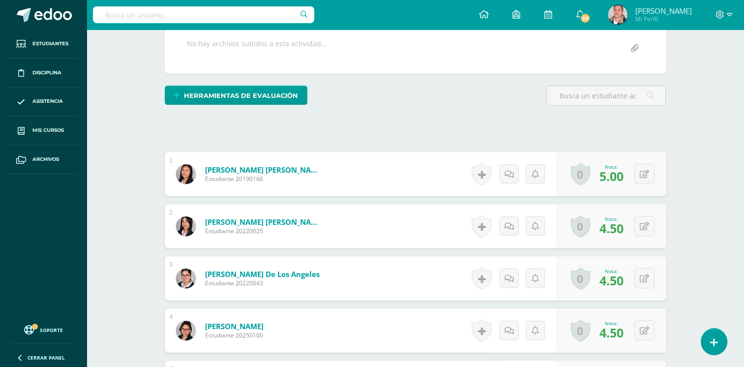
scroll to position [190, 0]
click at [641, 226] on button at bounding box center [644, 225] width 20 height 20
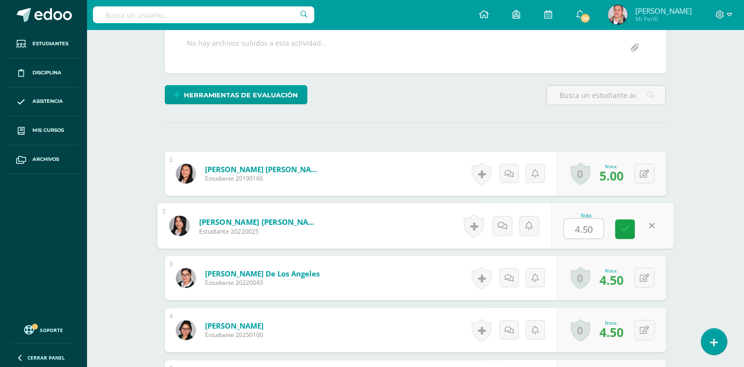
scroll to position [191, 0]
type input "5"
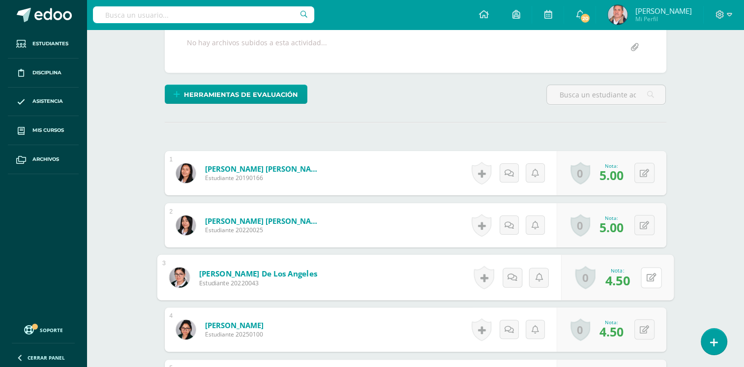
click at [639, 277] on div "0 [GEOGRAPHIC_DATA] Logros obtenidos Aún no hay logros agregados Nota: 4.50" at bounding box center [617, 278] width 113 height 46
click at [621, 276] on span "4.50" at bounding box center [611, 279] width 24 height 17
click at [645, 276] on button at bounding box center [644, 277] width 20 height 20
type input "5"
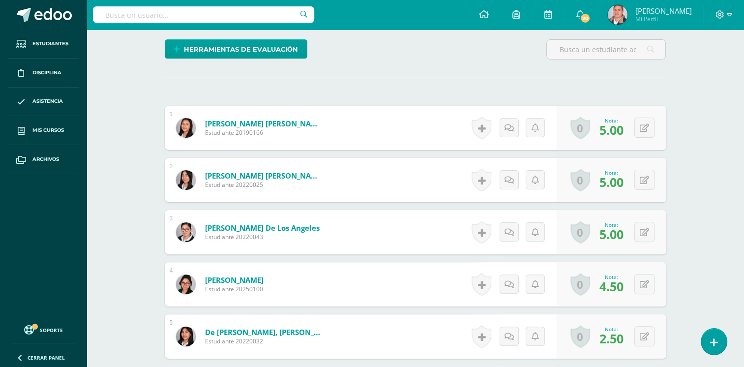
scroll to position [289, 0]
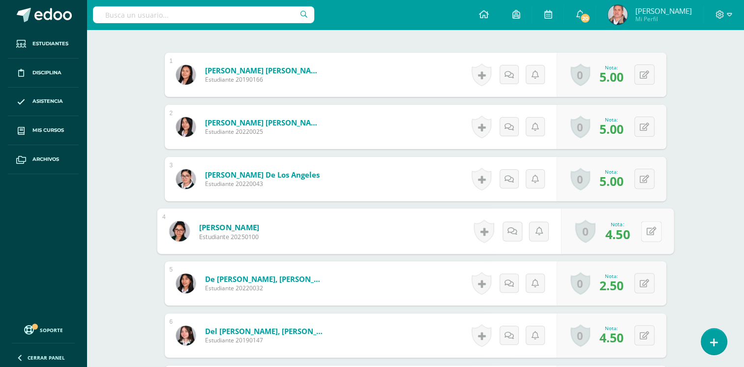
click at [641, 233] on button at bounding box center [651, 231] width 21 height 21
type input "4"
click at [645, 280] on icon at bounding box center [644, 283] width 9 height 8
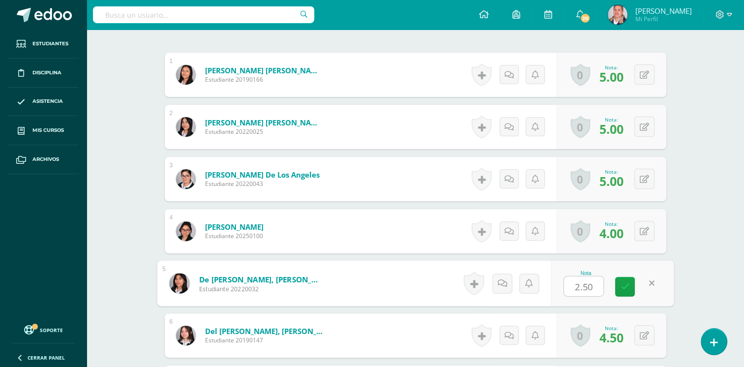
type input "3"
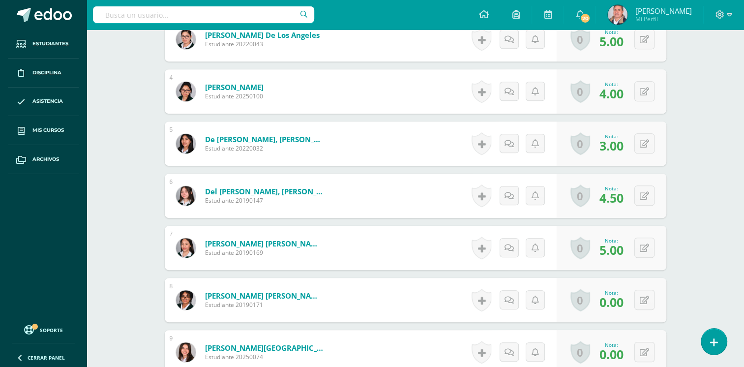
scroll to position [437, 0]
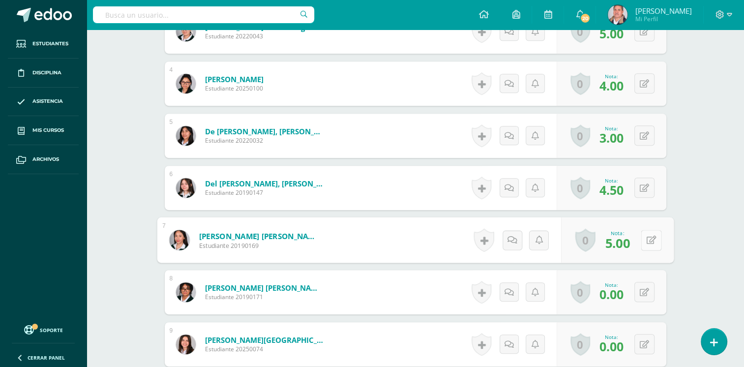
click at [643, 238] on button at bounding box center [651, 240] width 21 height 21
type input "5"
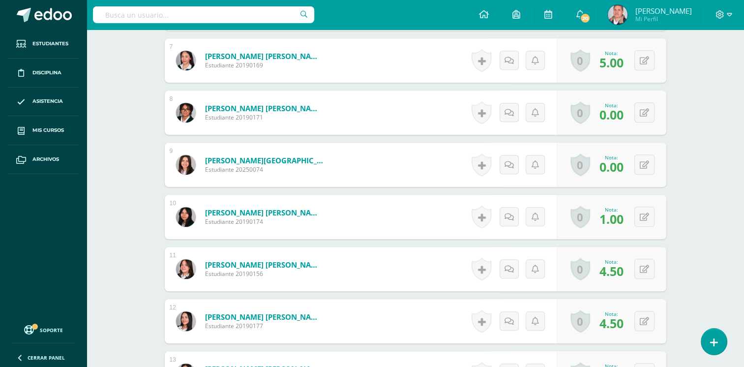
scroll to position [633, 0]
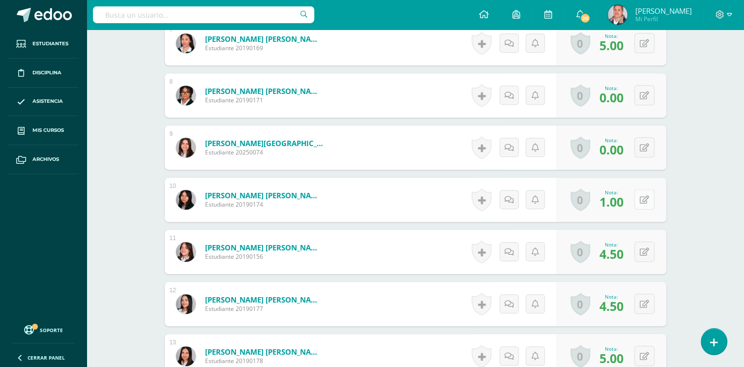
click at [644, 196] on button at bounding box center [644, 199] width 20 height 20
type input "2"
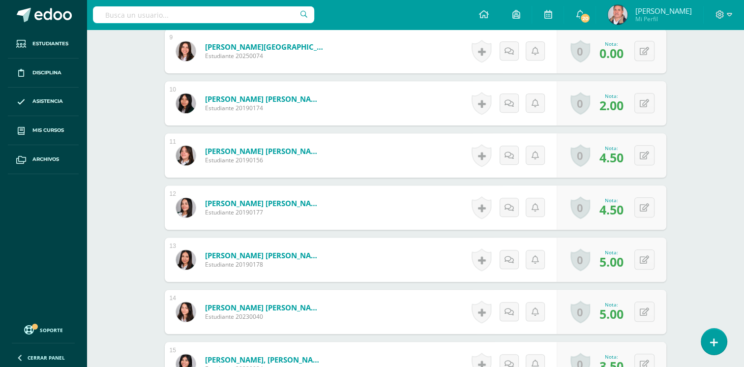
scroll to position [732, 0]
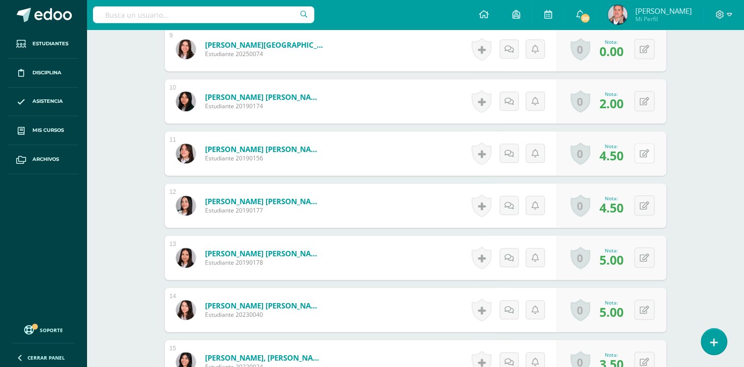
click at [639, 151] on div "0 Logros Logros obtenidos Aún no hay logros agregados Nota: 4.50" at bounding box center [612, 153] width 110 height 44
click at [641, 143] on button at bounding box center [651, 153] width 21 height 21
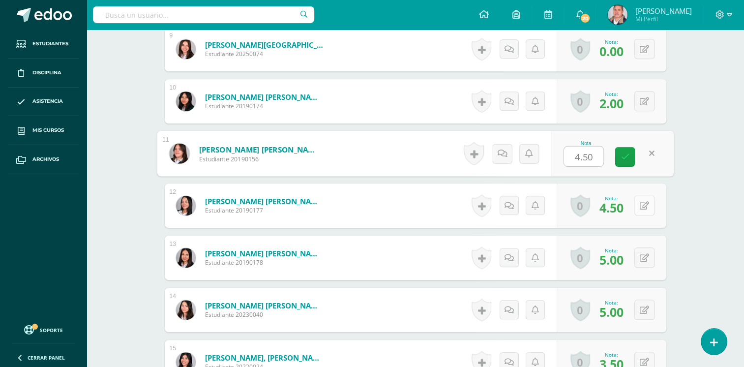
click at [643, 209] on button at bounding box center [644, 205] width 20 height 20
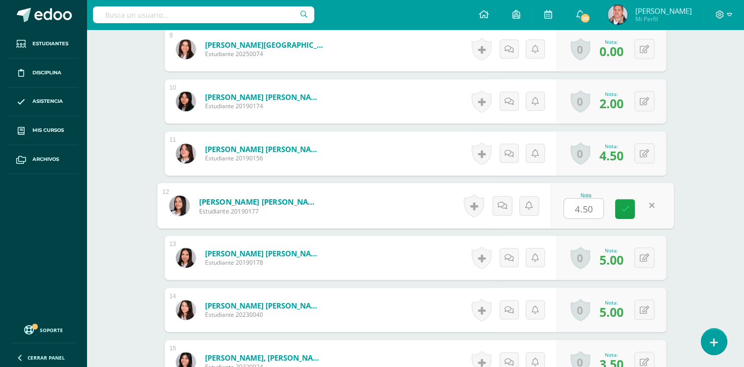
type input "5"
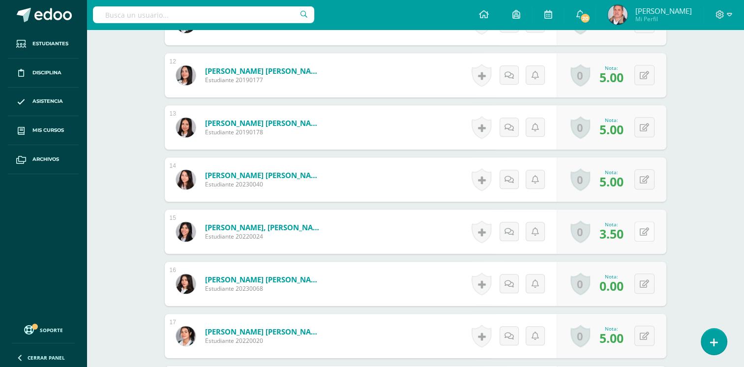
scroll to position [879, 0]
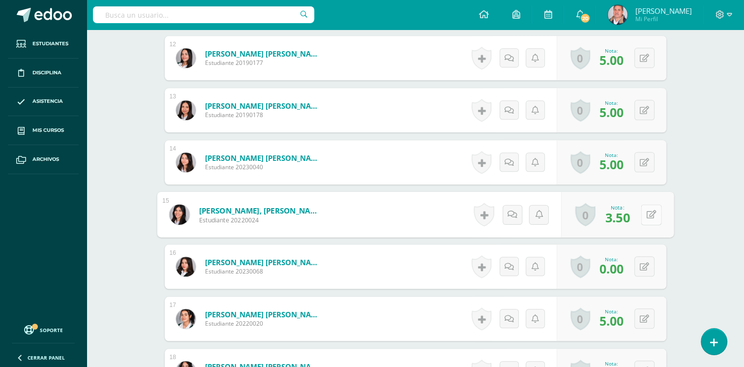
click at [641, 214] on button at bounding box center [651, 214] width 21 height 21
type input "3"
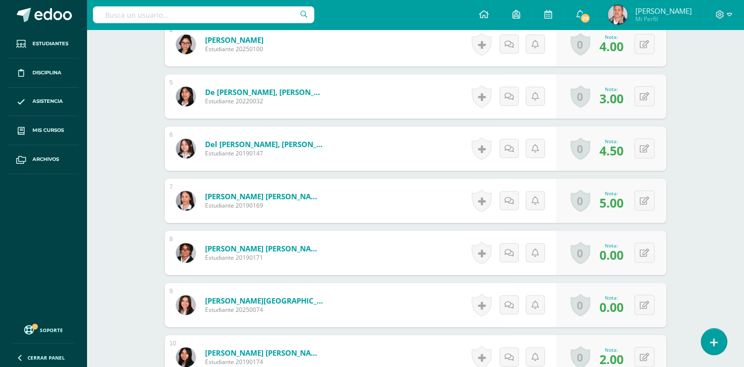
scroll to position [427, 0]
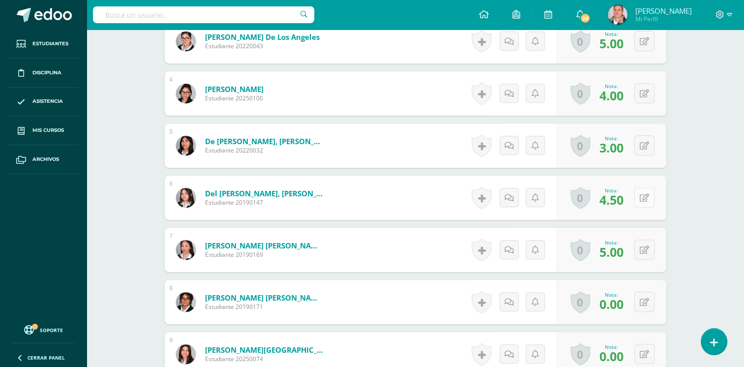
click at [642, 196] on button at bounding box center [644, 197] width 20 height 20
type input "5"
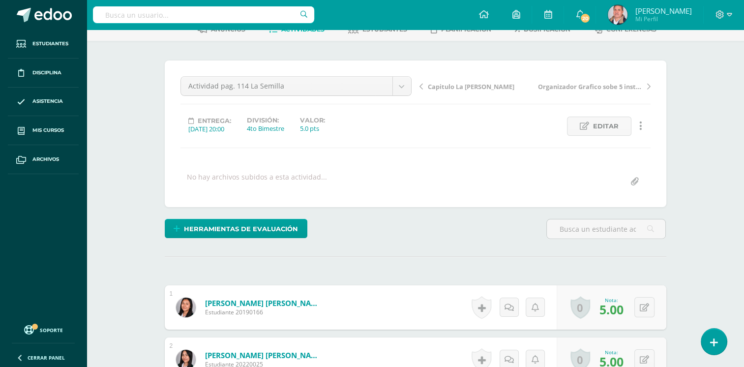
scroll to position [0, 0]
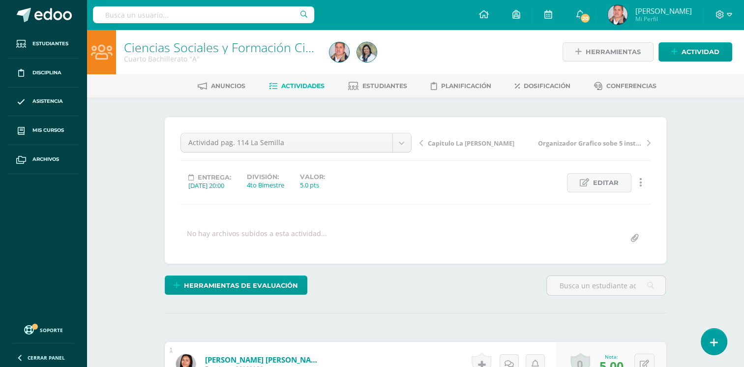
click at [297, 86] on span "Actividades" at bounding box center [302, 85] width 43 height 7
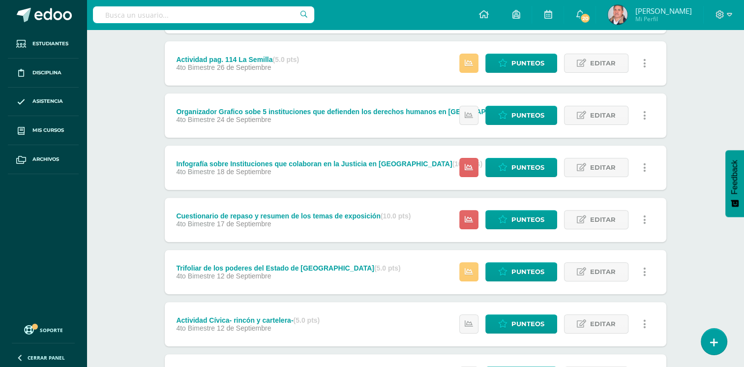
scroll to position [372, 0]
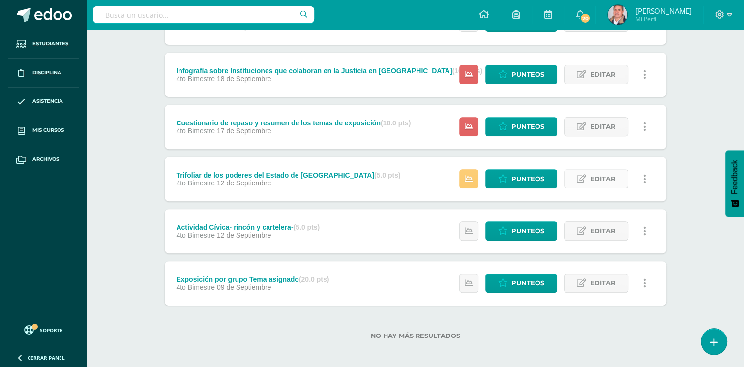
click at [599, 176] on span "Editar" at bounding box center [603, 179] width 26 height 18
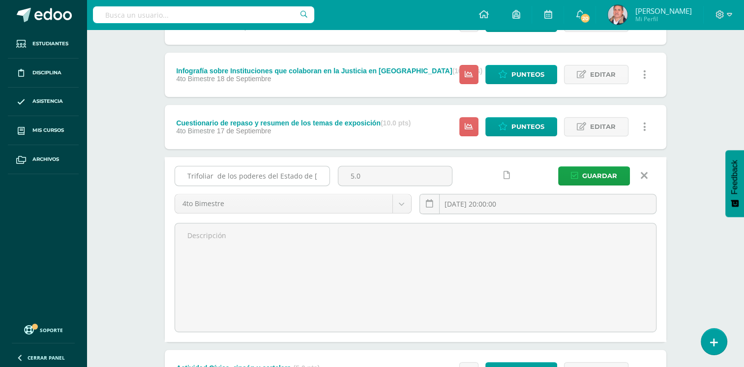
drag, startPoint x: 359, startPoint y: 174, endPoint x: 317, endPoint y: 173, distance: 42.8
click at [317, 173] on div "Trifoliar de los poderes del Estado de [GEOGRAPHIC_DATA] 5.0 4to Bimestre 4to B…" at bounding box center [416, 194] width 490 height 56
type input "10"
click at [558, 166] on button "Guardar" at bounding box center [594, 175] width 72 height 19
click at [614, 172] on span "Guardar" at bounding box center [599, 176] width 35 height 18
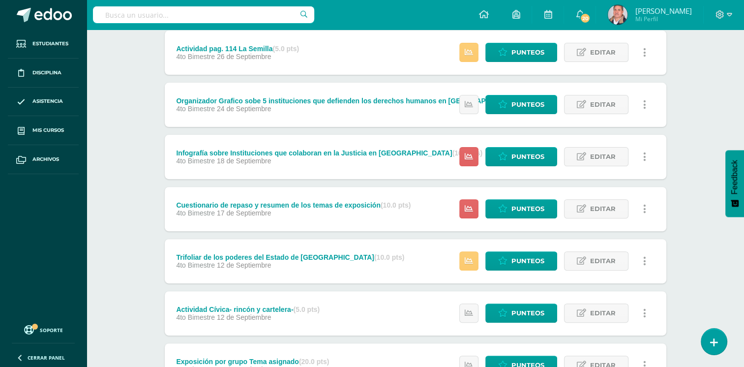
scroll to position [372, 0]
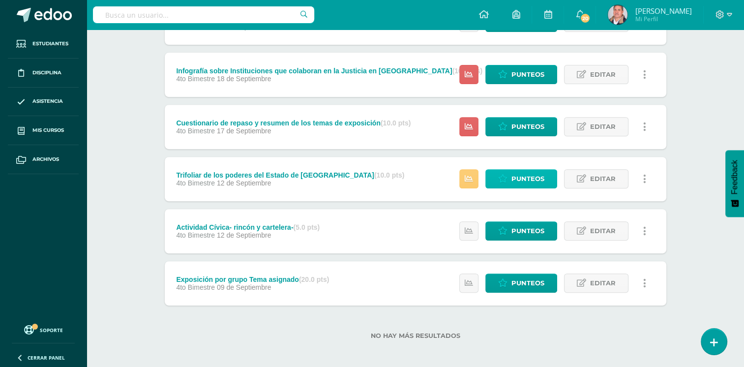
click at [510, 177] on link "Punteos" at bounding box center [521, 178] width 72 height 19
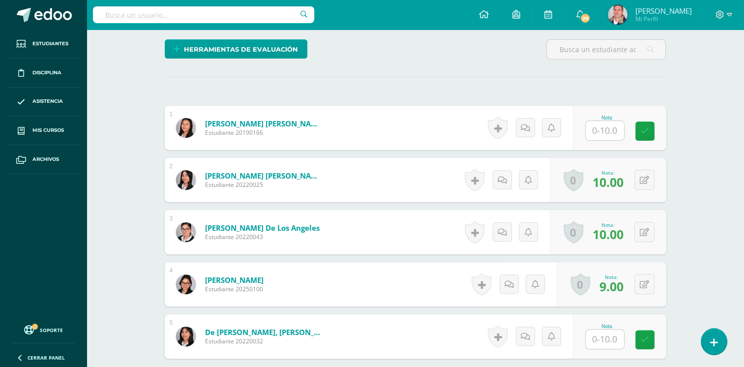
scroll to position [246, 0]
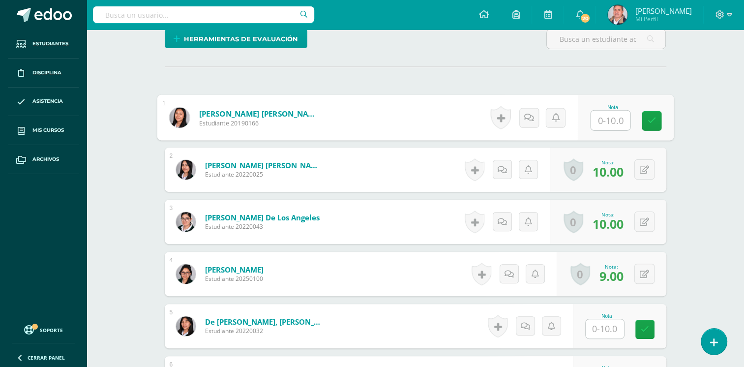
click at [600, 117] on input "text" at bounding box center [610, 121] width 39 height 20
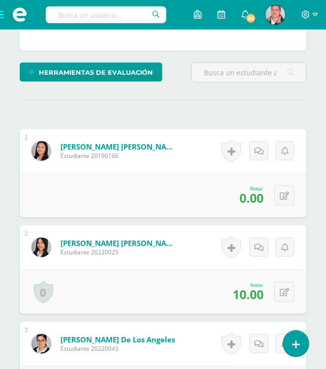
scroll to position [327, 0]
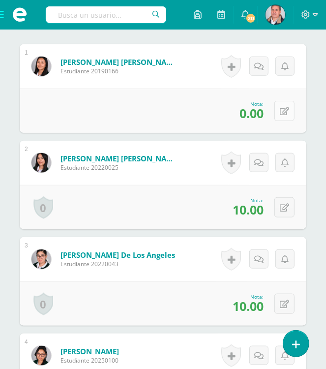
click at [287, 111] on icon at bounding box center [284, 111] width 9 height 8
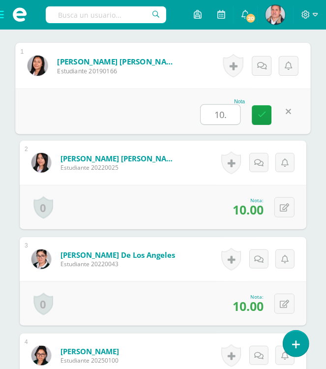
type input "10.0"
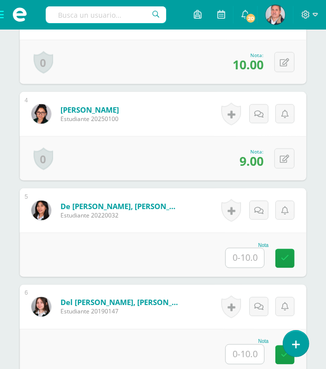
scroll to position [573, 0]
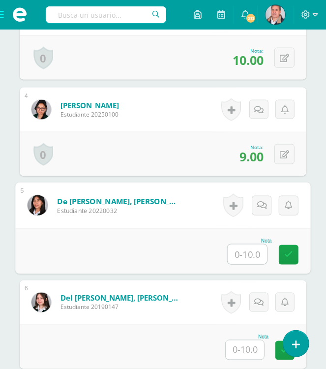
click at [249, 255] on input "text" at bounding box center [247, 254] width 39 height 20
click at [250, 255] on input "text" at bounding box center [247, 254] width 39 height 20
type input "0"
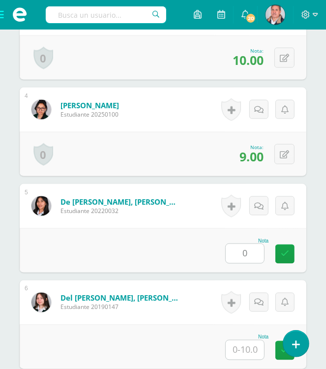
drag, startPoint x: 240, startPoint y: 239, endPoint x: 242, endPoint y: 247, distance: 8.0
click at [242, 247] on div "Nota 0" at bounding box center [246, 251] width 43 height 26
click at [243, 251] on input "0" at bounding box center [245, 253] width 38 height 19
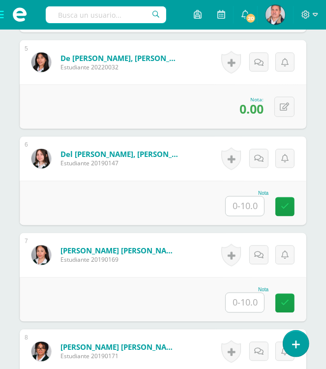
scroll to position [770, 0]
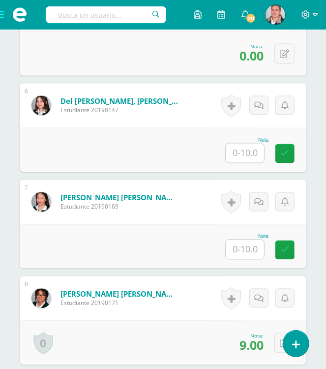
click at [248, 150] on input "text" at bounding box center [245, 153] width 38 height 19
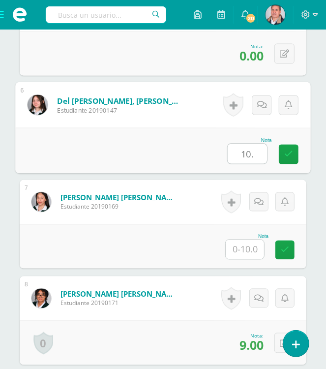
type input "10."
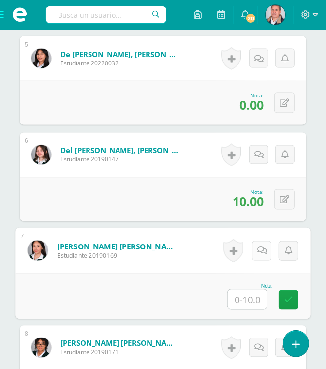
click at [250, 242] on div "Historial de actividad No hay historial para esta actividad Agregar Comentarios…" at bounding box center [259, 251] width 101 height 46
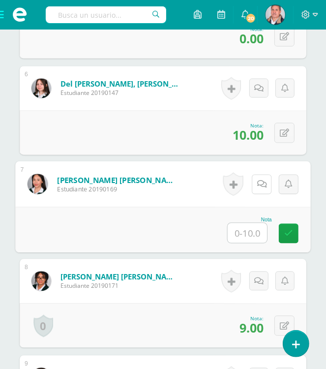
scroll to position [917, 0]
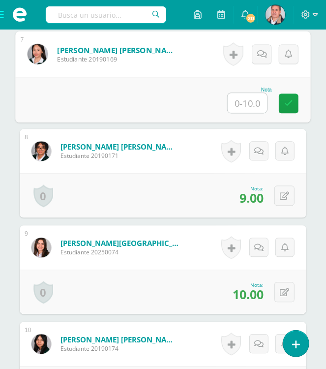
click at [238, 102] on input "text" at bounding box center [247, 103] width 39 height 20
type input "10"
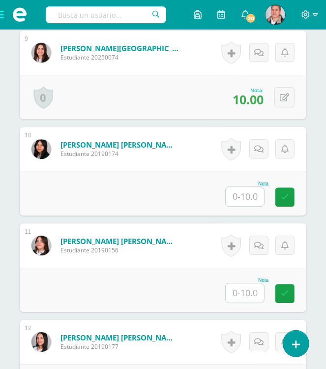
scroll to position [1114, 0]
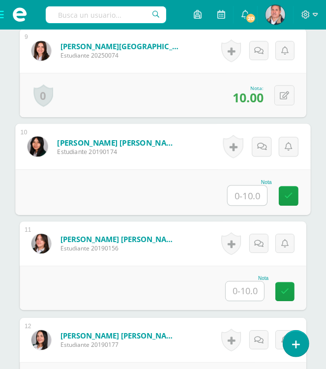
click at [248, 188] on input "text" at bounding box center [247, 195] width 39 height 20
type input "10"
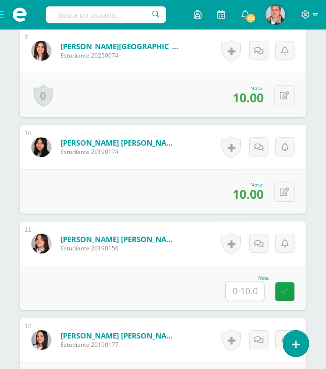
click at [254, 283] on input "text" at bounding box center [245, 290] width 38 height 19
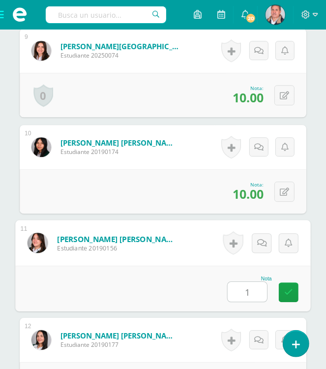
type input "10"
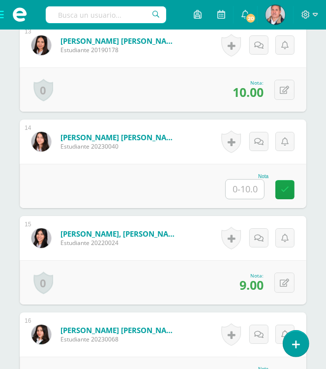
scroll to position [1507, 0]
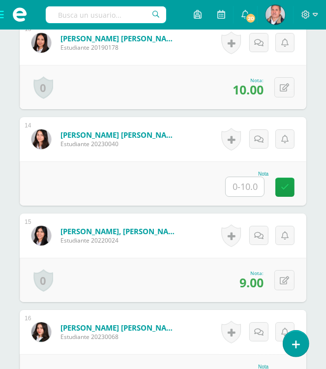
click at [255, 184] on input "text" at bounding box center [245, 186] width 38 height 19
click at [240, 182] on input "text" at bounding box center [245, 186] width 38 height 19
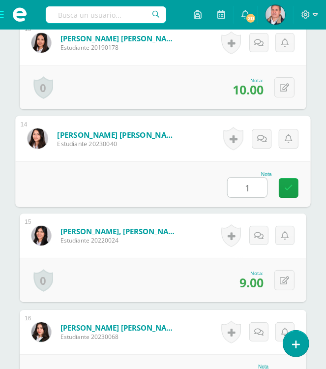
type input "10"
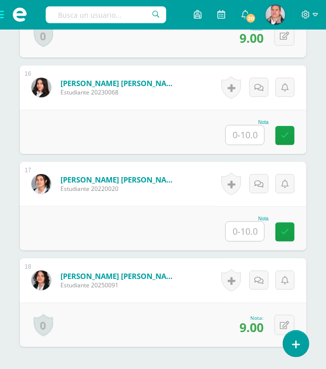
scroll to position [1694, 0]
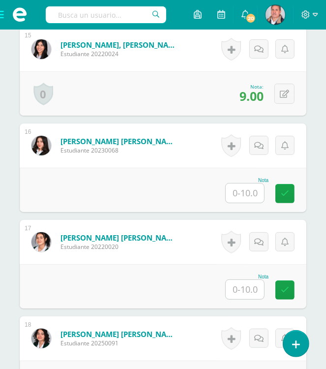
click at [242, 194] on input "text" at bounding box center [245, 192] width 38 height 19
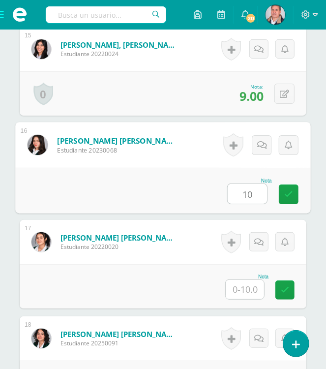
type input "10"
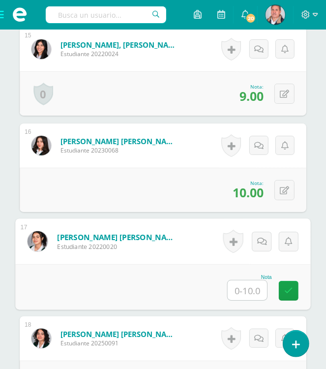
click at [253, 281] on input "text" at bounding box center [247, 290] width 39 height 20
type input "9"
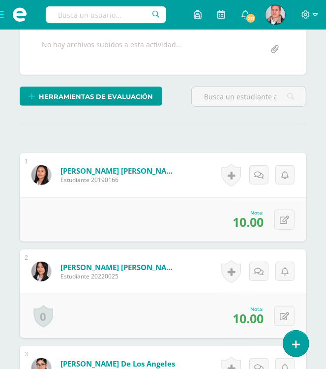
scroll to position [0, 0]
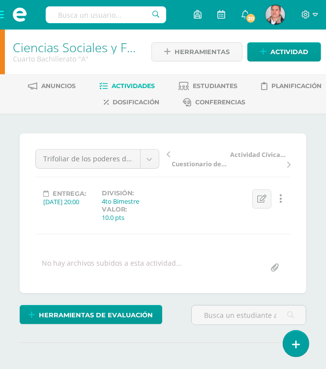
click at [129, 83] on span "Actividades" at bounding box center [133, 85] width 43 height 7
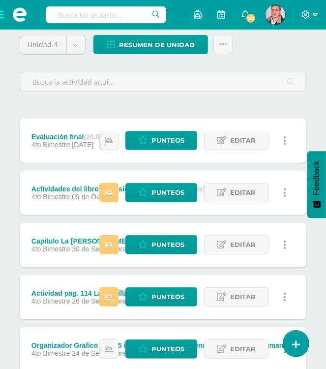
scroll to position [148, 0]
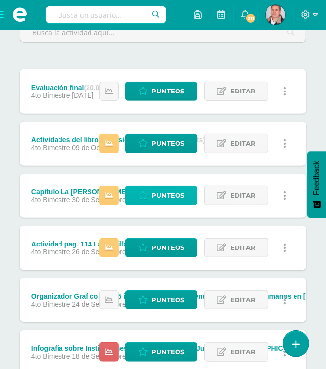
click at [154, 196] on span "Punteos" at bounding box center [167, 195] width 33 height 18
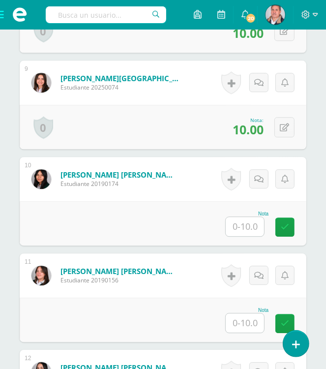
scroll to position [1131, 0]
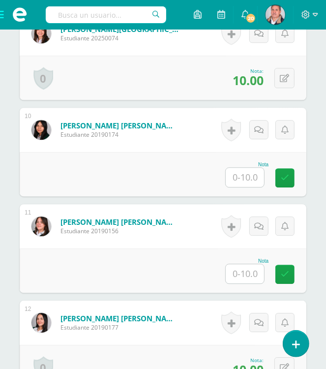
drag, startPoint x: 243, startPoint y: 268, endPoint x: 240, endPoint y: 259, distance: 10.0
click at [243, 269] on input "text" at bounding box center [245, 273] width 38 height 19
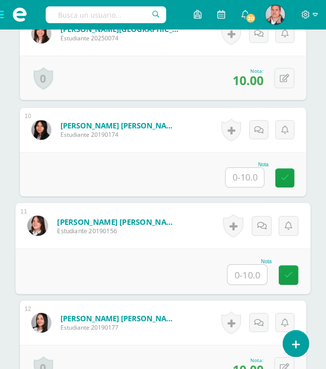
type input "9"
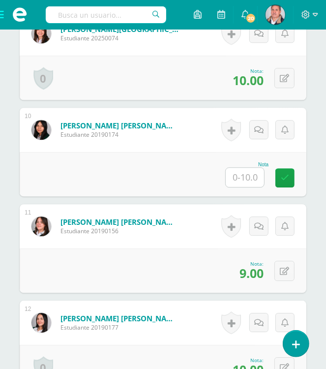
click at [249, 178] on input "text" at bounding box center [245, 177] width 38 height 19
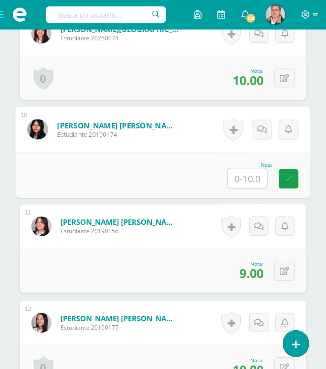
type input "9"
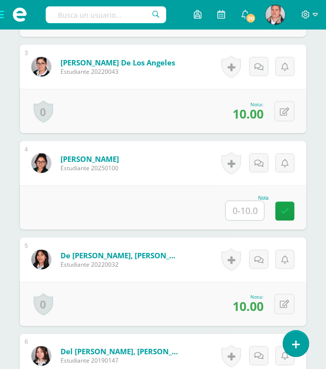
scroll to position [541, 0]
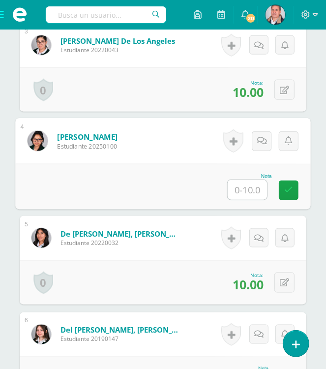
click at [233, 187] on input "text" at bounding box center [247, 190] width 39 height 20
type input "9"
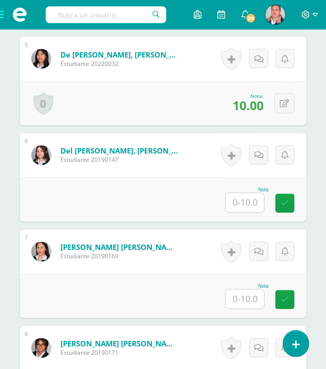
scroll to position [738, 0]
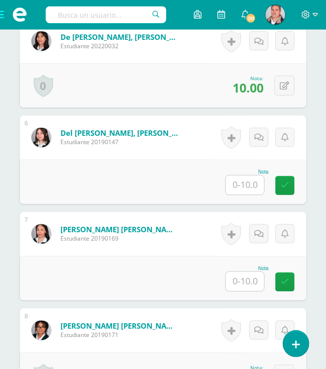
click at [250, 281] on input "text" at bounding box center [245, 281] width 38 height 19
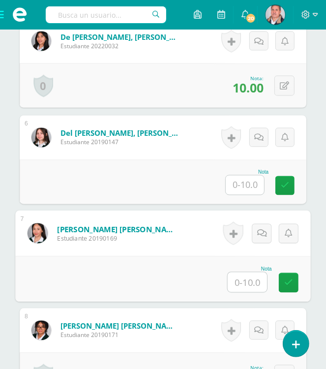
type input "9"
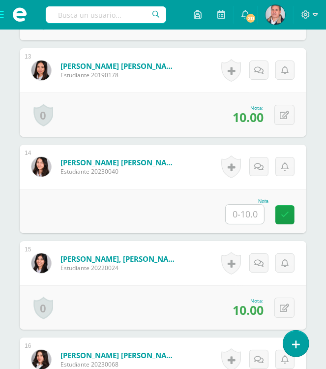
scroll to position [1475, 0]
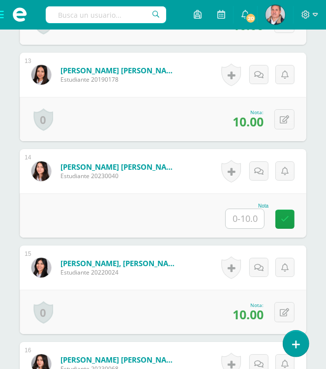
click at [238, 217] on input "text" at bounding box center [245, 218] width 38 height 19
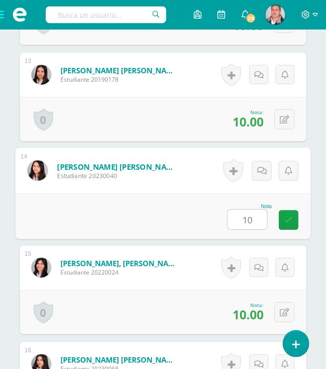
type input "10."
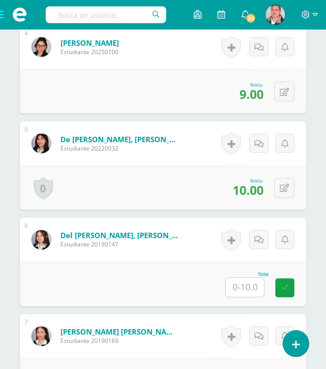
scroll to position [639, 0]
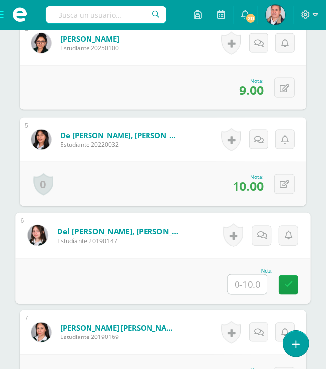
click at [244, 281] on input "text" at bounding box center [247, 284] width 39 height 20
type input "10"
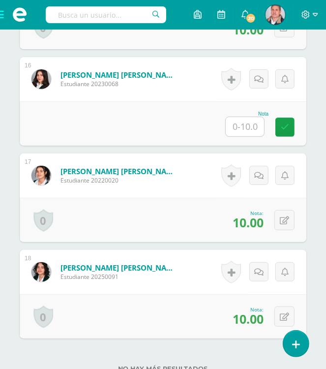
scroll to position [1770, 0]
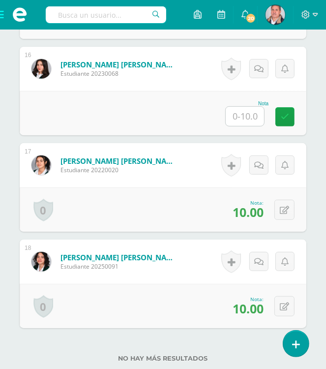
click at [235, 121] on input "text" at bounding box center [245, 116] width 38 height 19
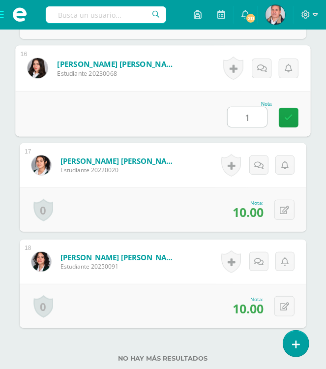
type input "10"
